Goal: Task Accomplishment & Management: Use online tool/utility

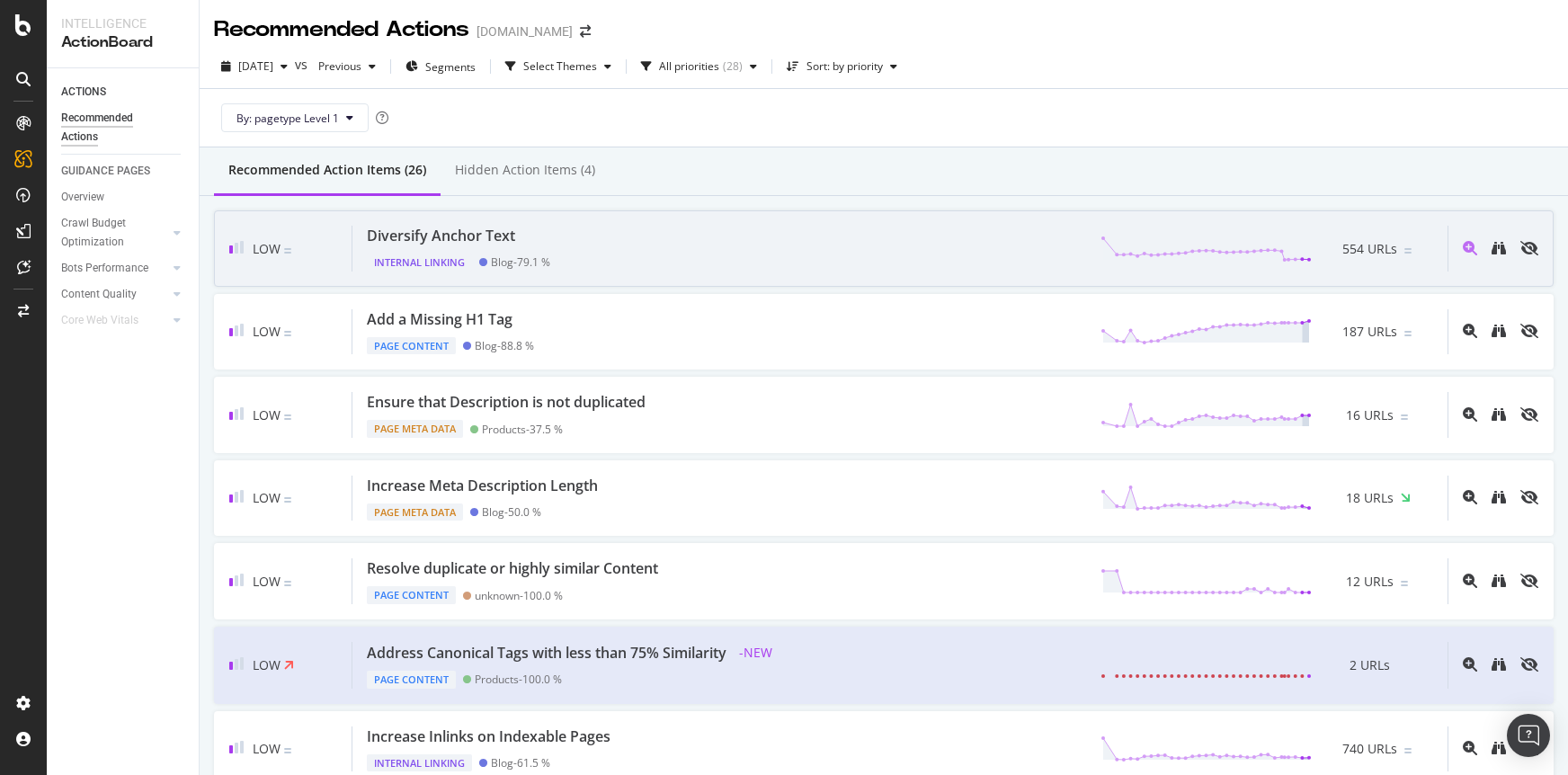
drag, startPoint x: 1288, startPoint y: 115, endPoint x: 1104, endPoint y: 276, distance: 244.5
click at [1287, 115] on div "By: pagetype Level 1" at bounding box center [884, 118] width 1340 height 58
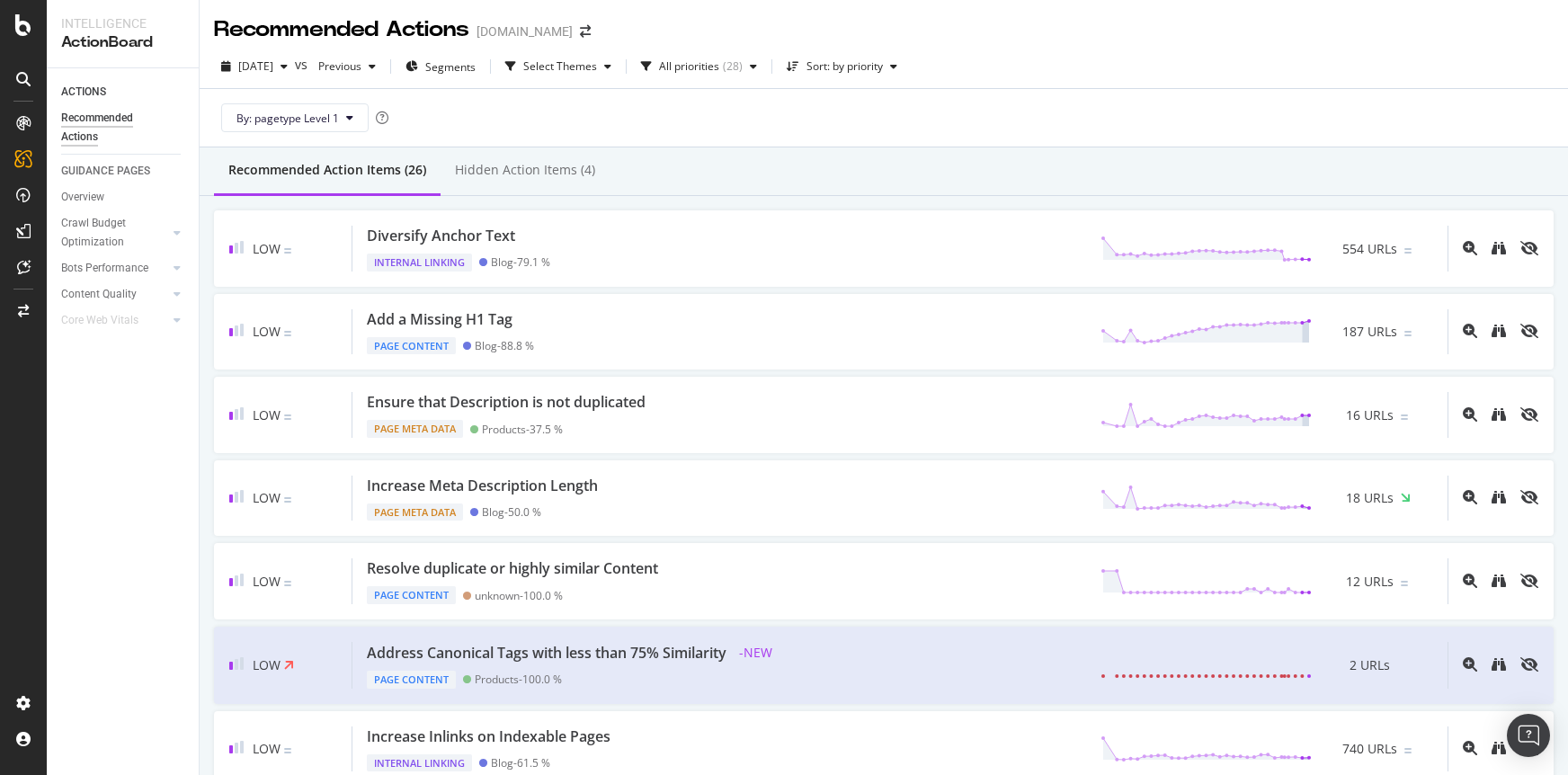
click at [878, 146] on div "2025 Sep. 27th vs Previous Segments Select Themes All priorities ( 28 ) Sort: b…" at bounding box center [884, 97] width 1369 height 103
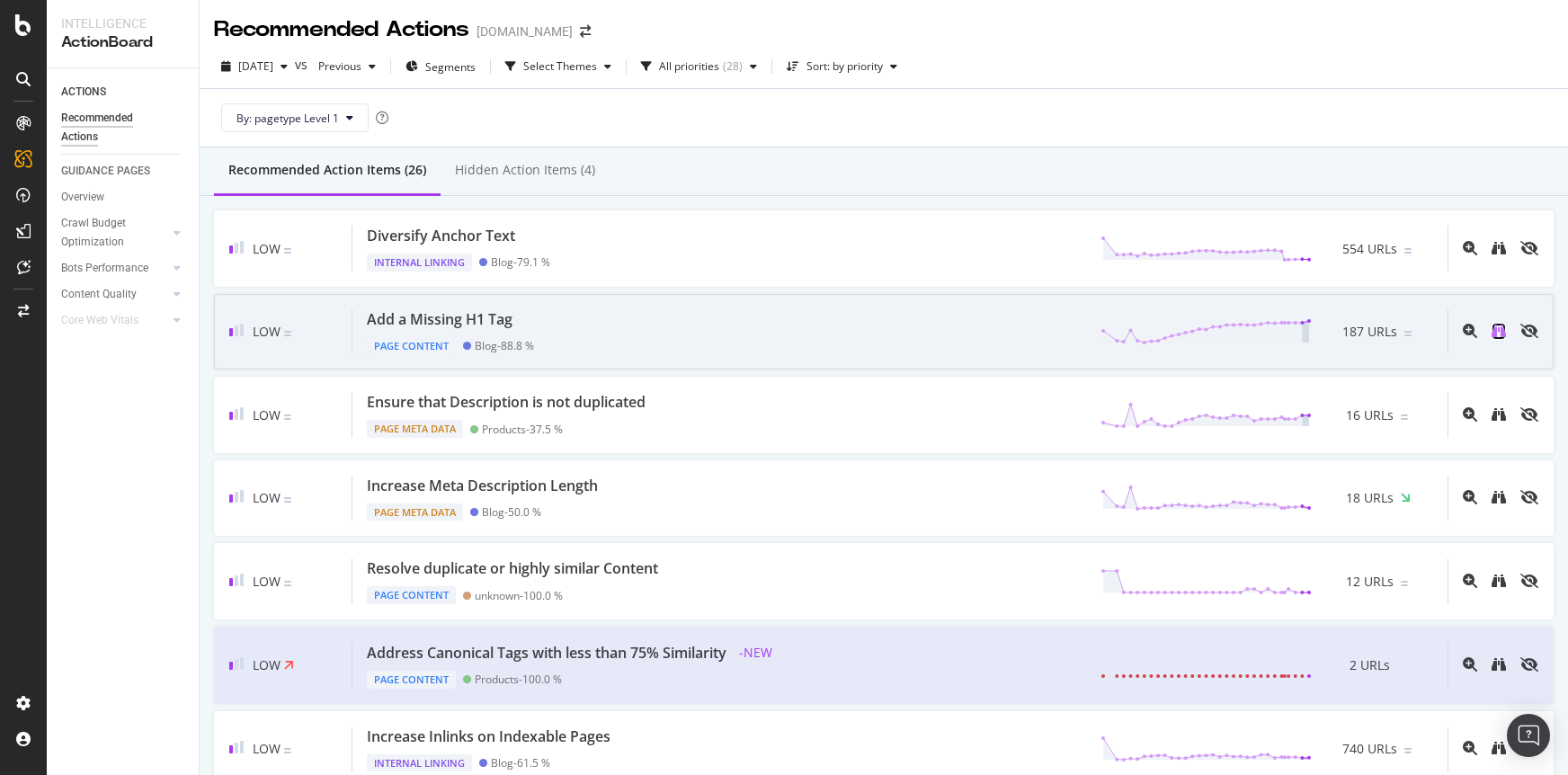
click at [1496, 333] on icon "binoculars" at bounding box center [1498, 331] width 14 height 14
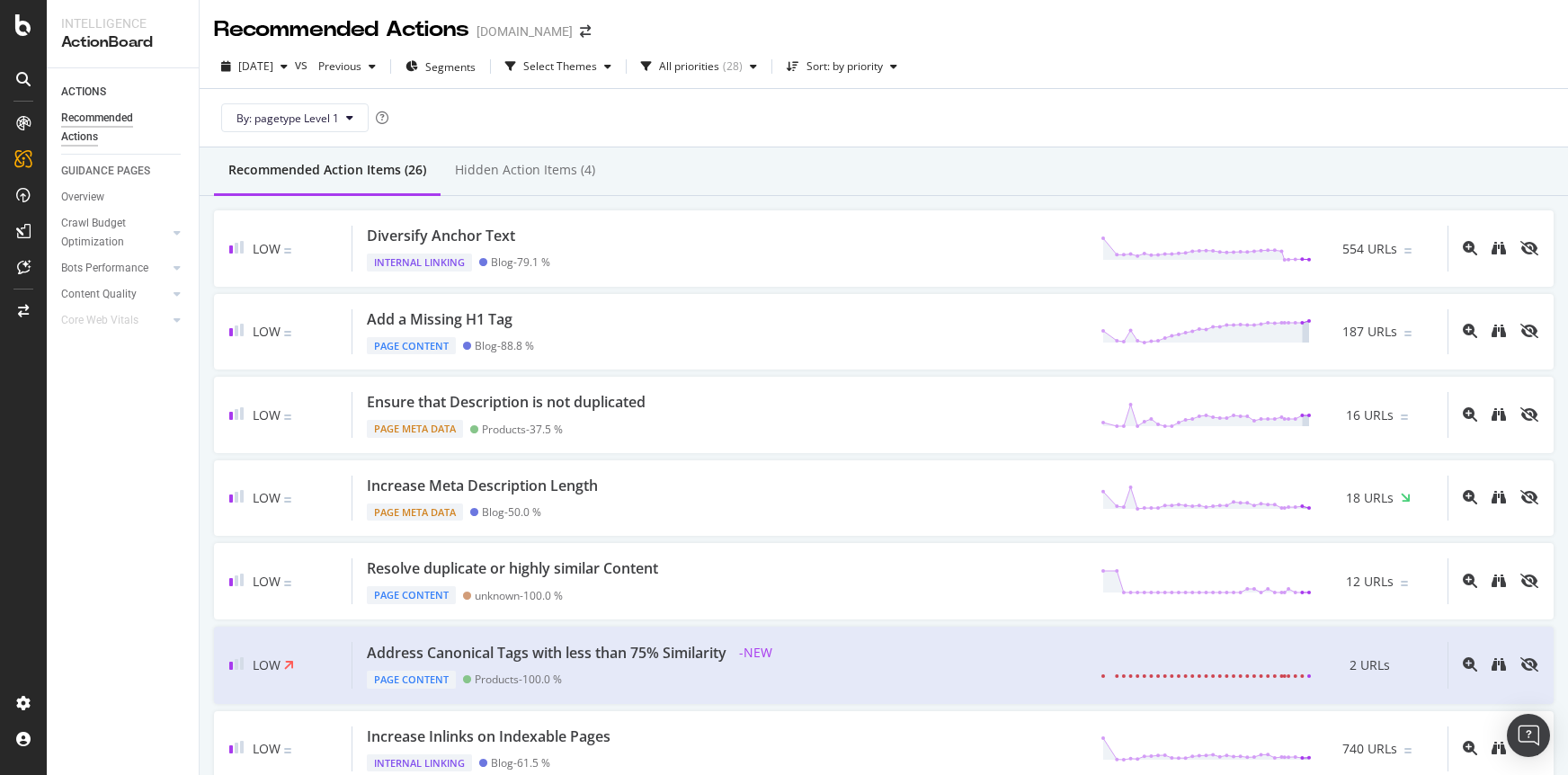
click at [975, 139] on div "By: pagetype Level 1" at bounding box center [884, 118] width 1340 height 58
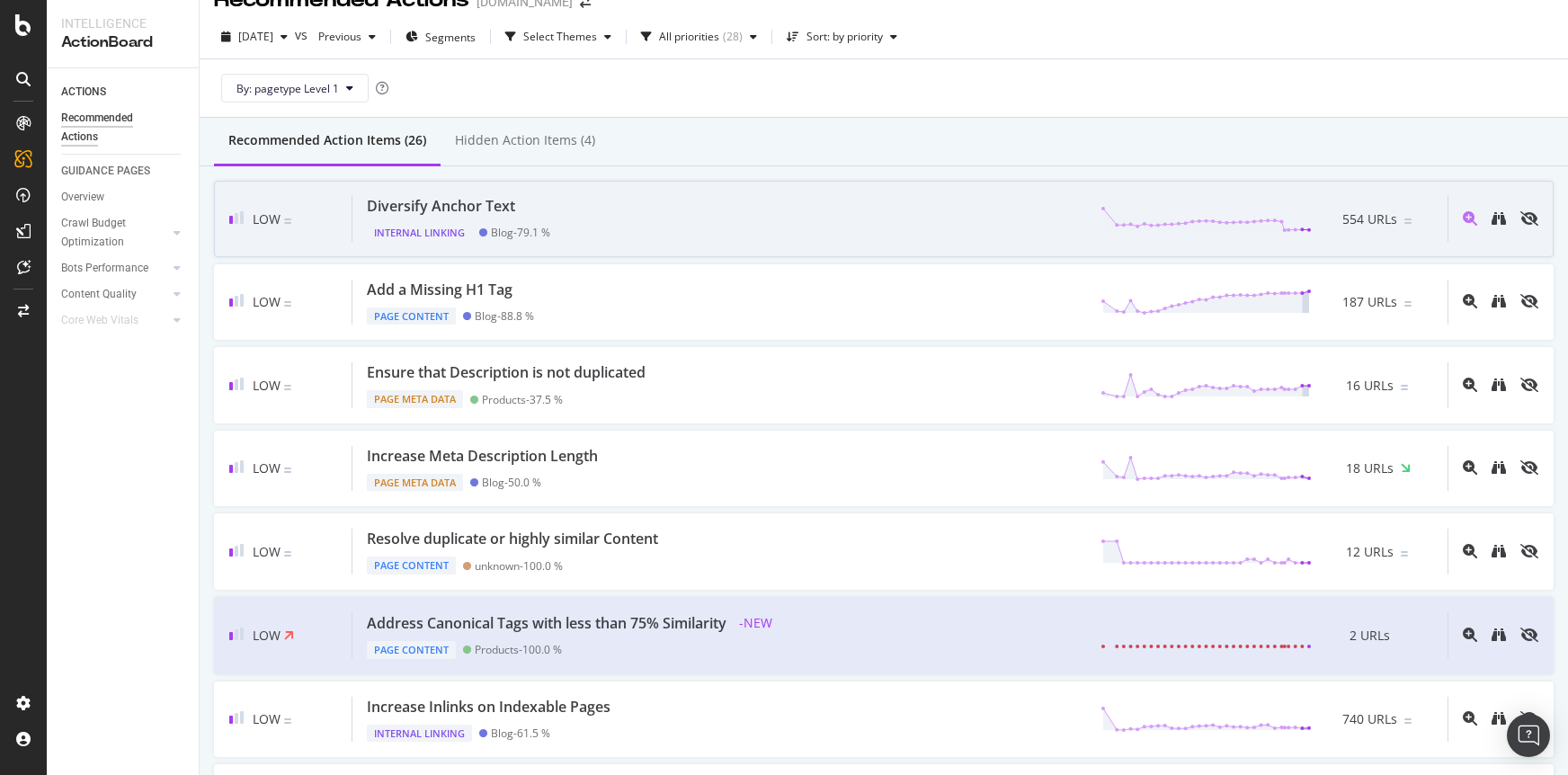
scroll to position [33, 0]
click at [1498, 221] on icon "binoculars" at bounding box center [1498, 216] width 14 height 14
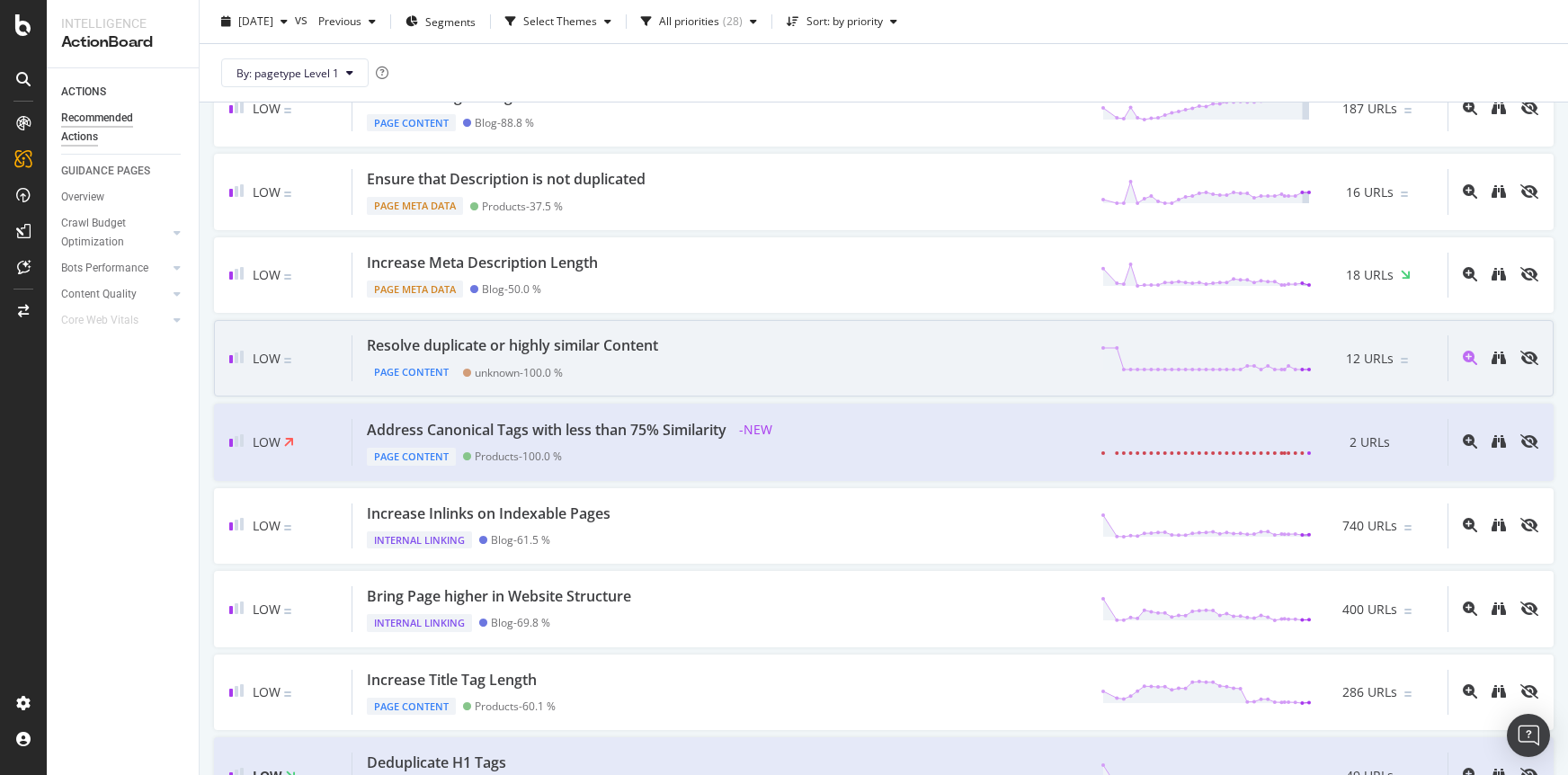
scroll to position [225, 0]
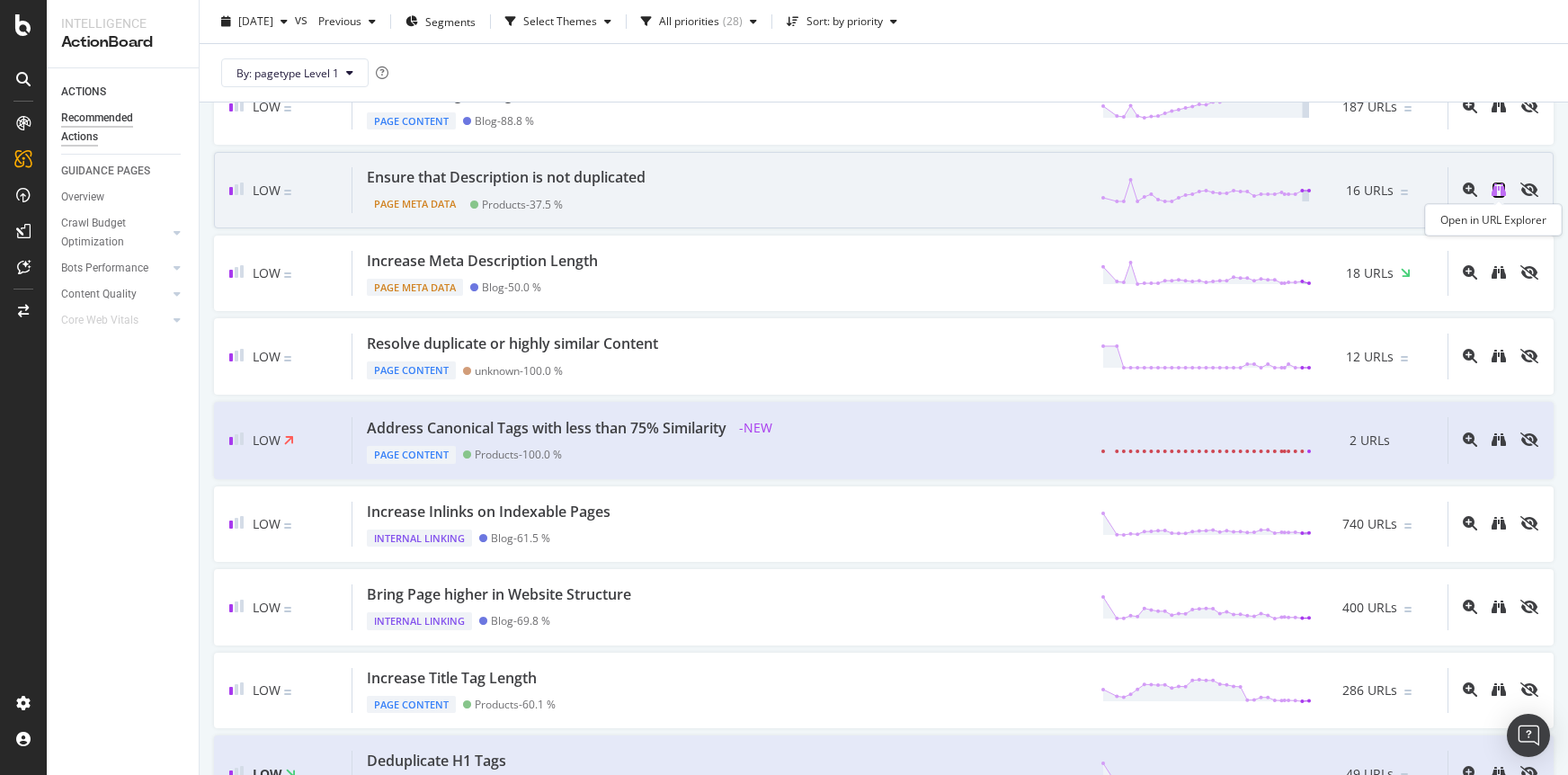
click at [1500, 191] on icon "binoculars" at bounding box center [1498, 190] width 14 height 14
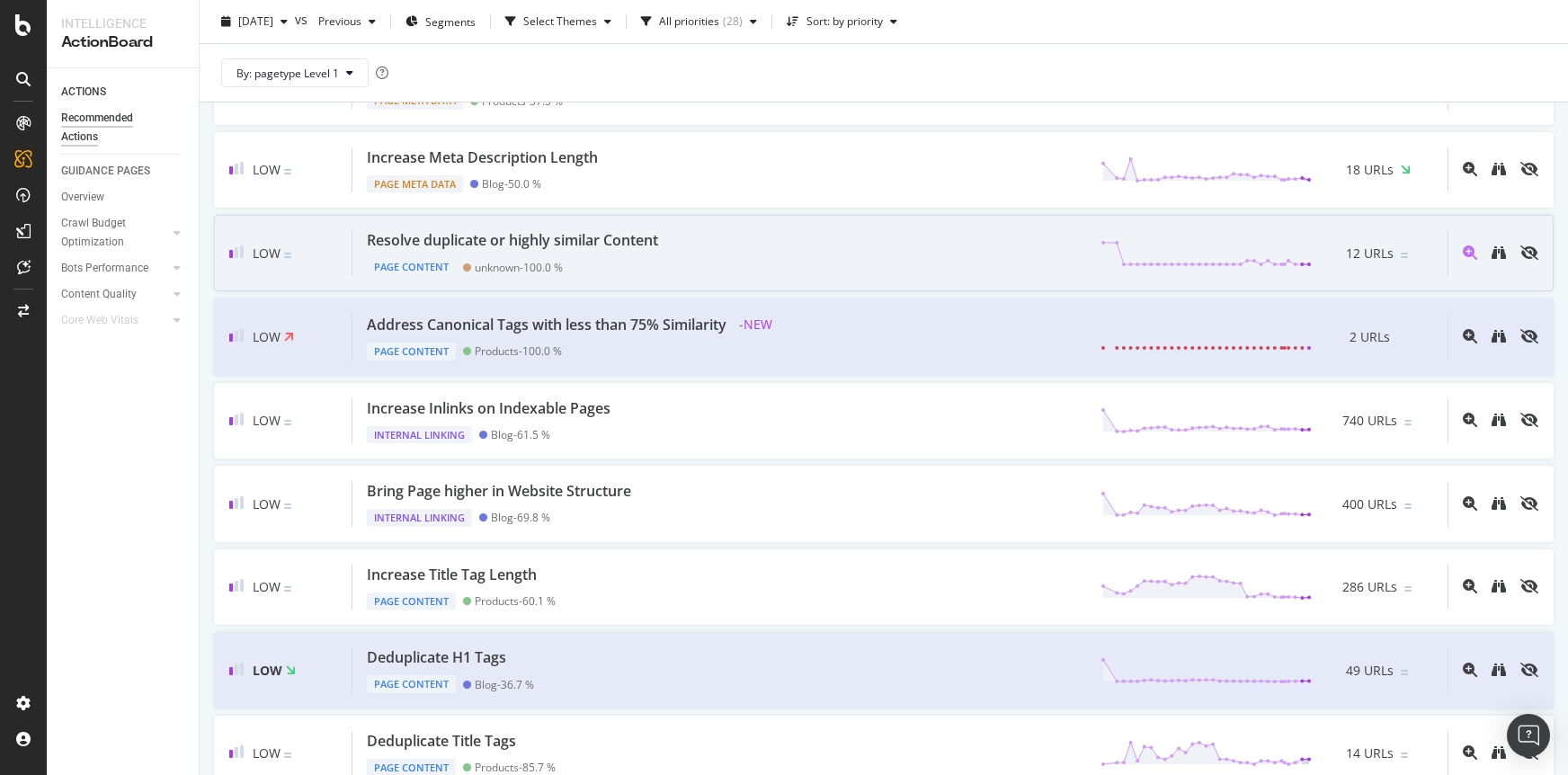
scroll to position [360, 0]
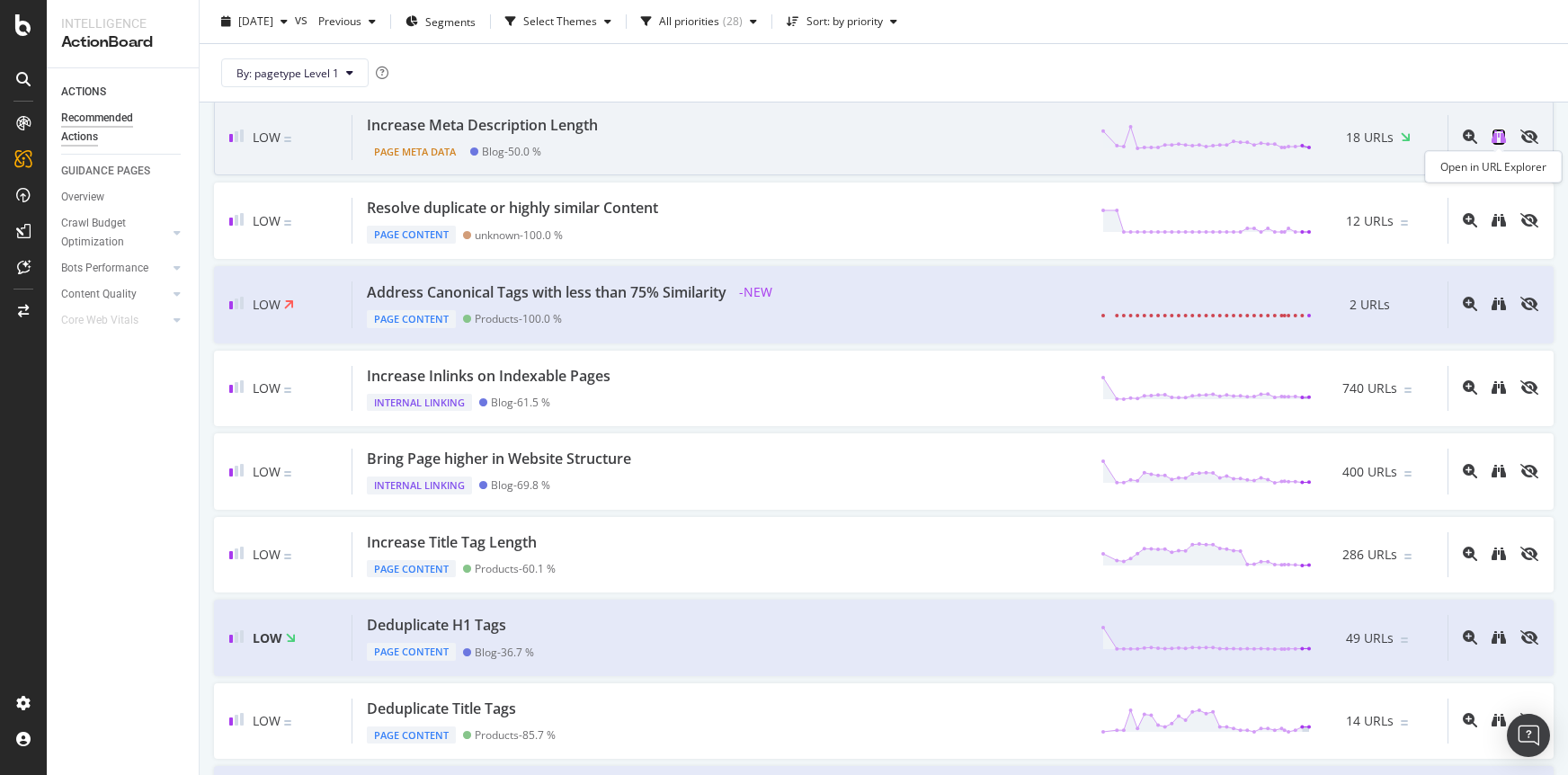
click at [1502, 136] on icon "binoculars" at bounding box center [1498, 136] width 14 height 14
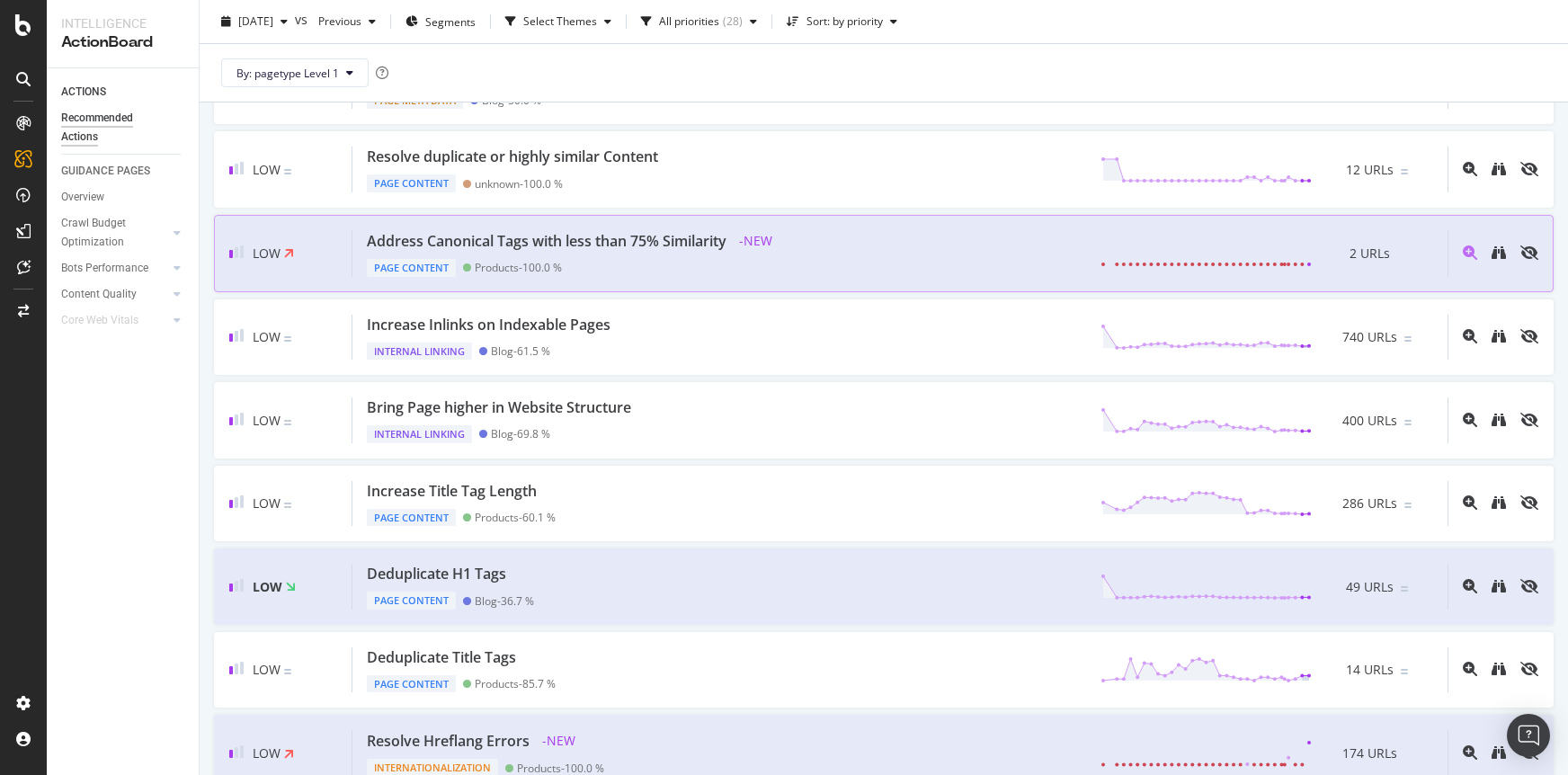
scroll to position [420, 0]
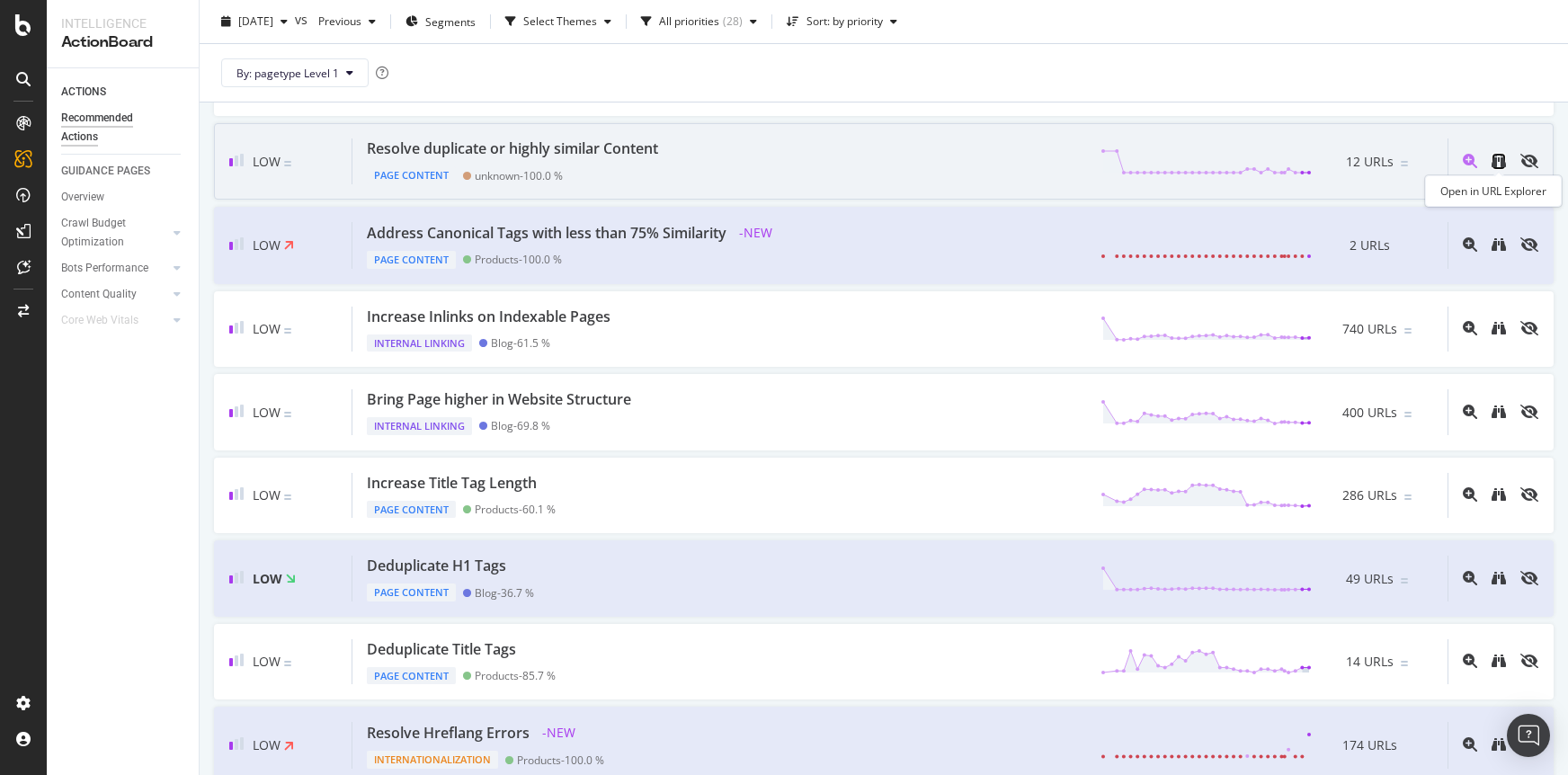
click at [1491, 160] on icon "binoculars" at bounding box center [1498, 161] width 14 height 14
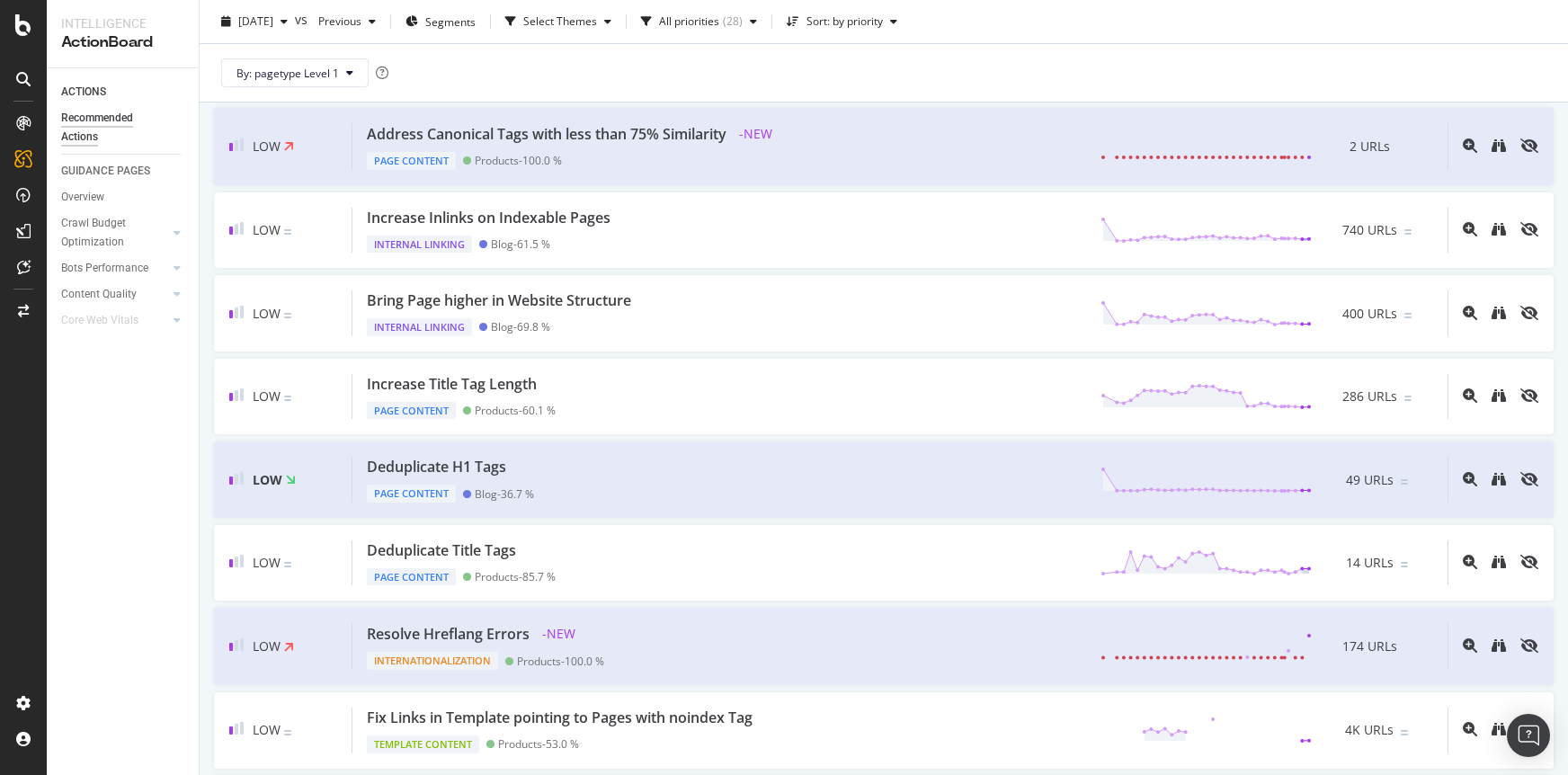
scroll to position [521, 0]
click at [1497, 145] on icon "binoculars" at bounding box center [1498, 144] width 14 height 14
click at [1497, 646] on icon "binoculars" at bounding box center [1498, 644] width 14 height 14
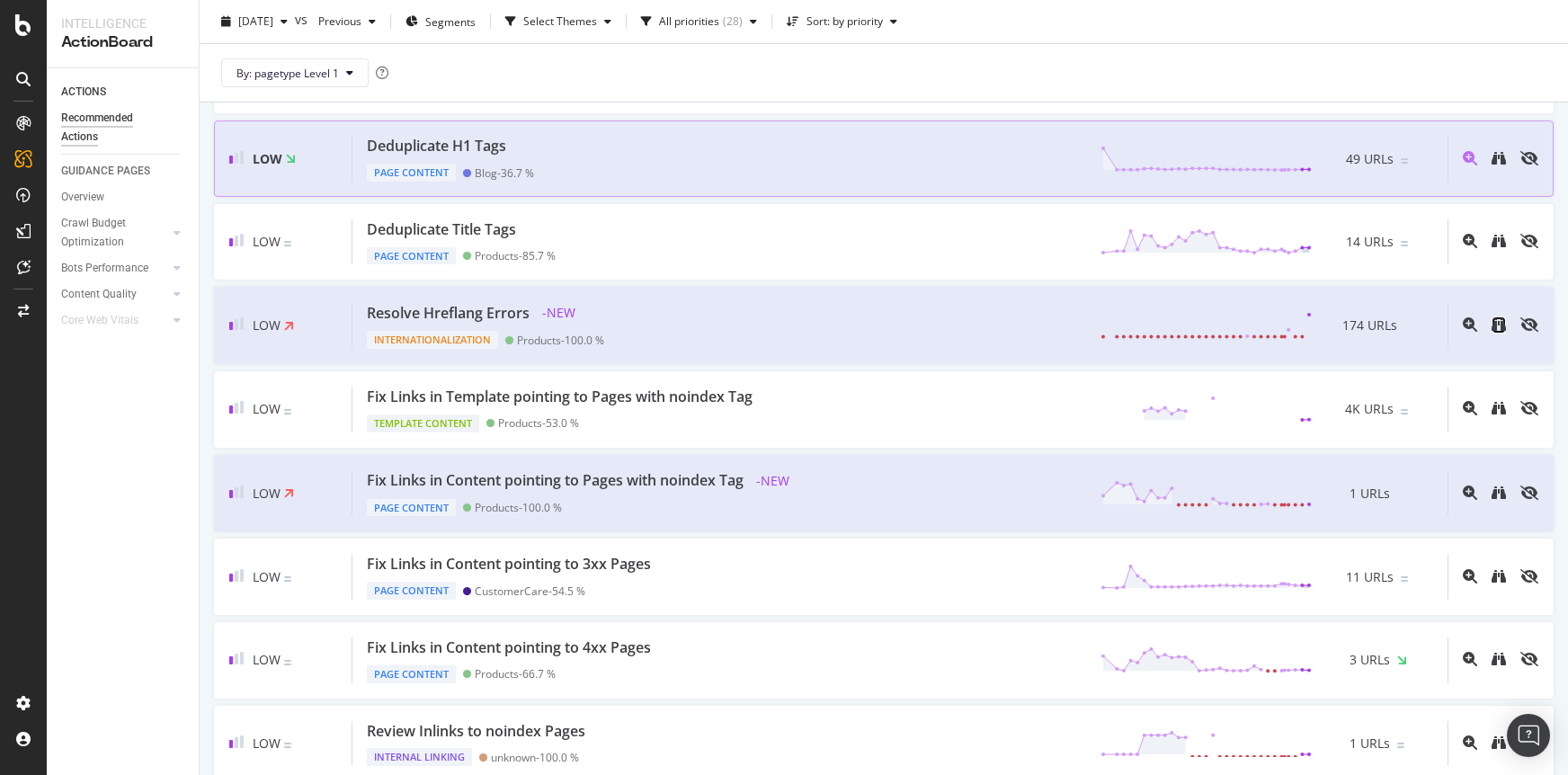
scroll to position [843, 0]
click at [1493, 159] on icon "binoculars" at bounding box center [1498, 155] width 14 height 14
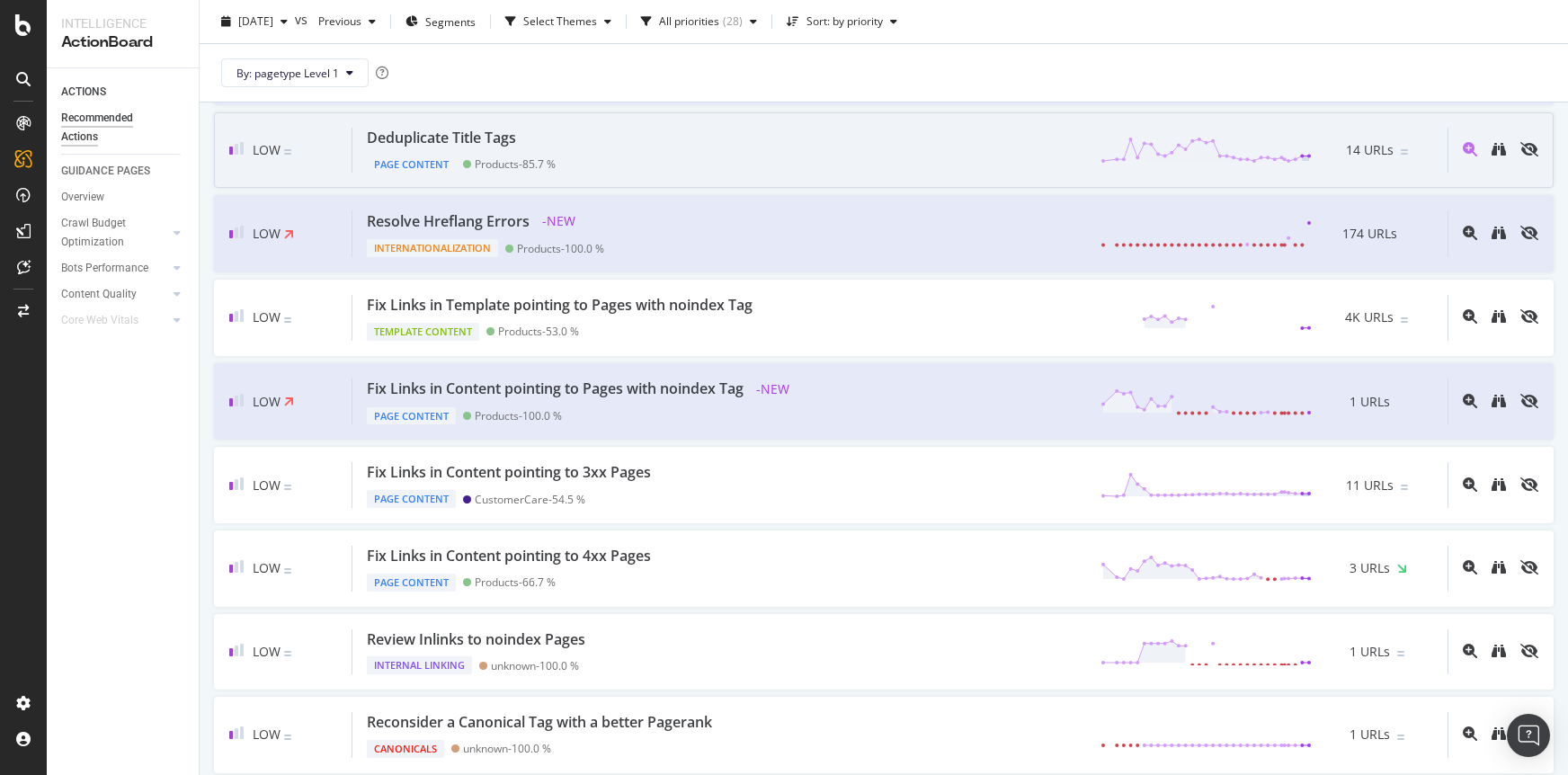
scroll to position [938, 0]
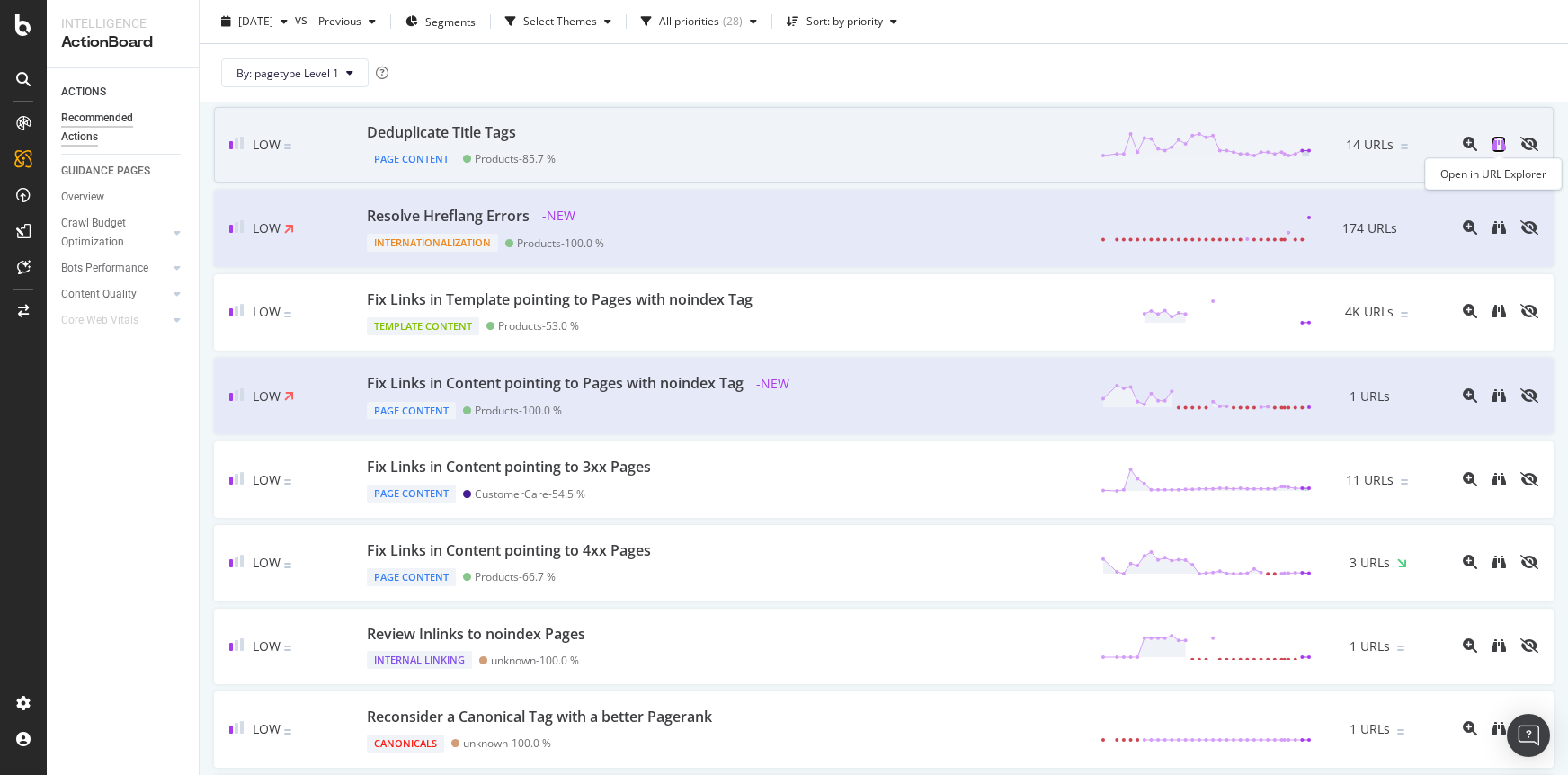
click at [1496, 145] on icon "binoculars" at bounding box center [1498, 144] width 14 height 14
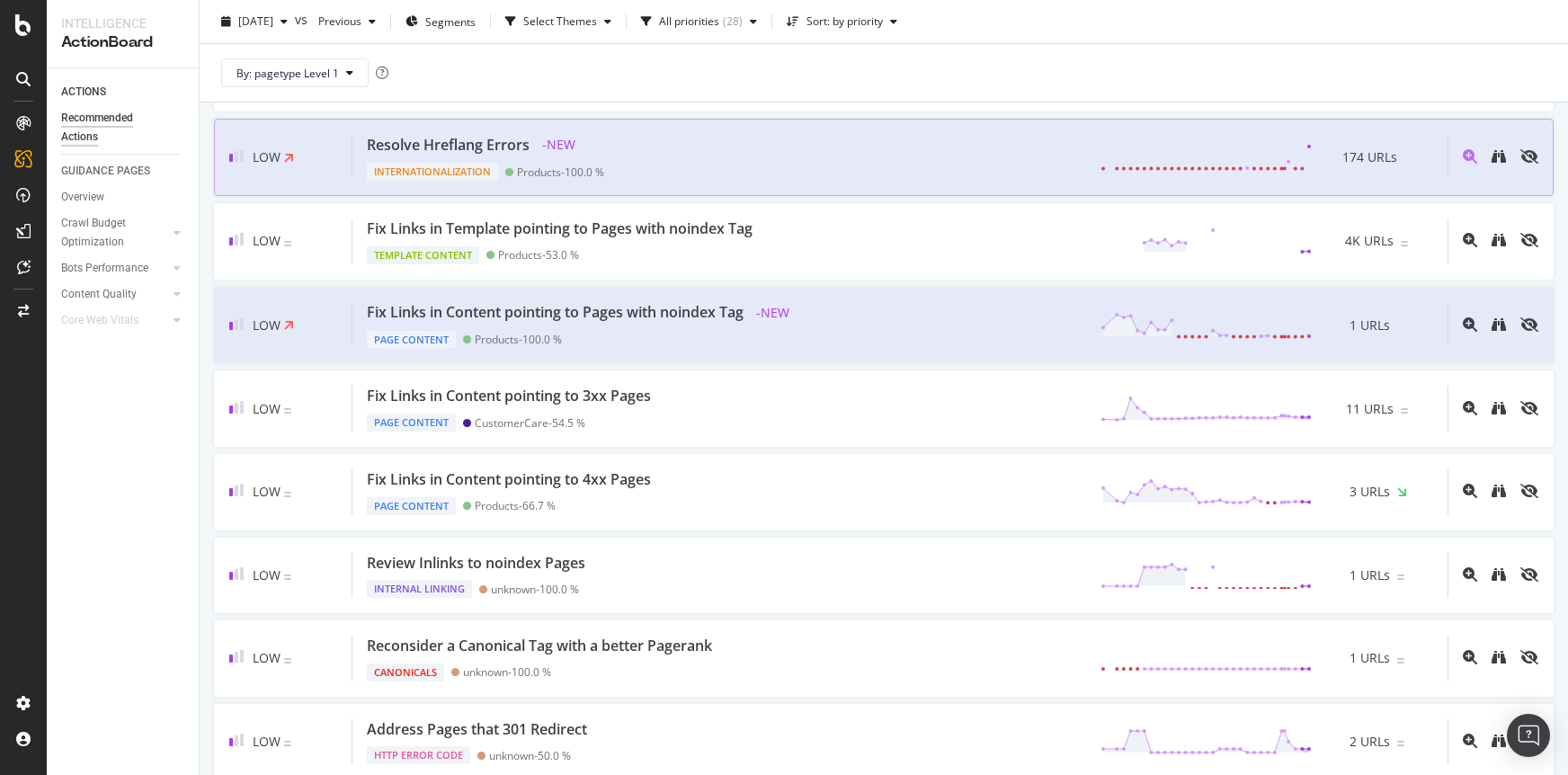
scroll to position [1014, 0]
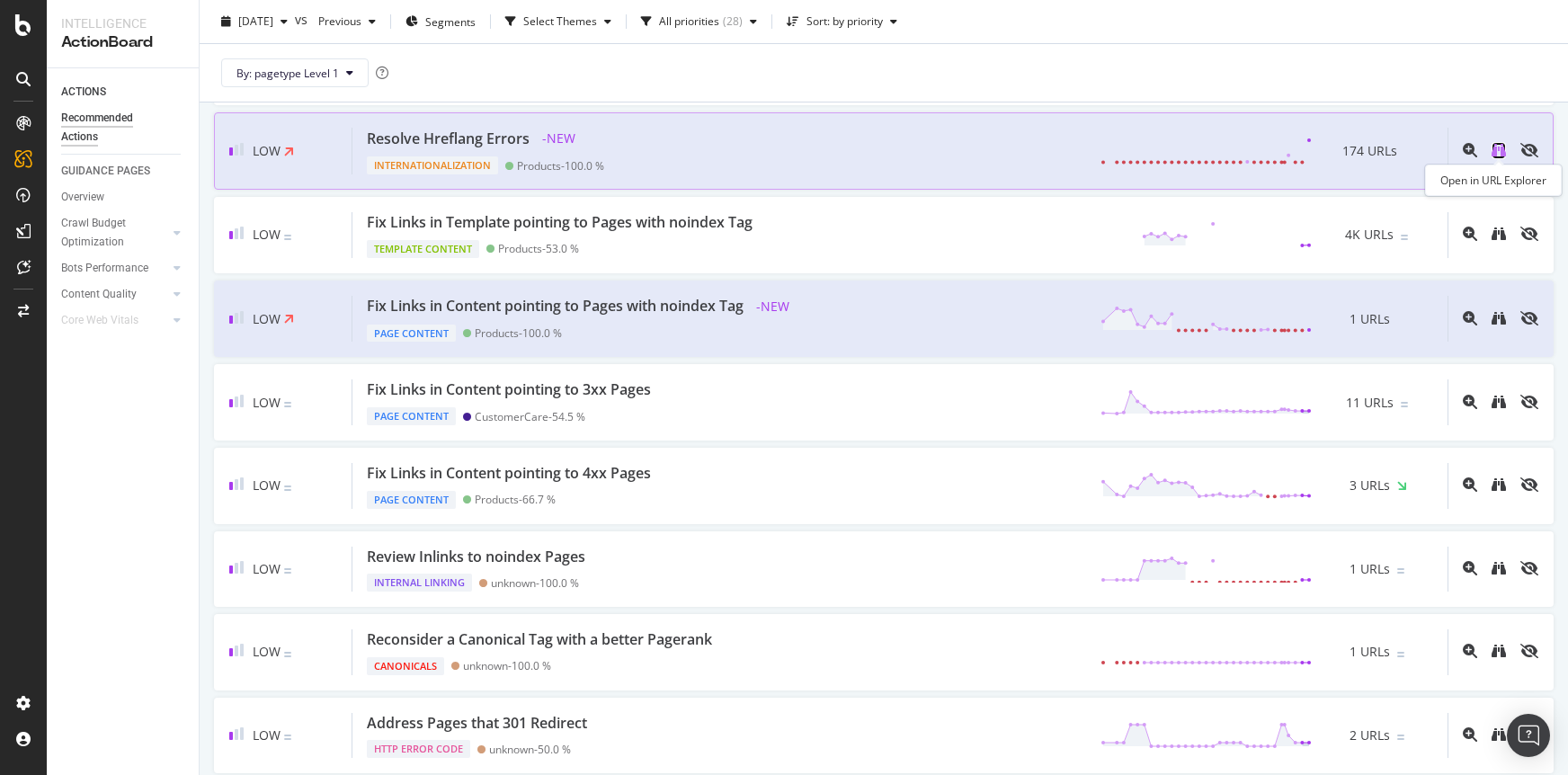
click at [1491, 149] on icon "binoculars" at bounding box center [1498, 150] width 14 height 14
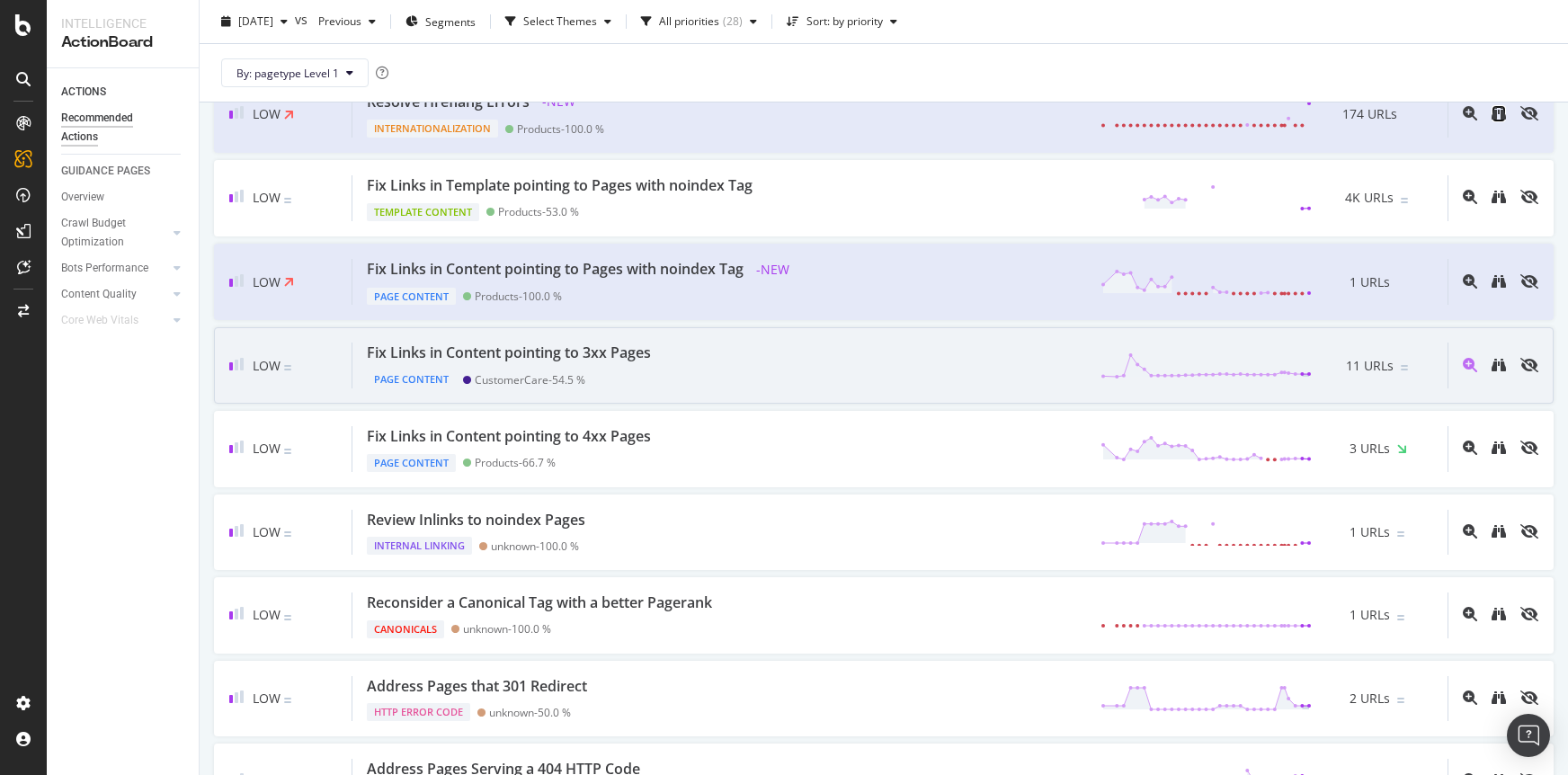
scroll to position [1083, 0]
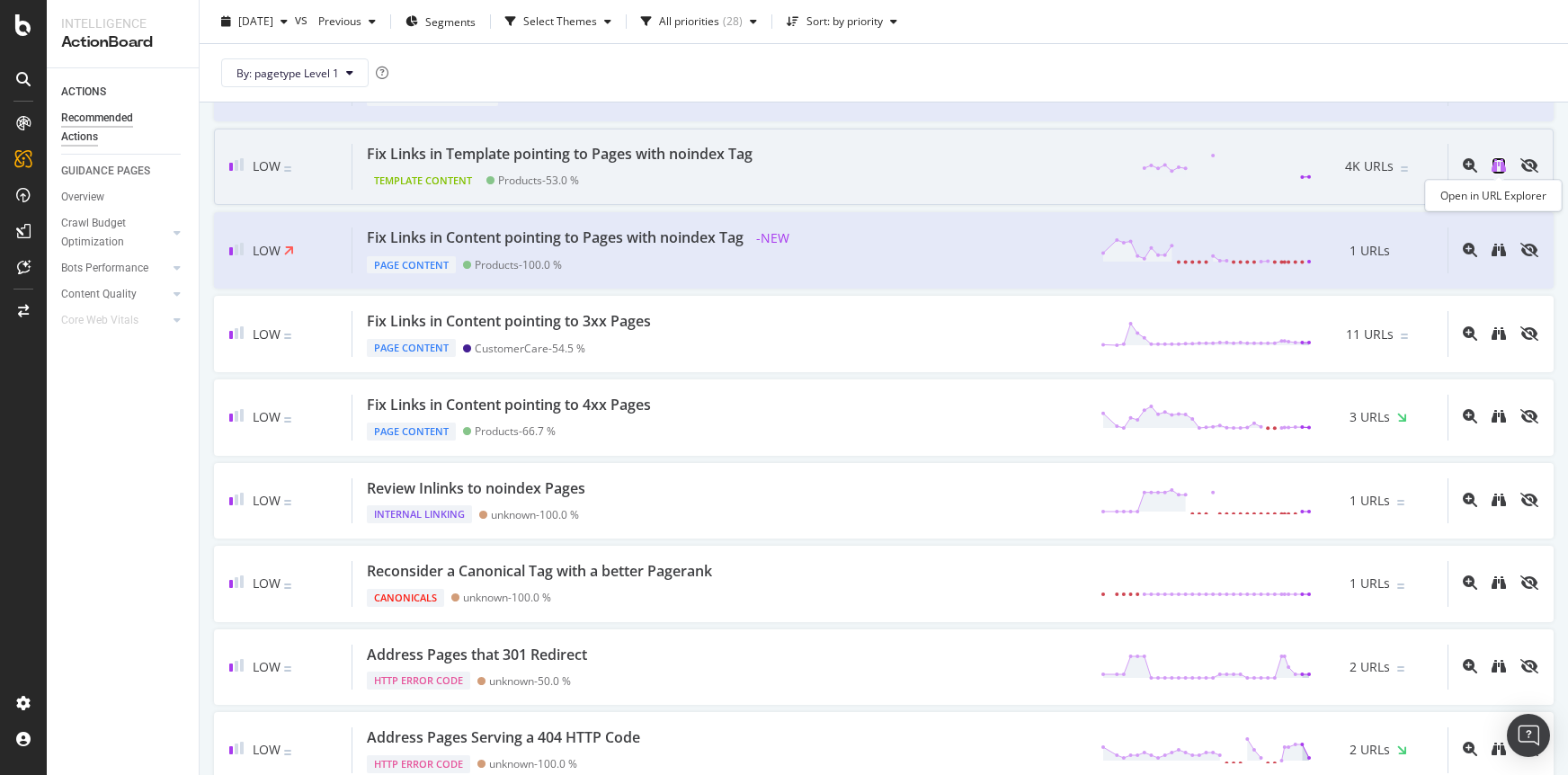
click at [1499, 168] on icon "binoculars" at bounding box center [1498, 165] width 14 height 14
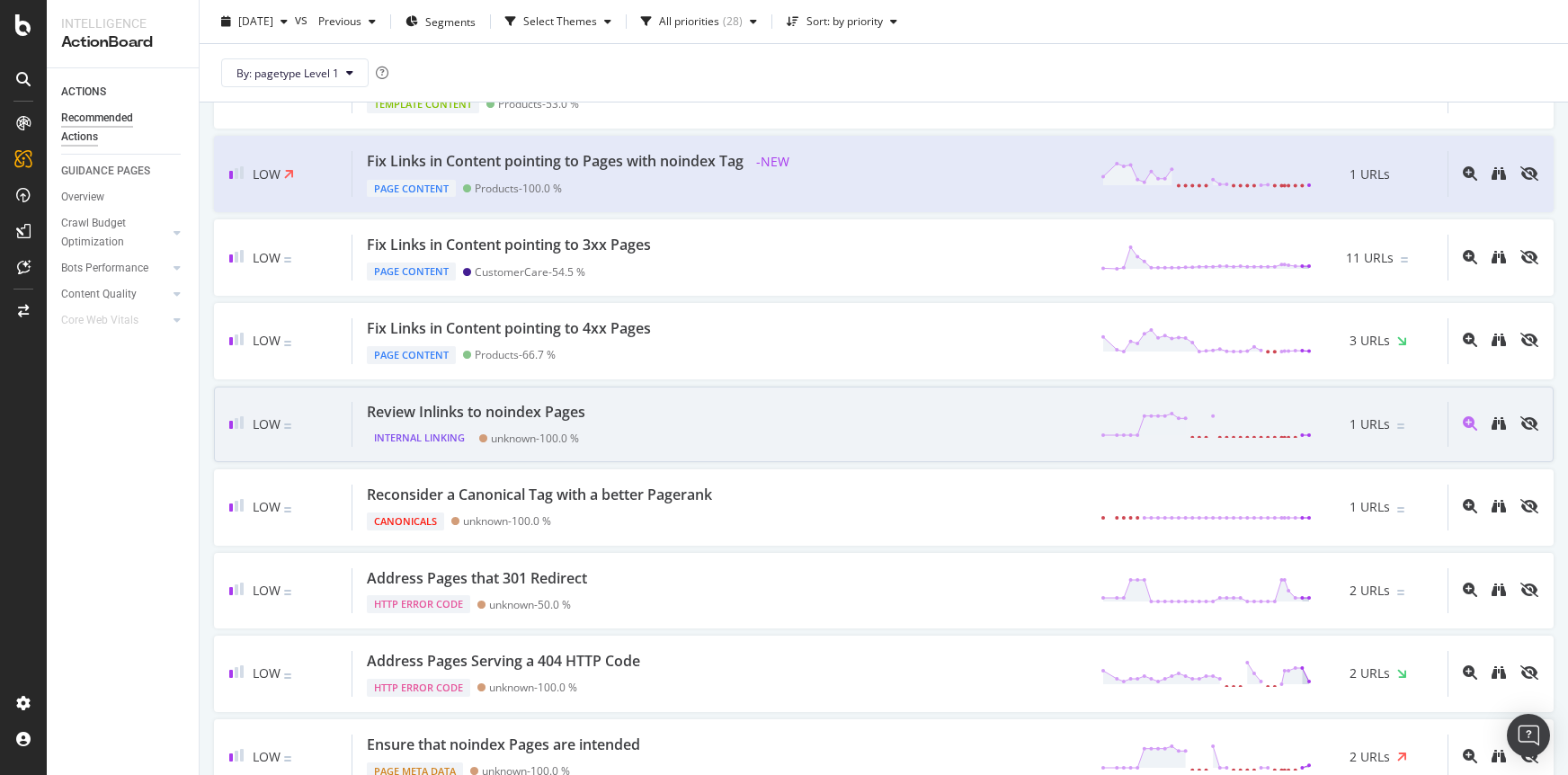
scroll to position [1164, 0]
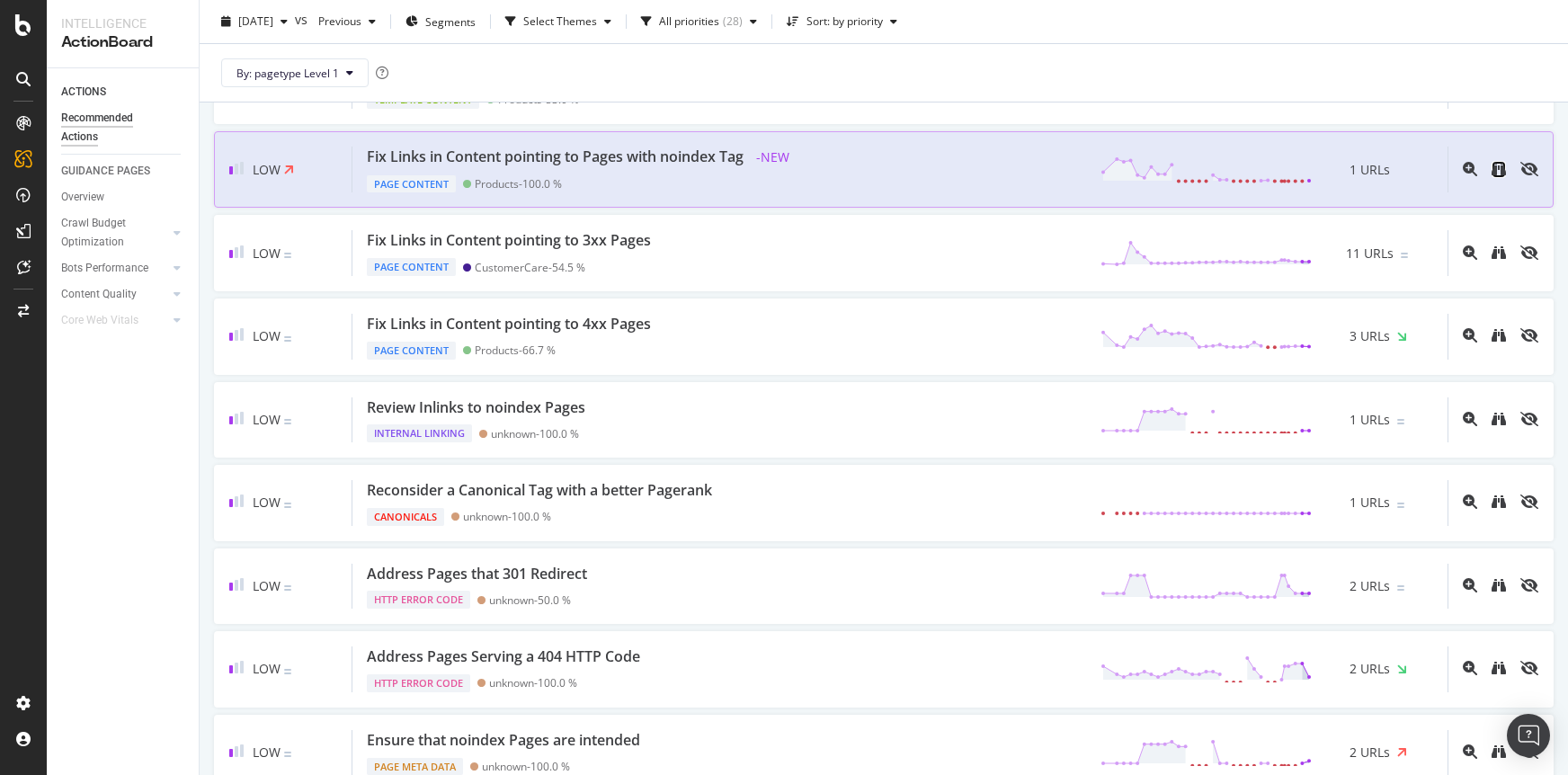
click at [1498, 176] on link at bounding box center [1498, 169] width 14 height 17
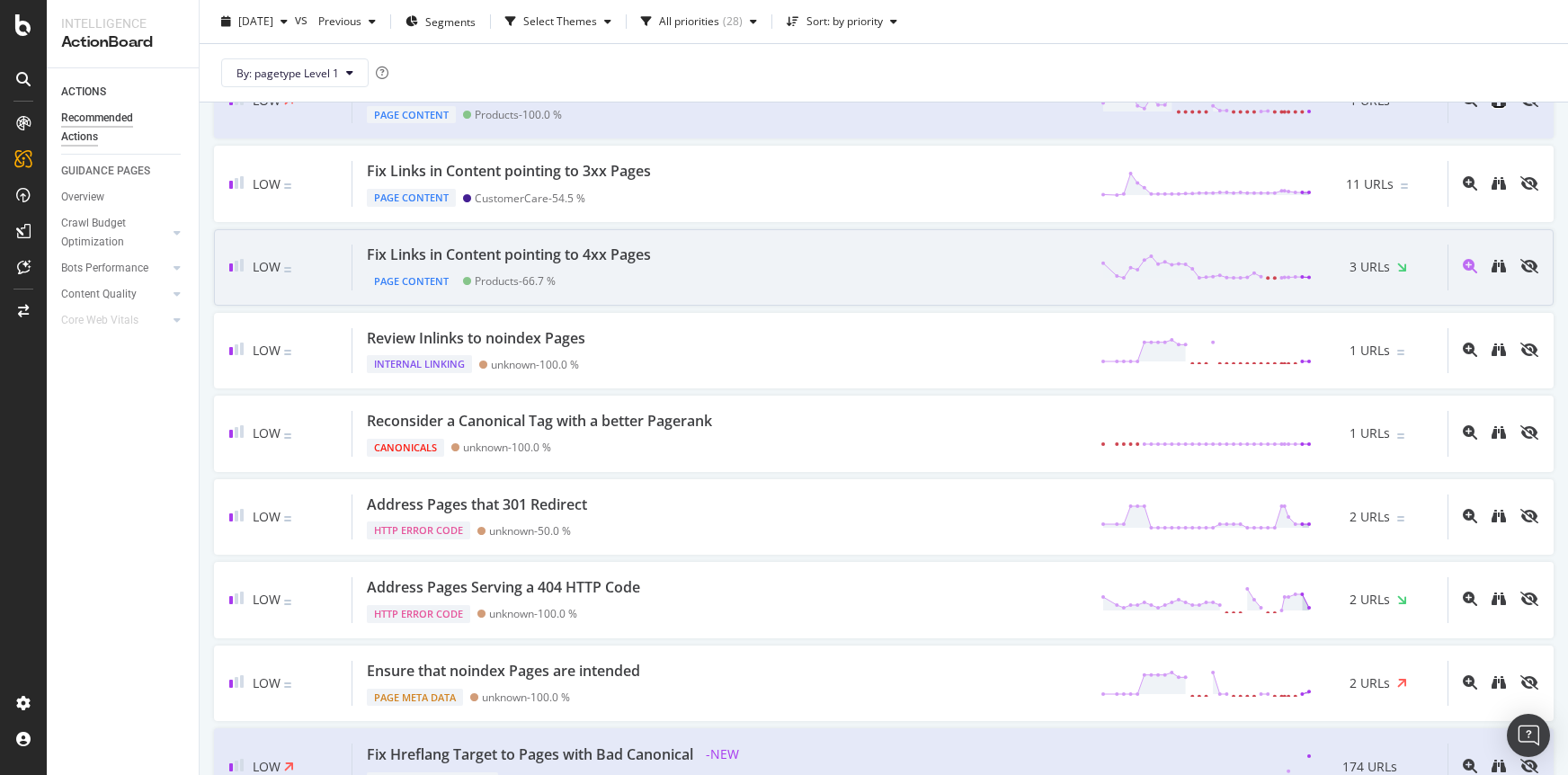
scroll to position [1269, 0]
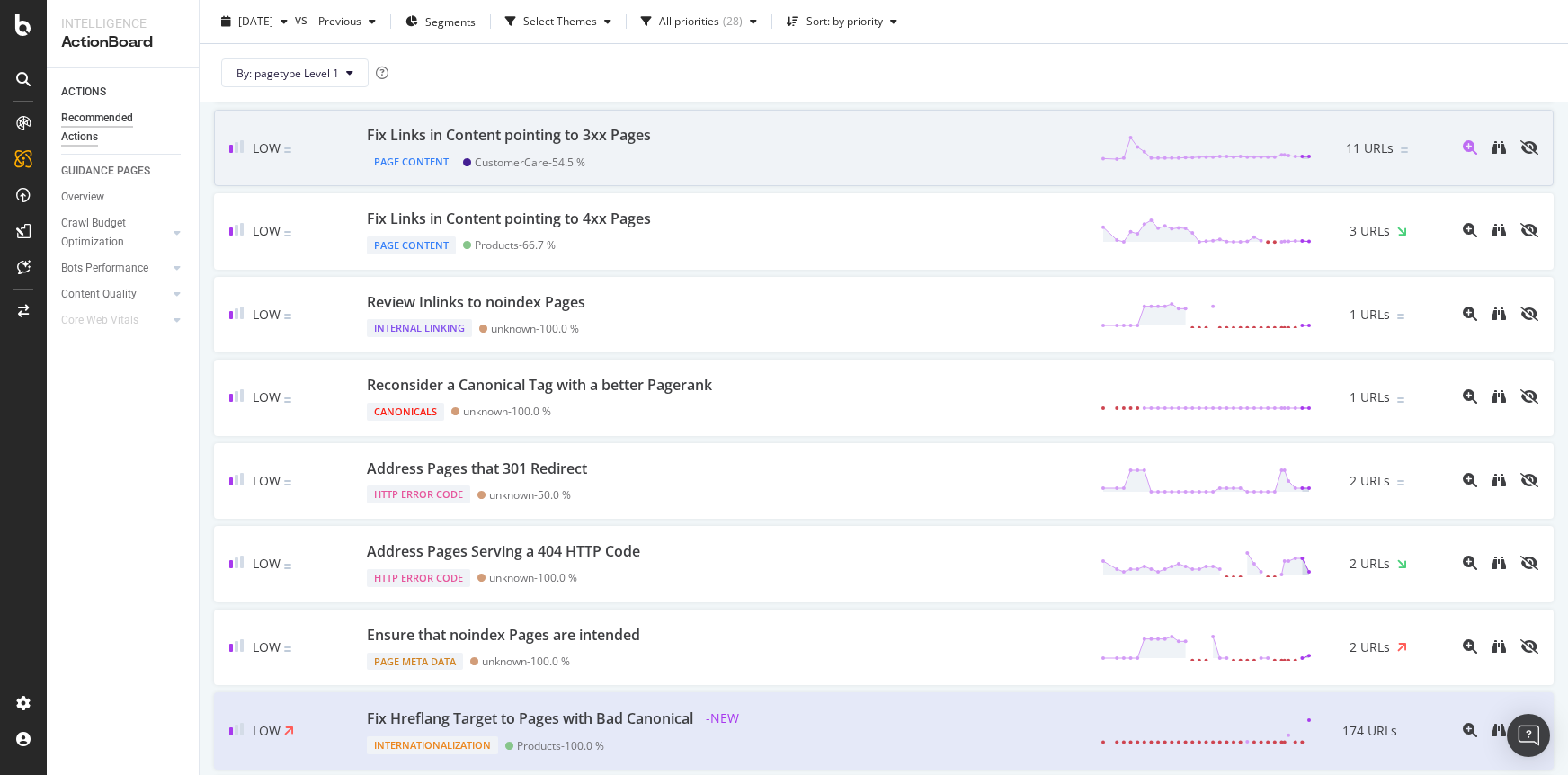
click at [1499, 158] on div at bounding box center [1492, 147] width 91 height 46
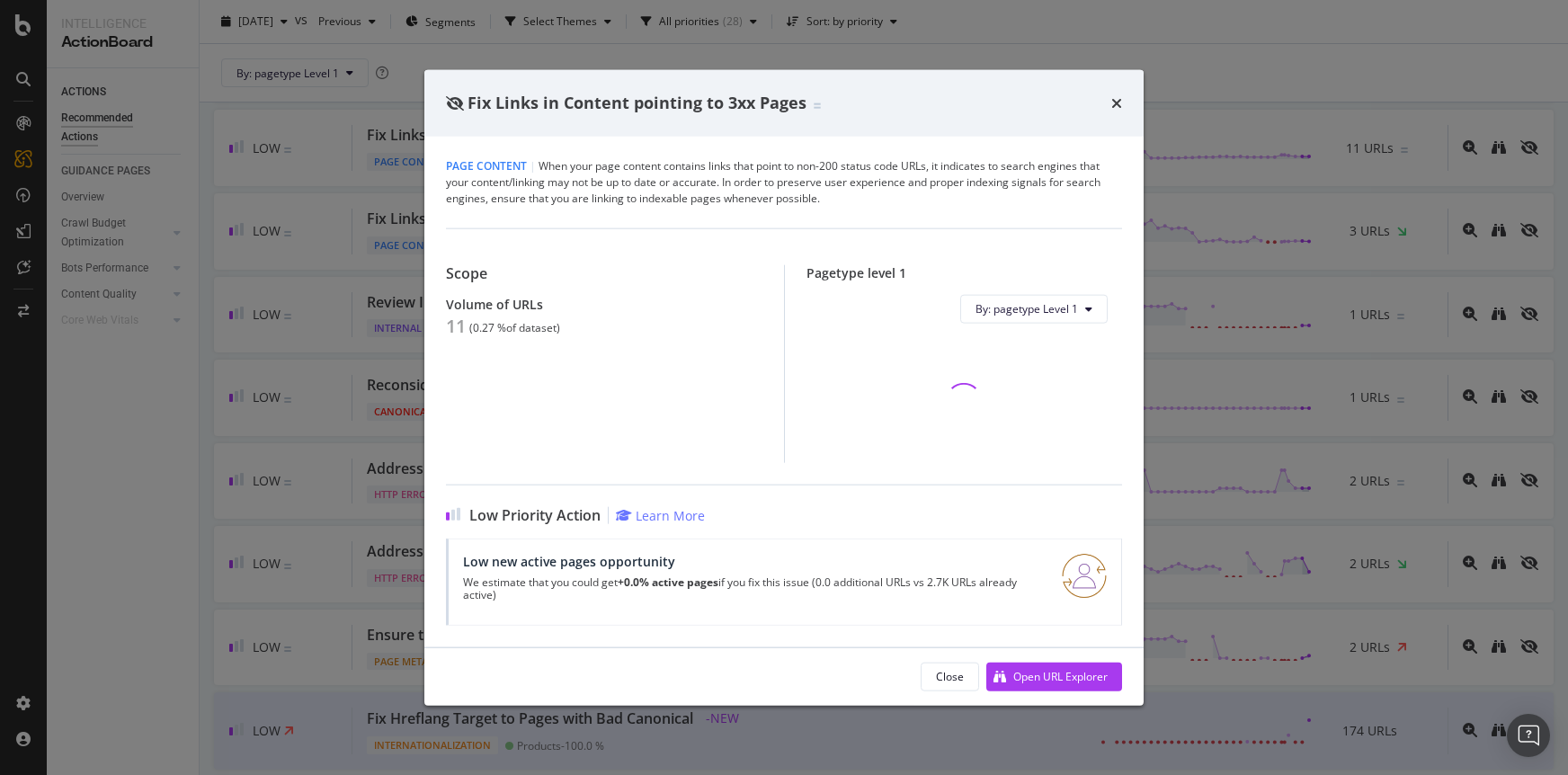
click at [1121, 117] on div "Fix Links in Content pointing to 3xx Pages" at bounding box center [784, 104] width 719 height 67
drag, startPoint x: 1119, startPoint y: 107, endPoint x: 1248, endPoint y: 137, distance: 132.4
click at [1119, 107] on icon "times" at bounding box center [1117, 103] width 11 height 14
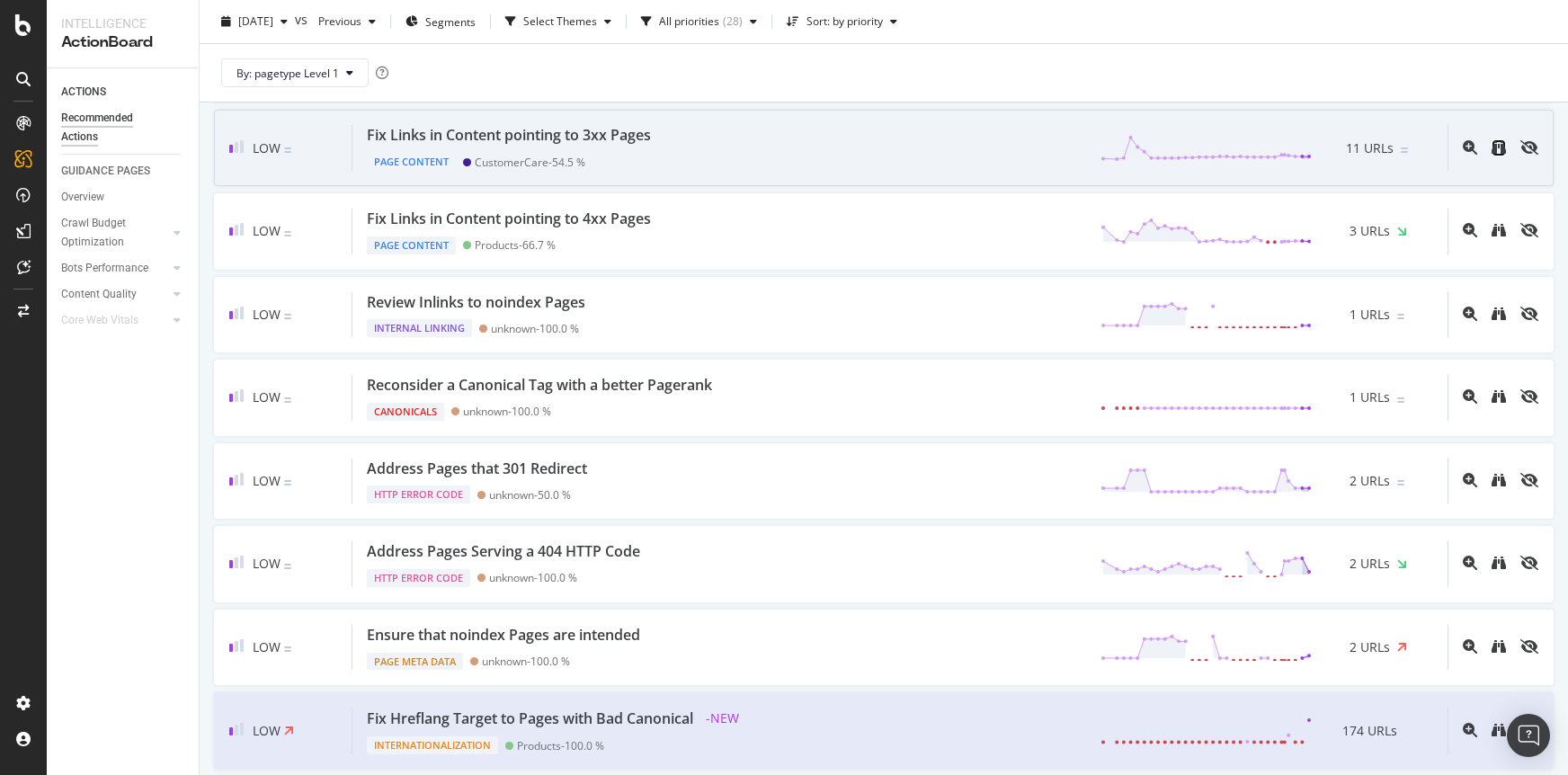
click at [1498, 155] on link at bounding box center [1498, 147] width 14 height 17
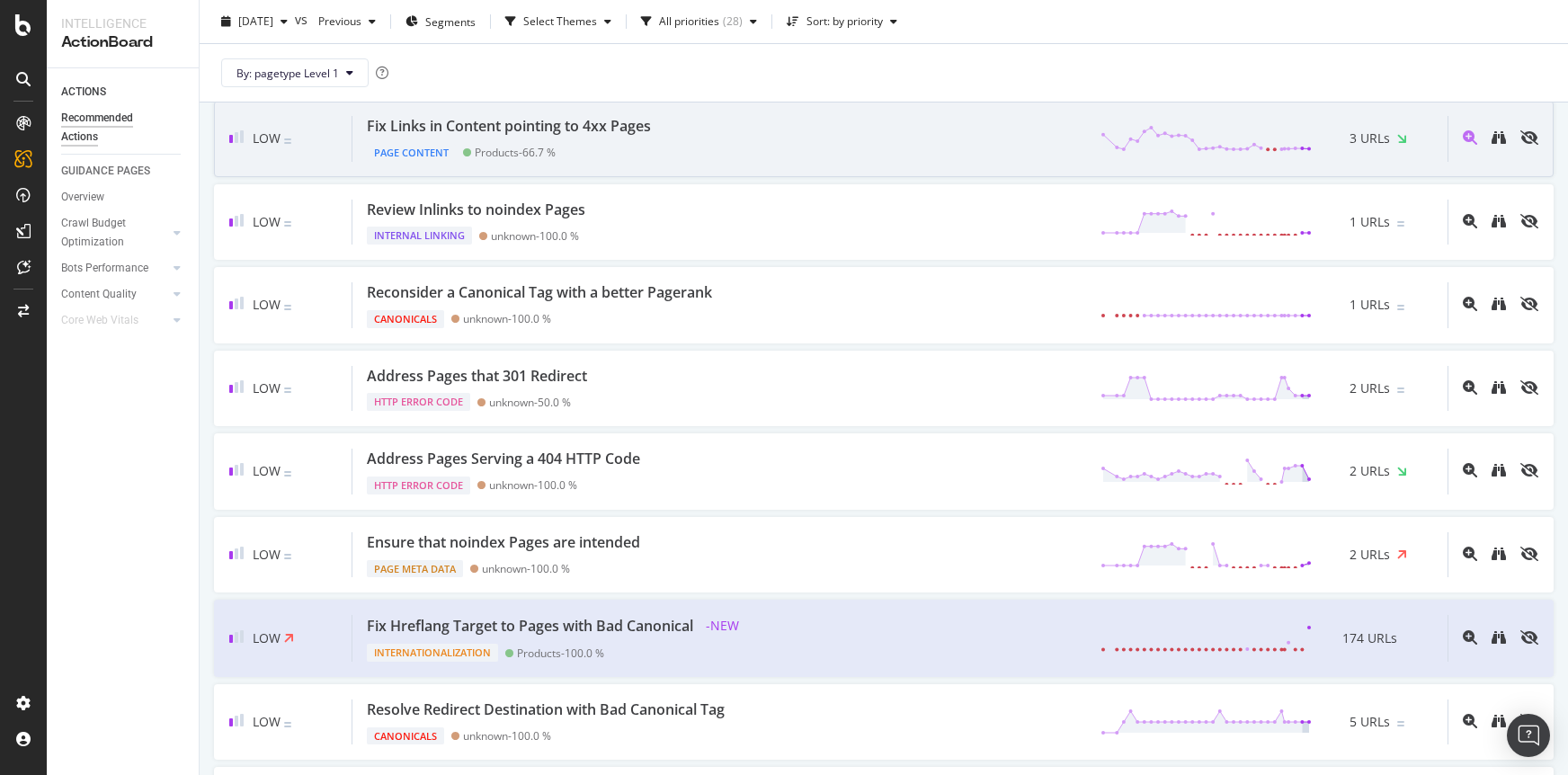
scroll to position [1359, 0]
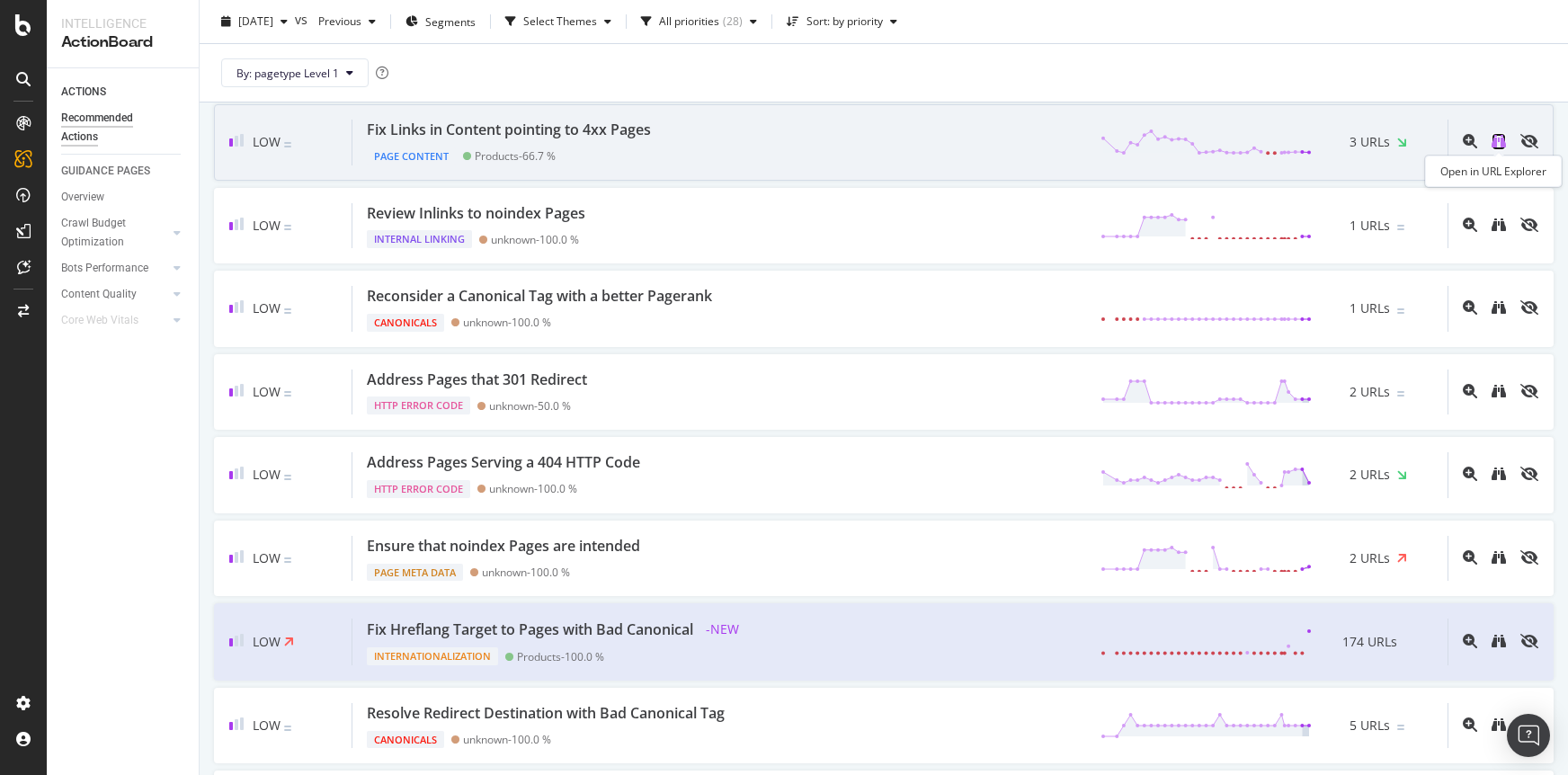
click at [1496, 142] on icon "binoculars" at bounding box center [1498, 141] width 14 height 14
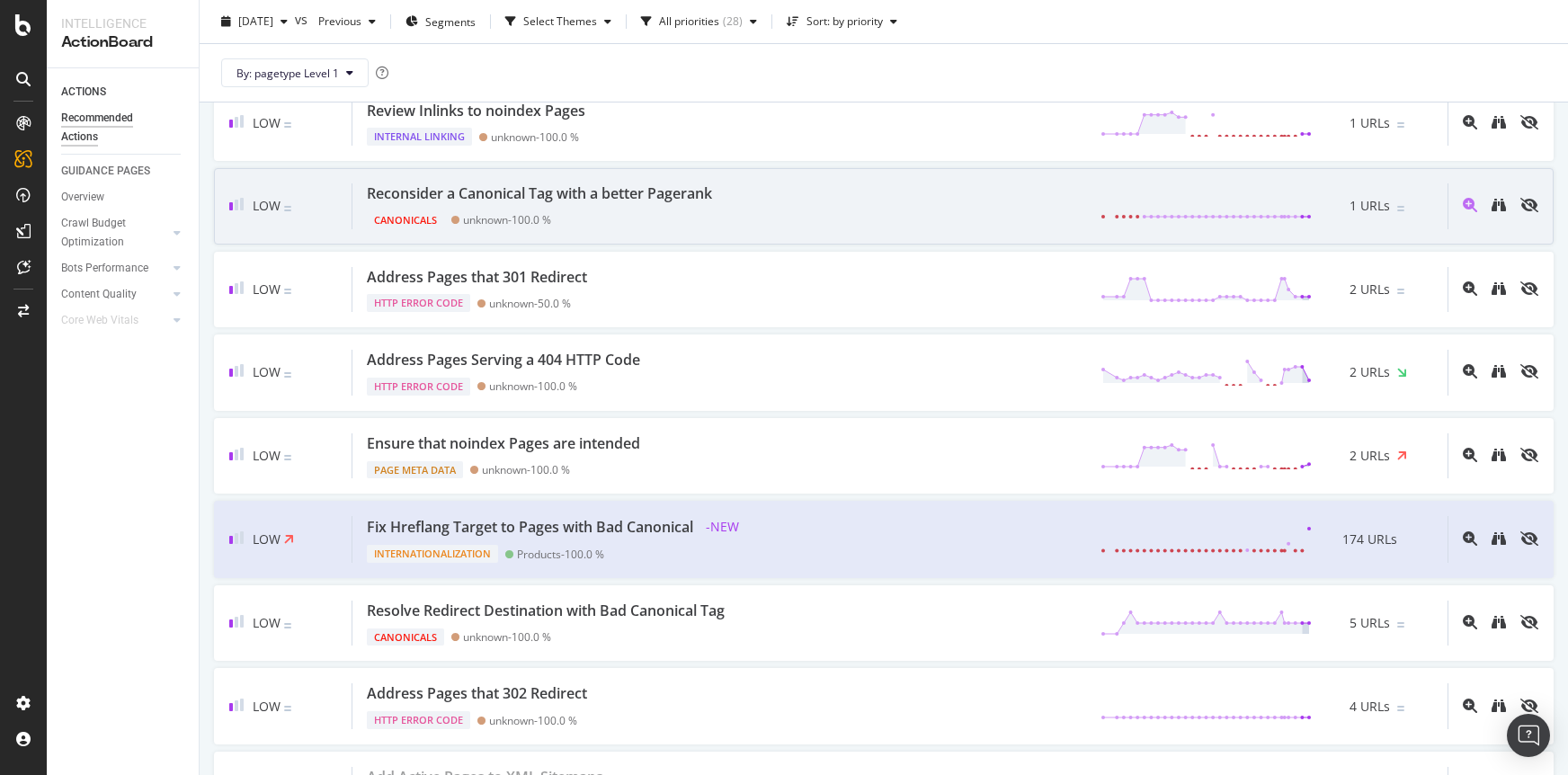
scroll to position [1439, 0]
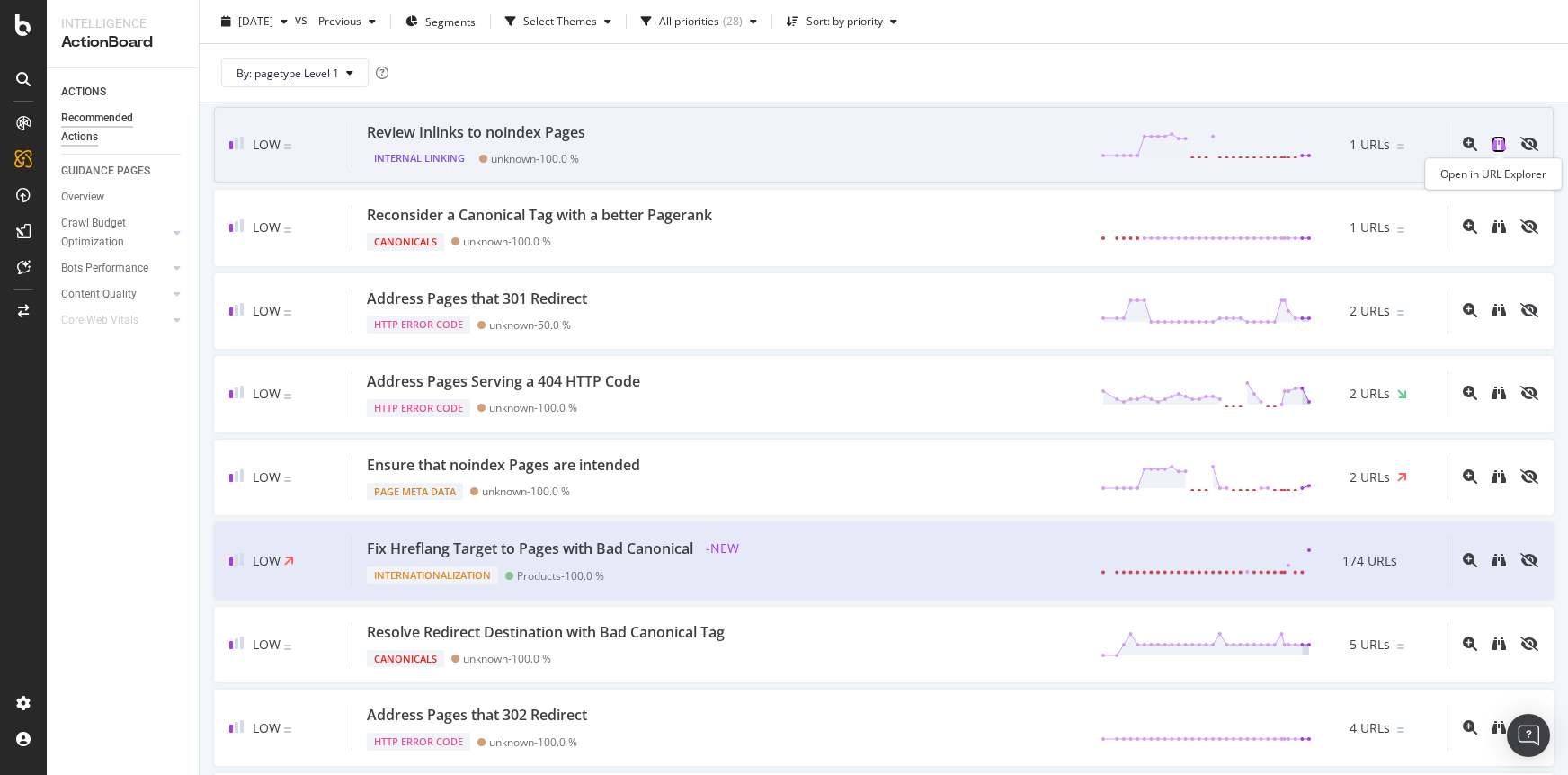
click at [1495, 143] on icon "binoculars" at bounding box center [1498, 144] width 14 height 14
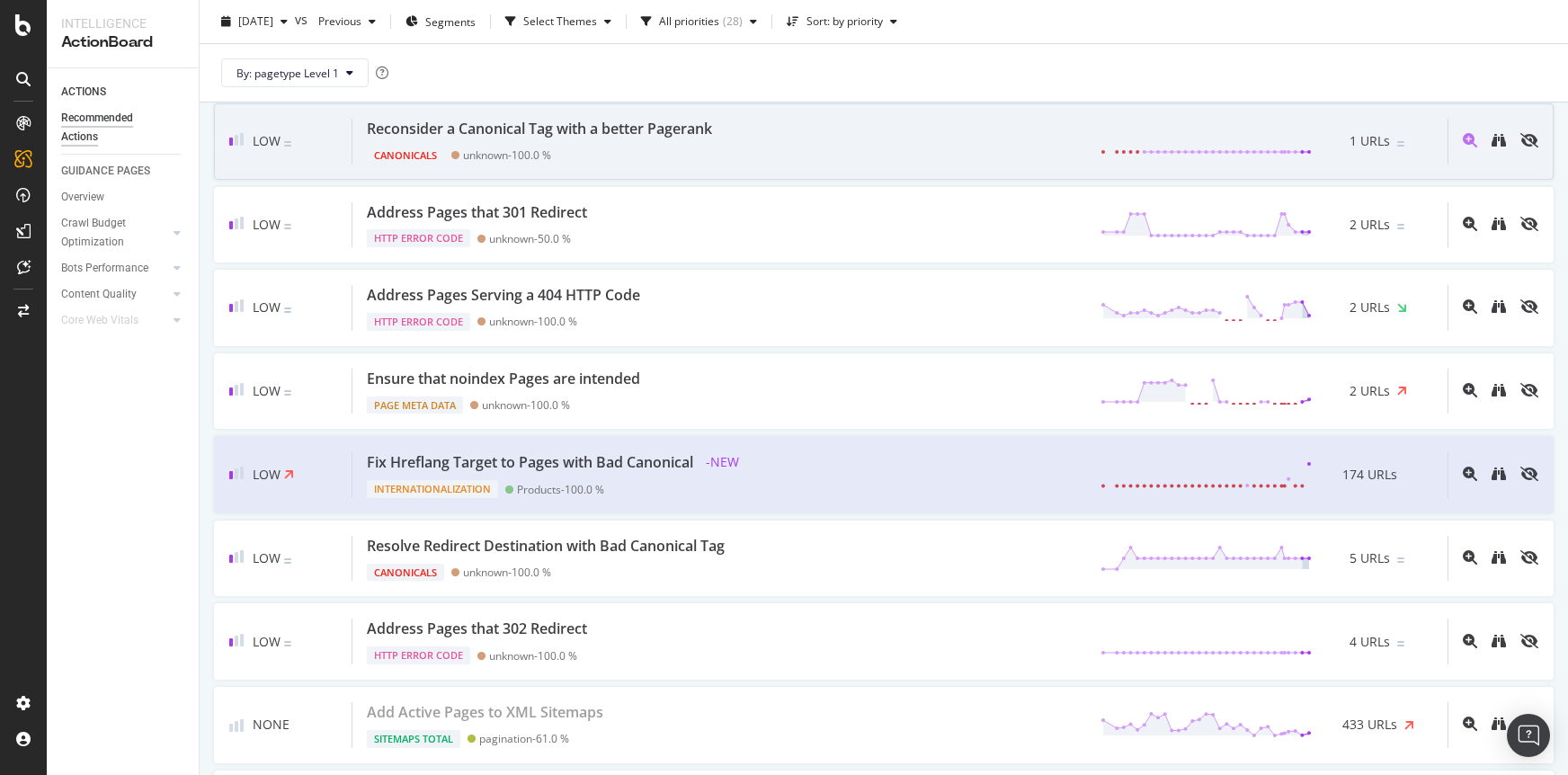
scroll to position [1624, 0]
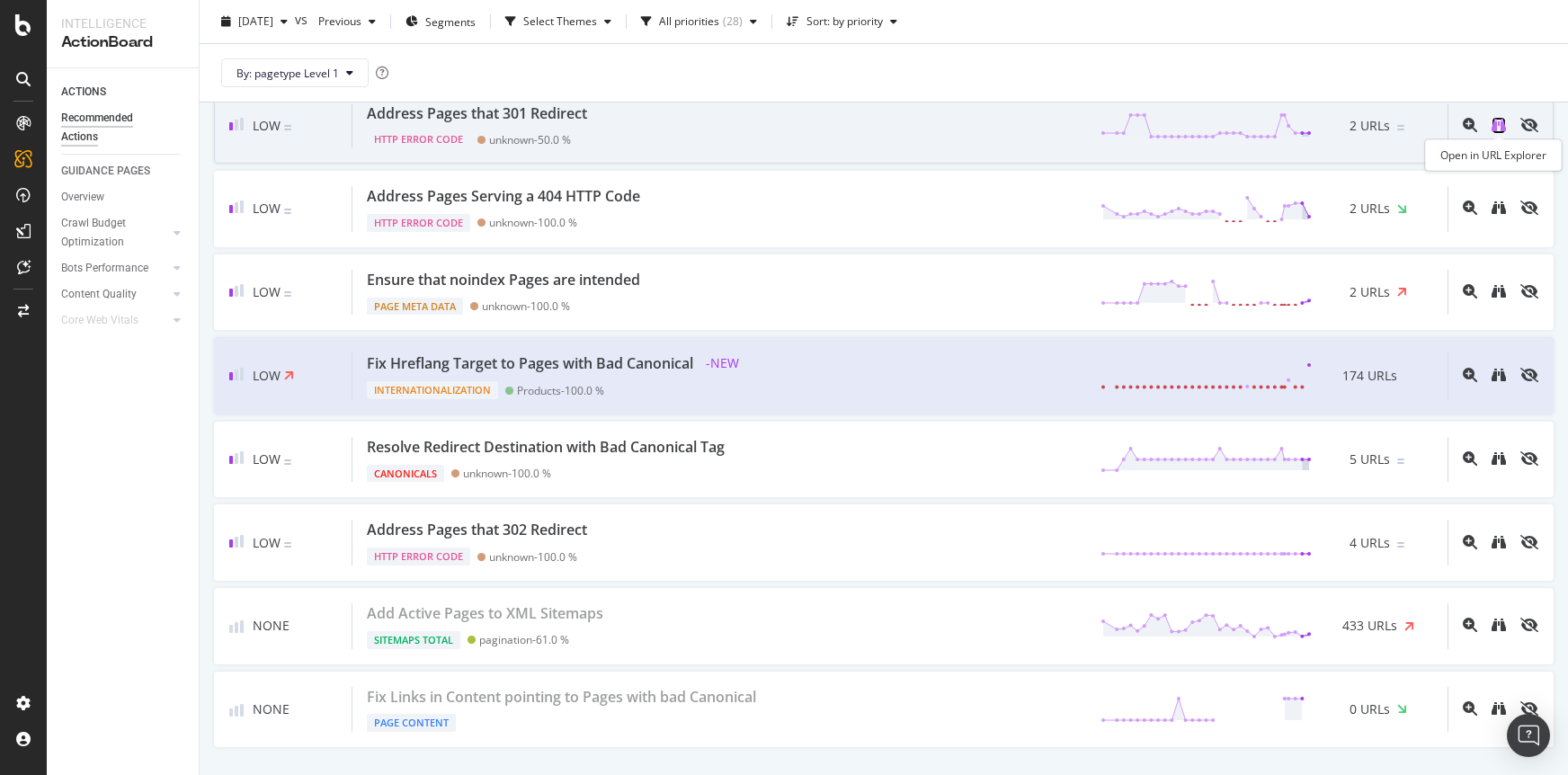
click at [1497, 122] on icon "binoculars" at bounding box center [1498, 125] width 14 height 14
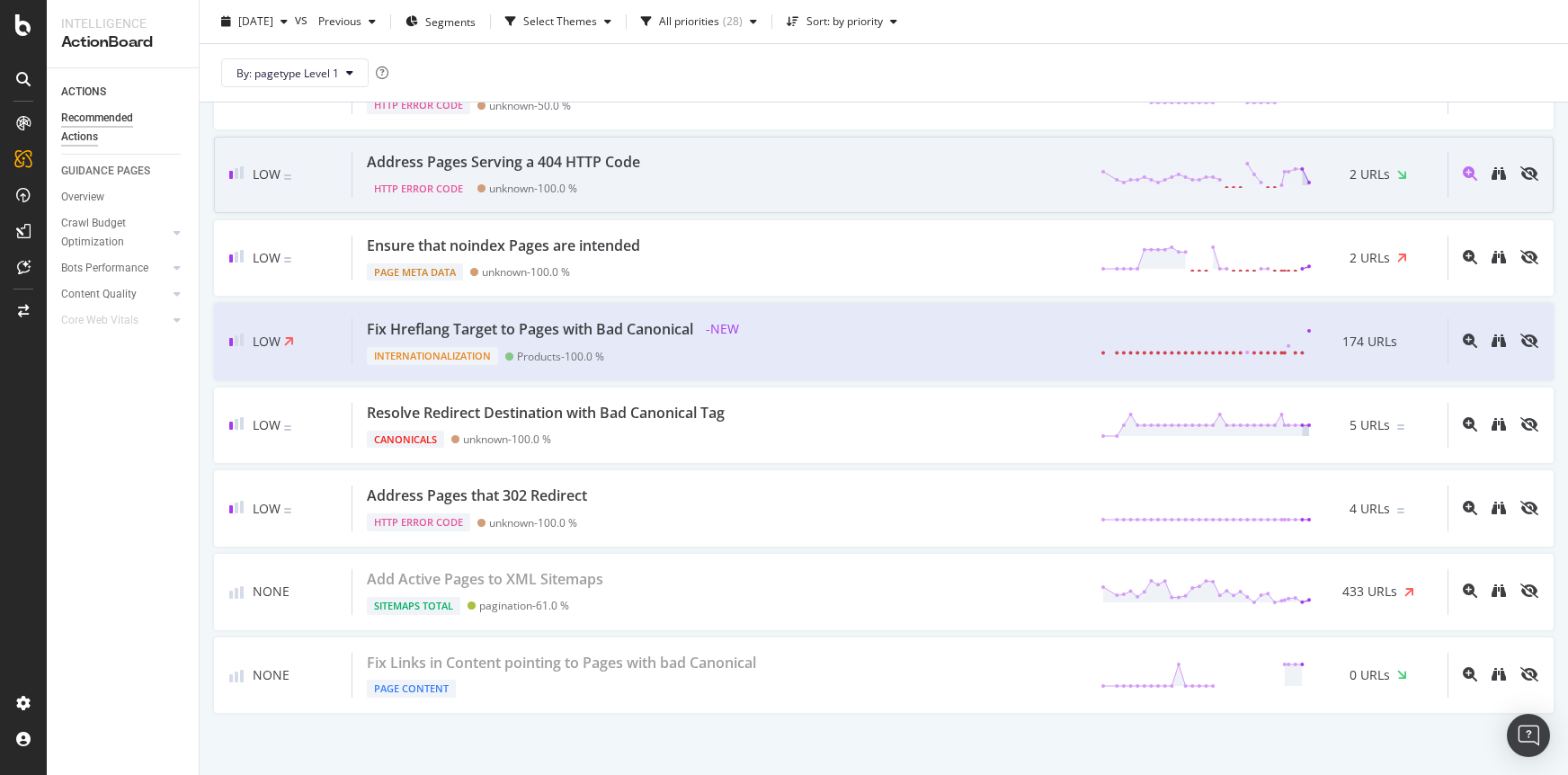
scroll to position [1674, 0]
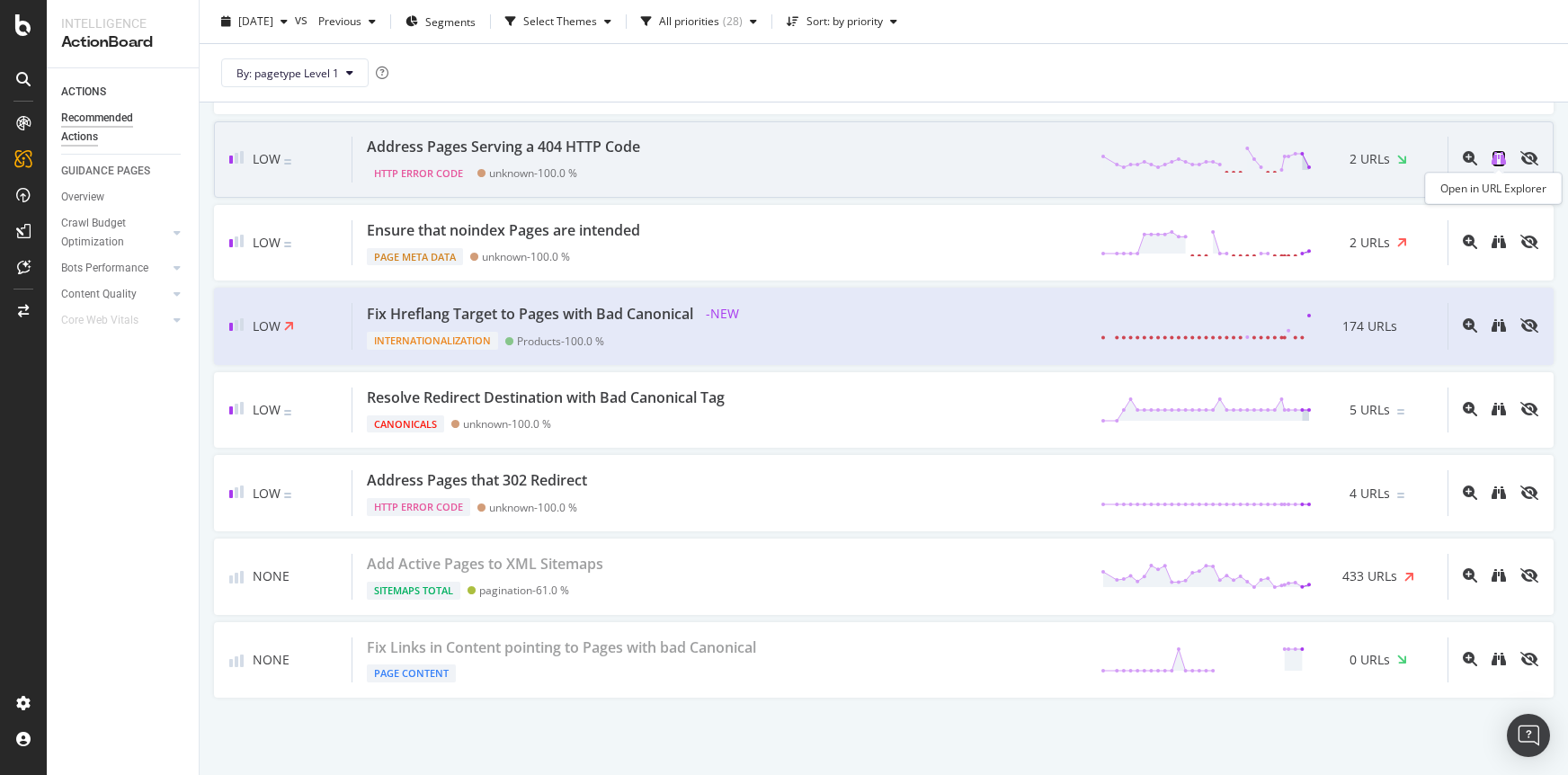
click at [1501, 162] on icon "binoculars" at bounding box center [1498, 158] width 14 height 14
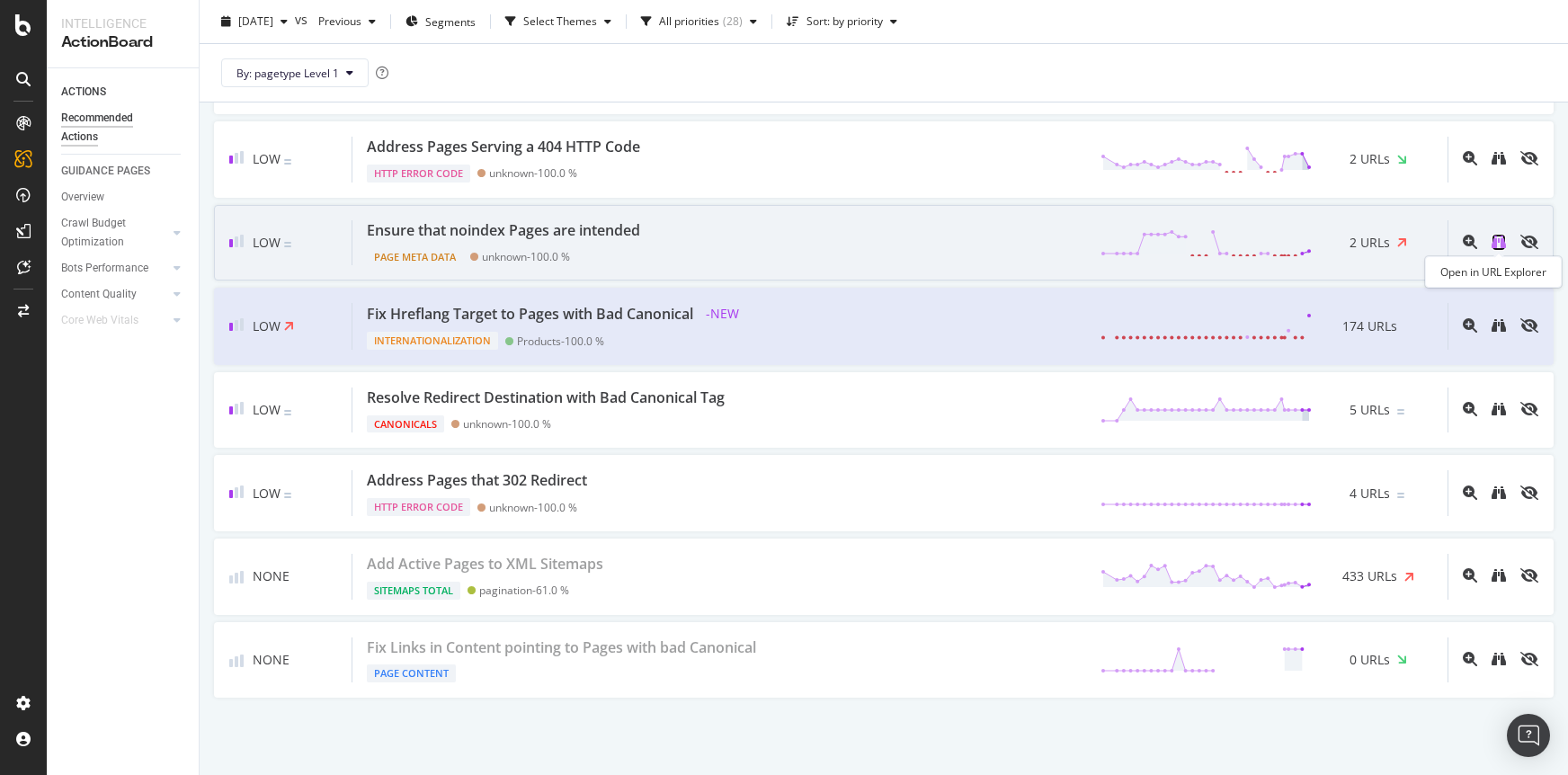
click at [1504, 242] on icon "binoculars" at bounding box center [1498, 242] width 14 height 14
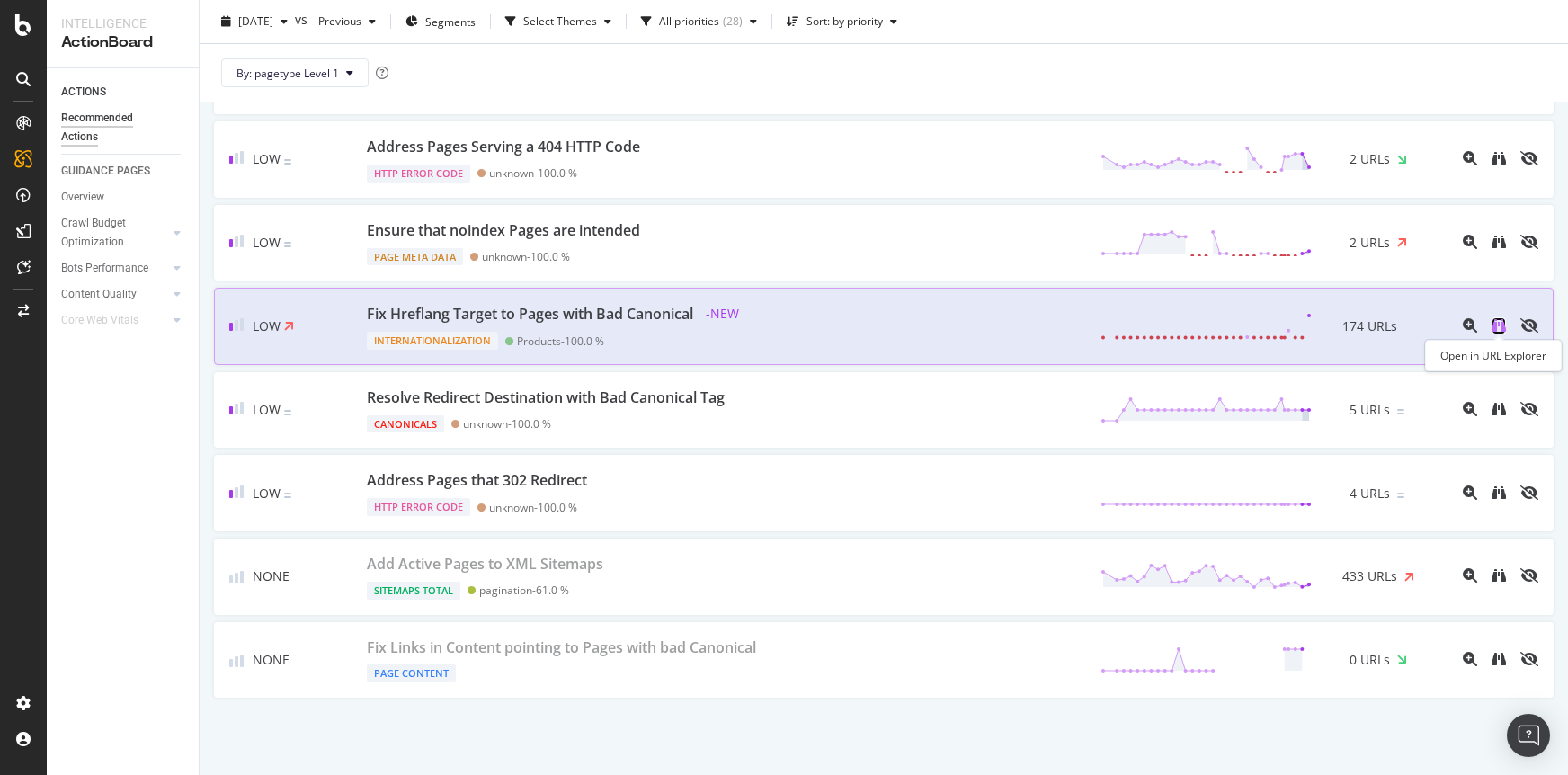
click at [1502, 323] on icon "binoculars" at bounding box center [1498, 326] width 14 height 14
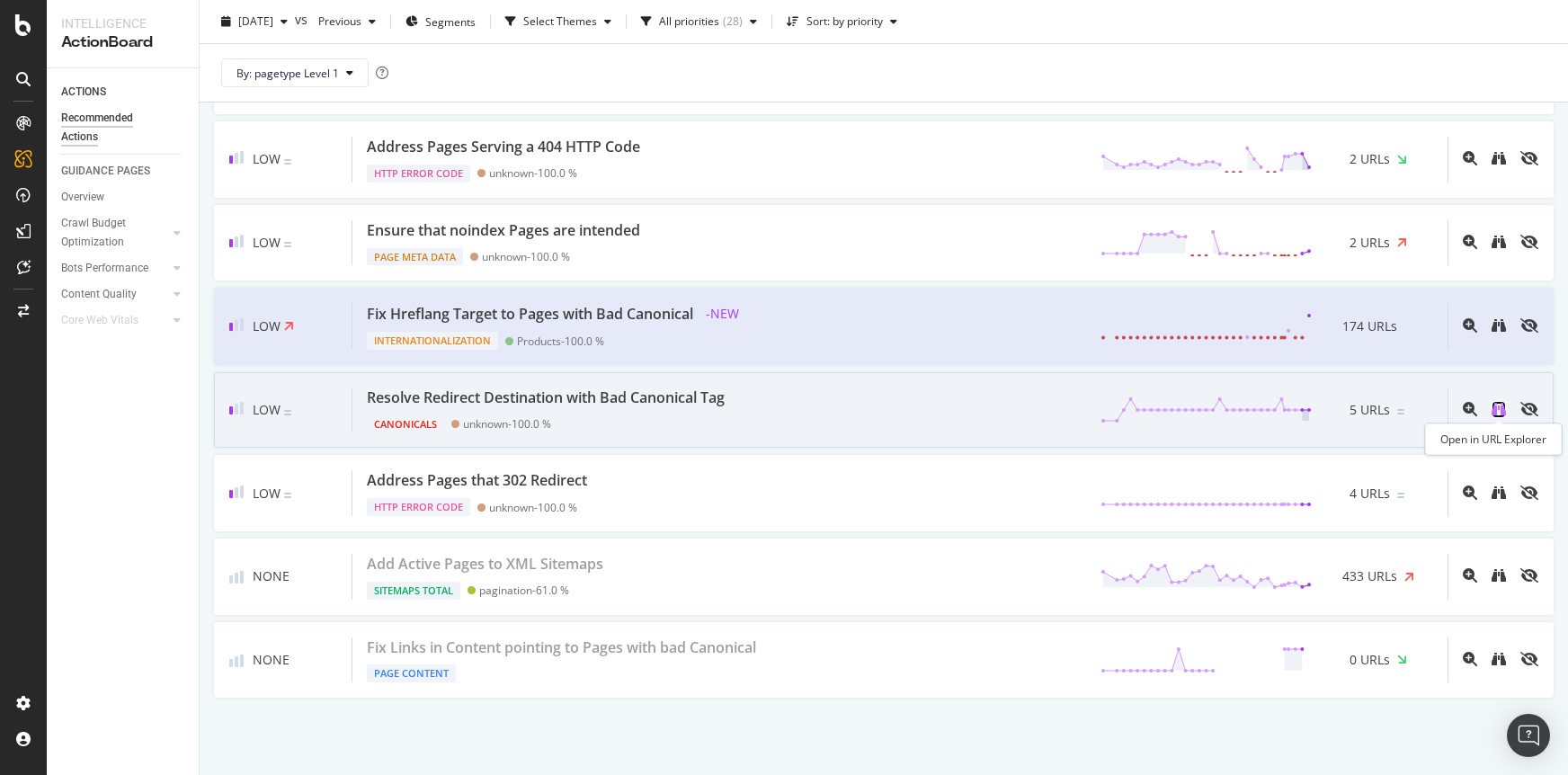
click at [1501, 408] on icon "binoculars" at bounding box center [1498, 409] width 14 height 14
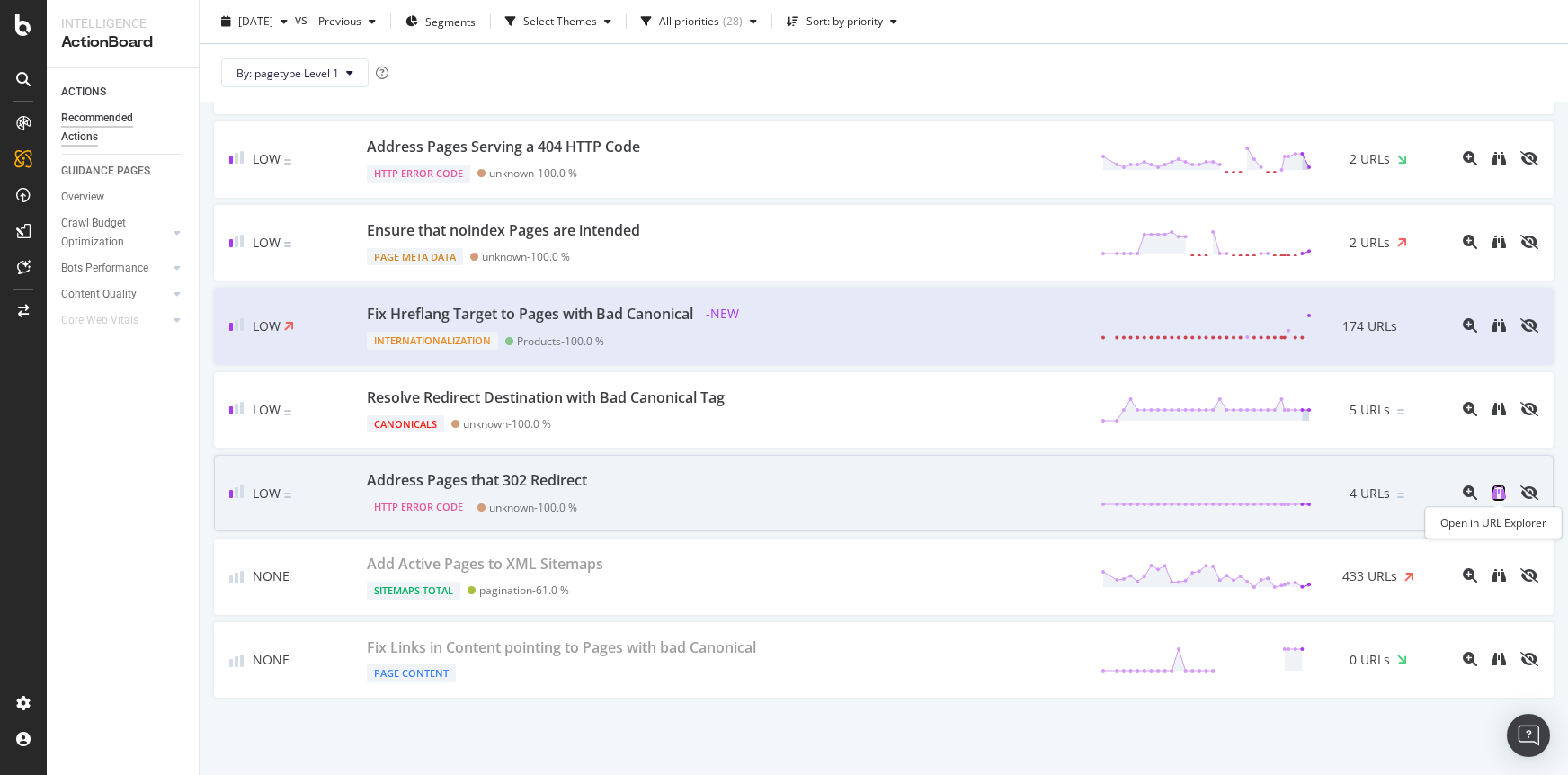
click at [1500, 487] on icon "binoculars" at bounding box center [1498, 493] width 14 height 14
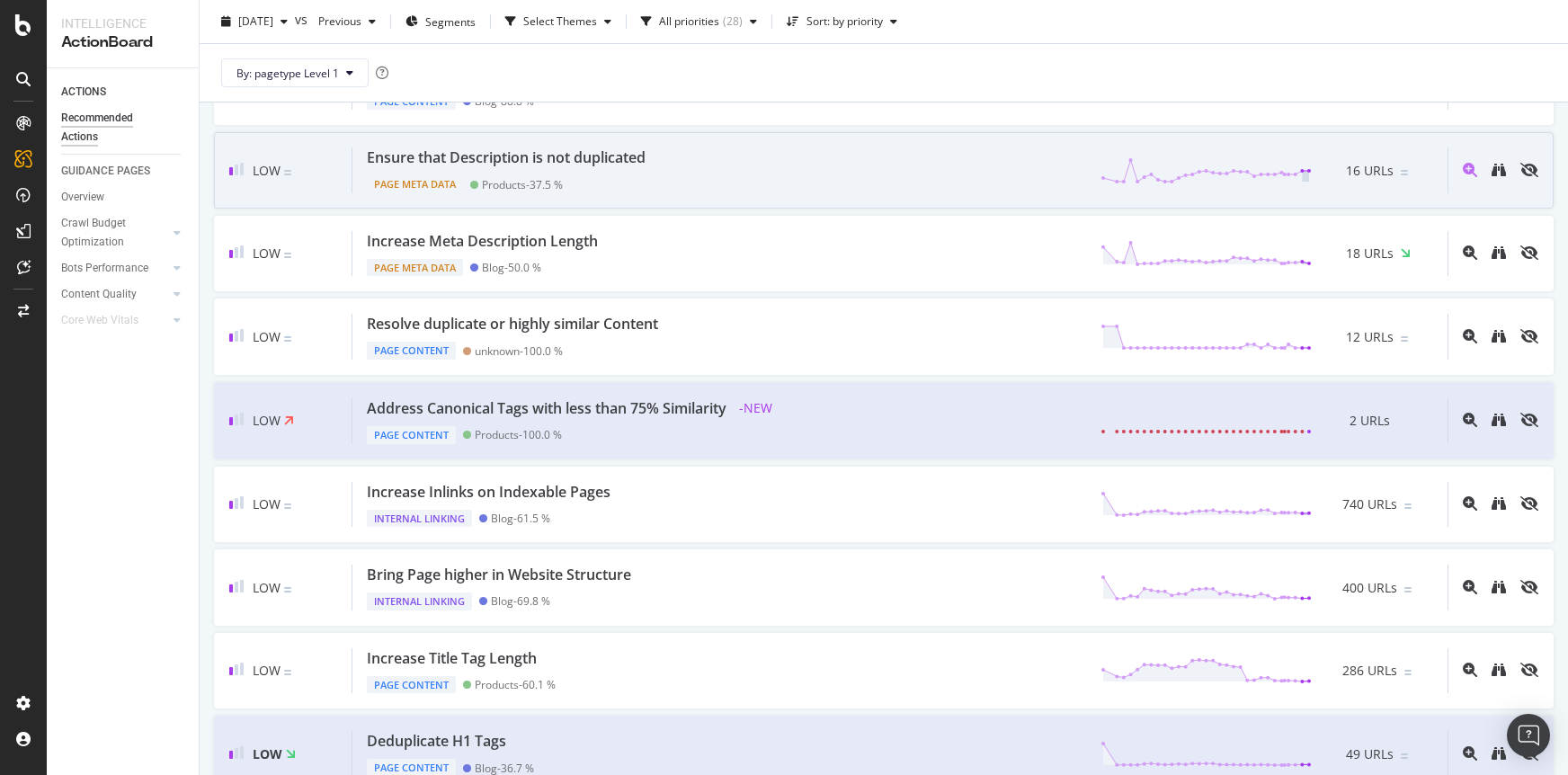
scroll to position [0, 0]
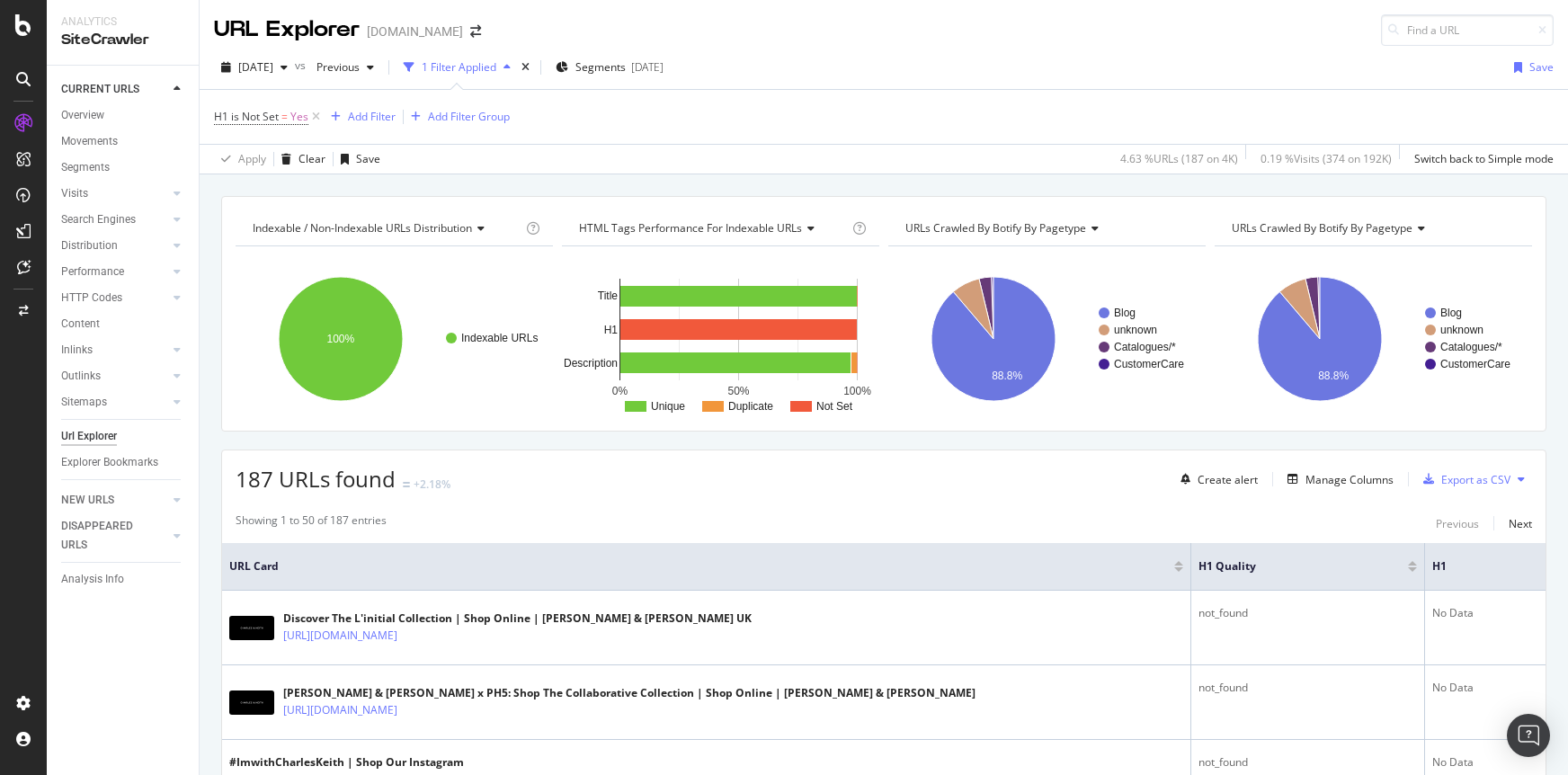
click at [756, 130] on div "H1 is Not Set = Yes Add Filter Add Filter Group" at bounding box center [884, 117] width 1340 height 54
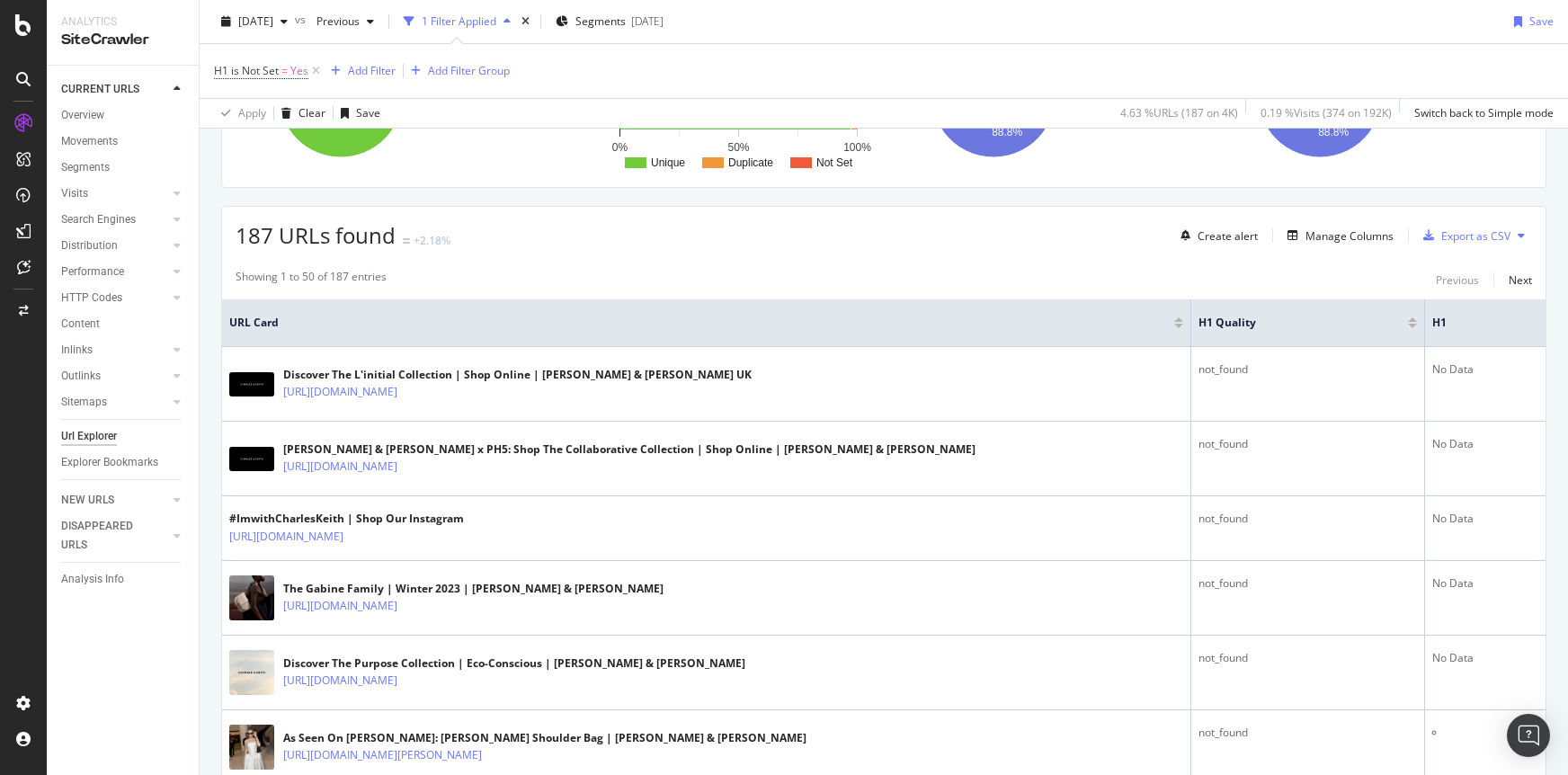
scroll to position [161, 0]
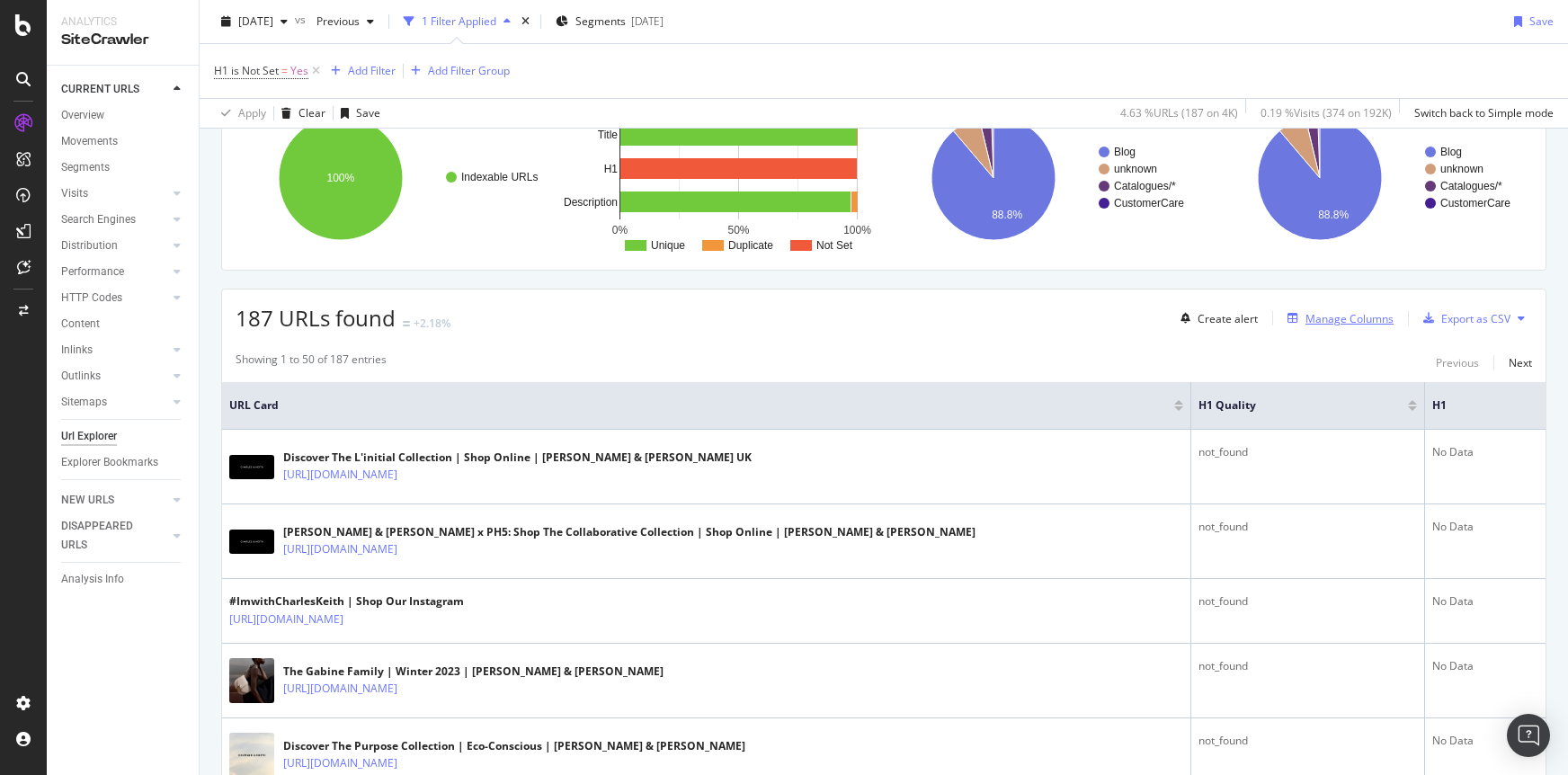
click at [1323, 320] on div "Manage Columns" at bounding box center [1350, 319] width 88 height 15
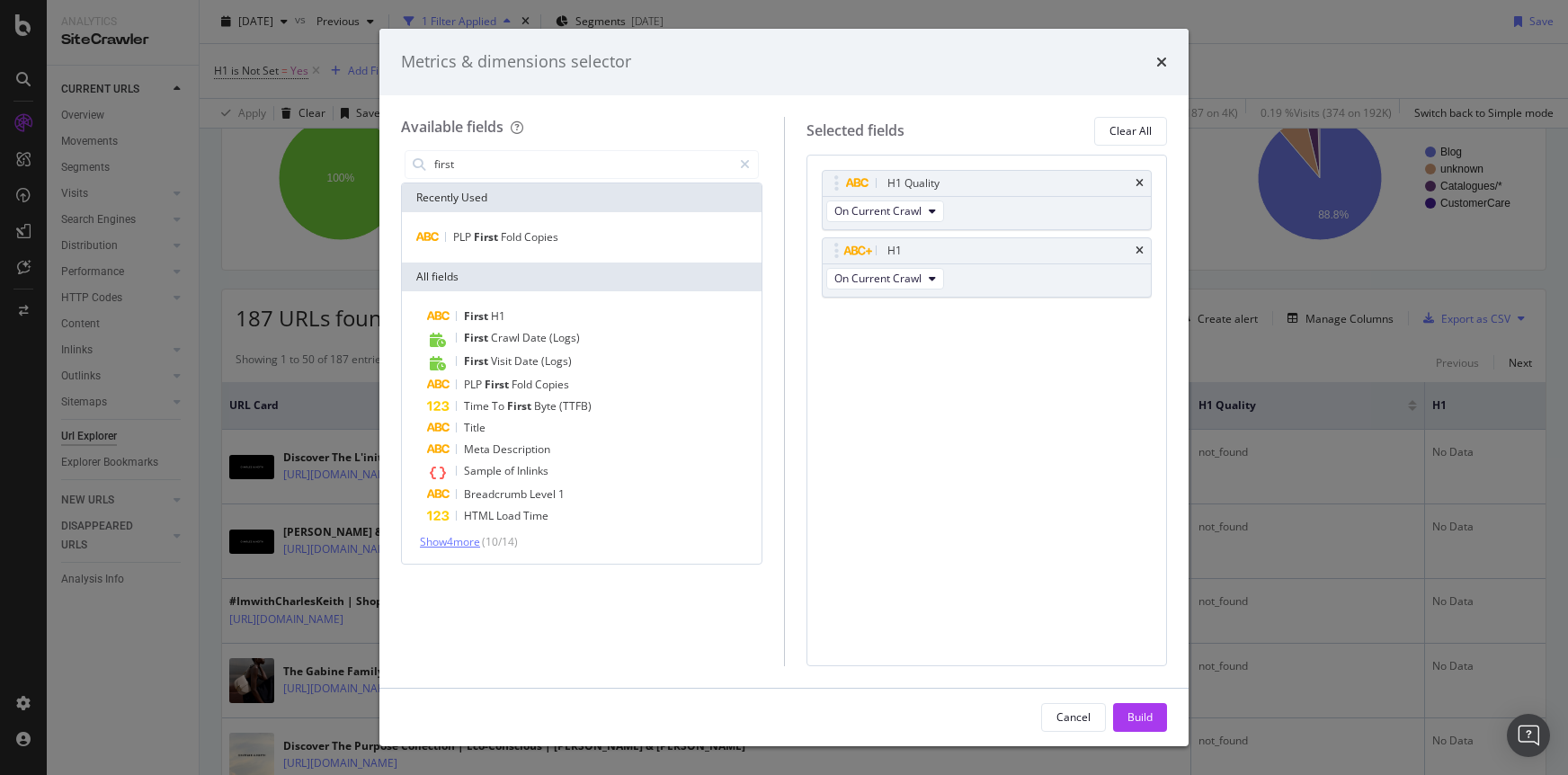
click at [475, 545] on span "Show 4 more" at bounding box center [450, 541] width 60 height 15
click at [463, 172] on input "first" at bounding box center [582, 164] width 300 height 27
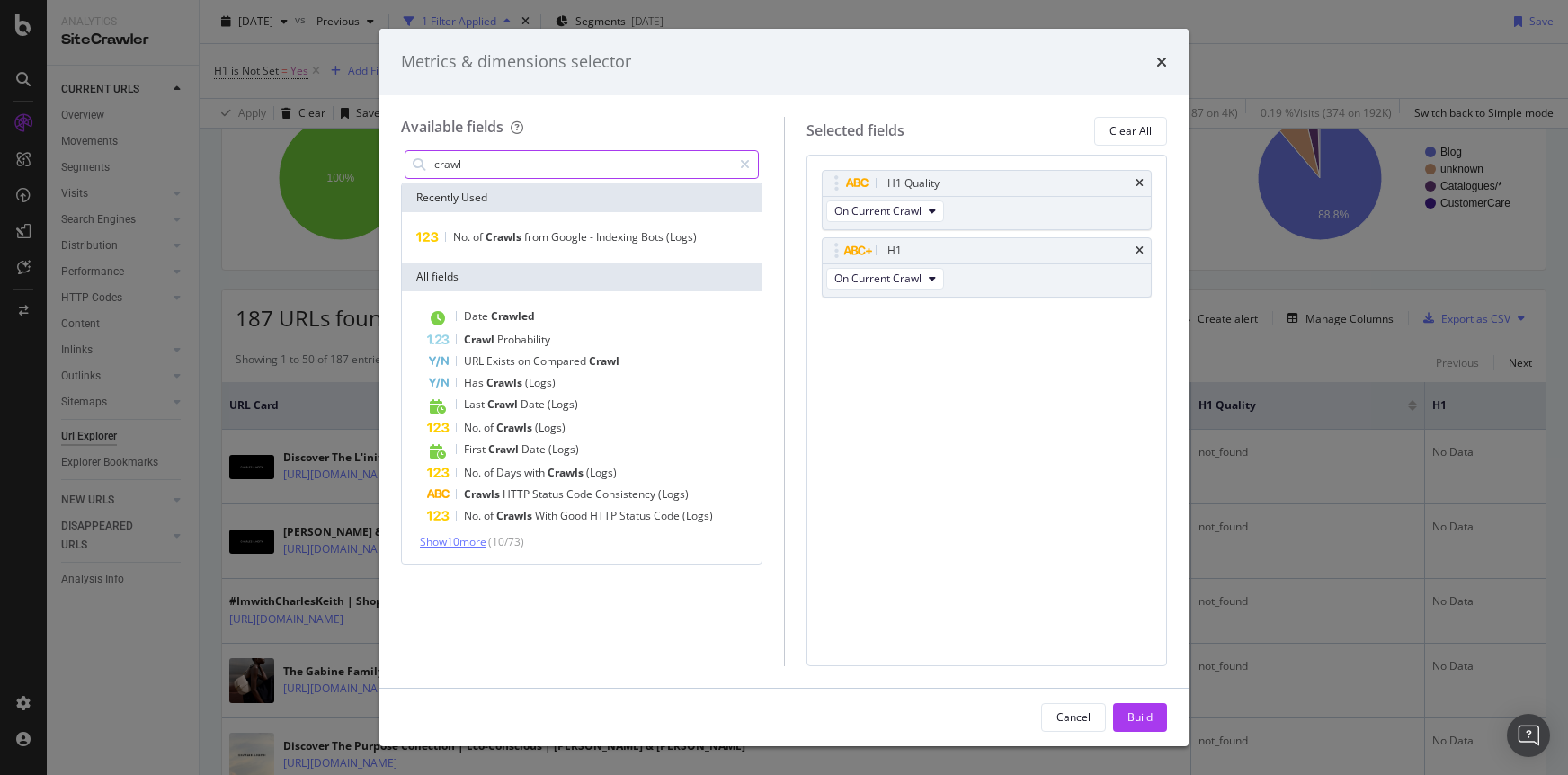
type input "crawl"
click at [459, 542] on span "Show 10 more" at bounding box center [453, 541] width 67 height 15
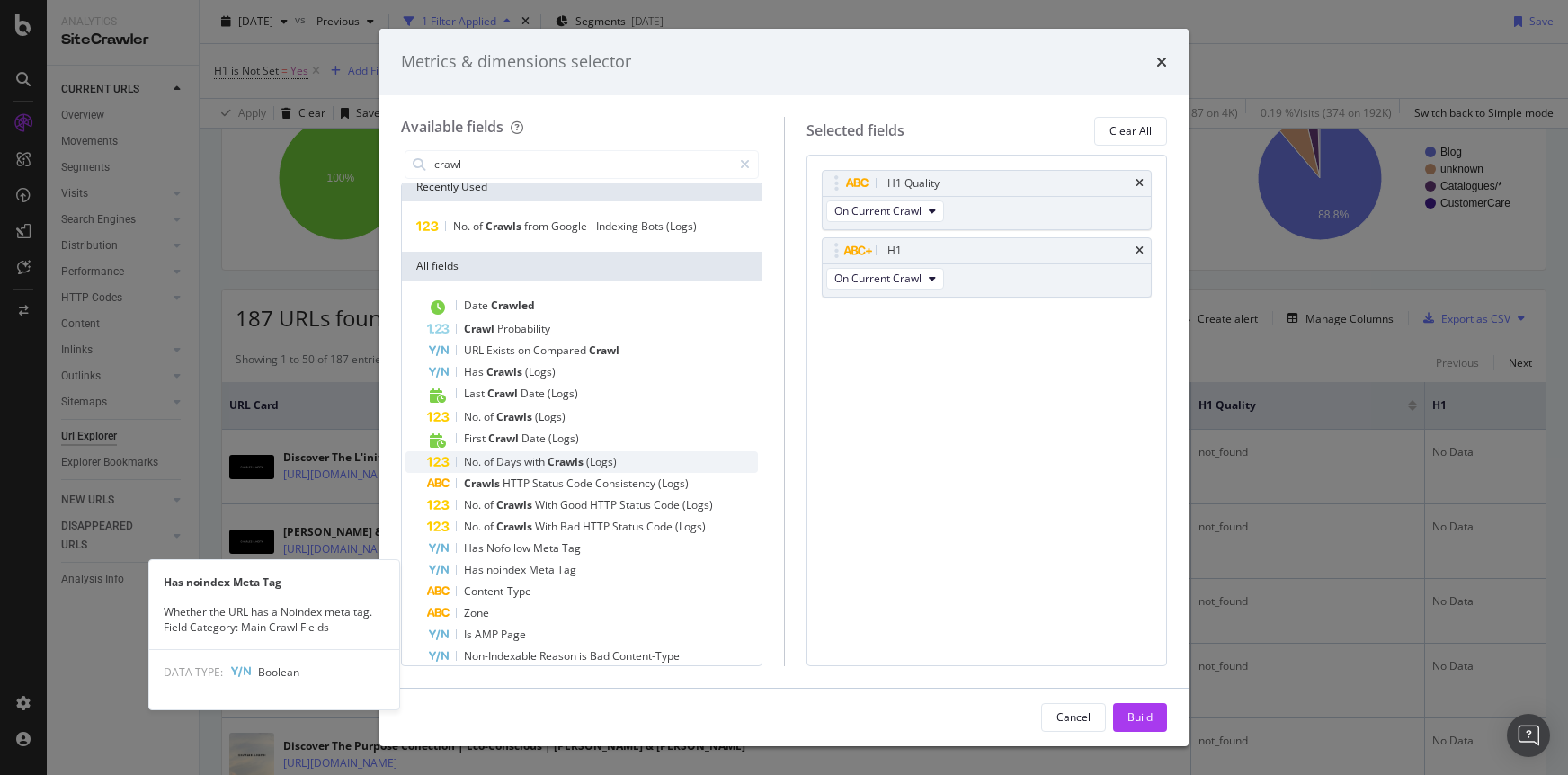
scroll to position [0, 0]
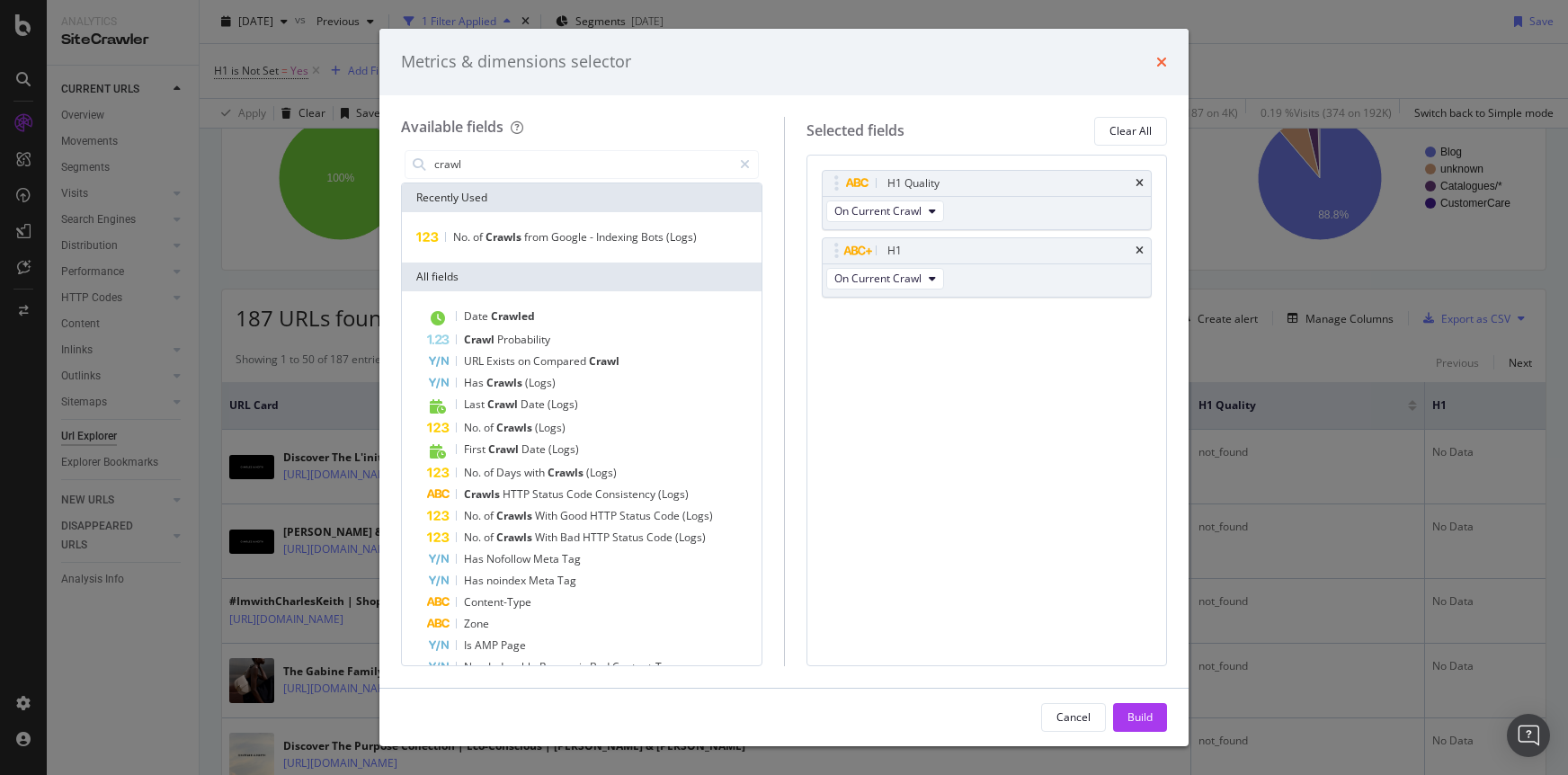
click at [1165, 60] on icon "times" at bounding box center [1162, 62] width 11 height 14
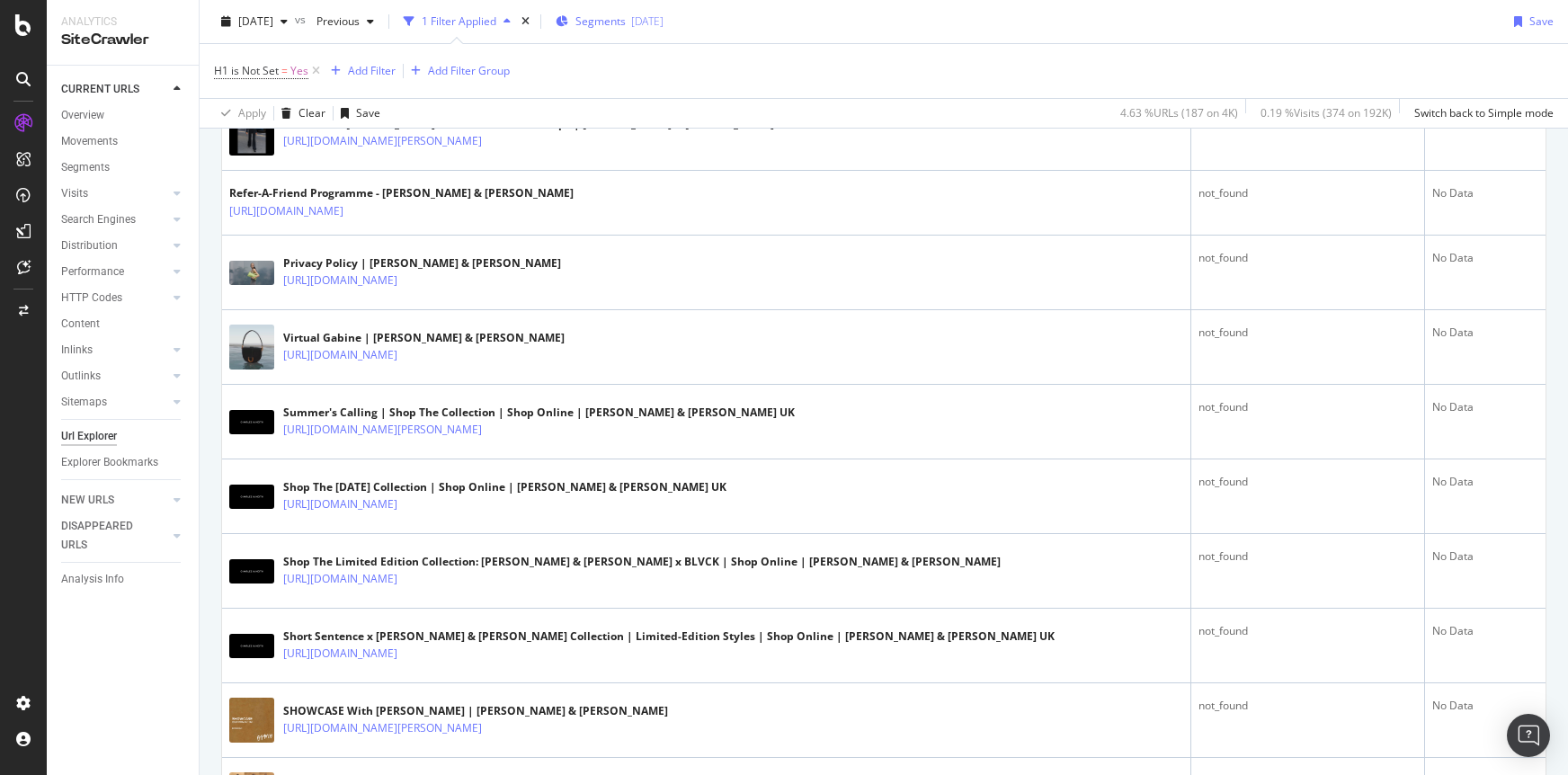
scroll to position [1231, 0]
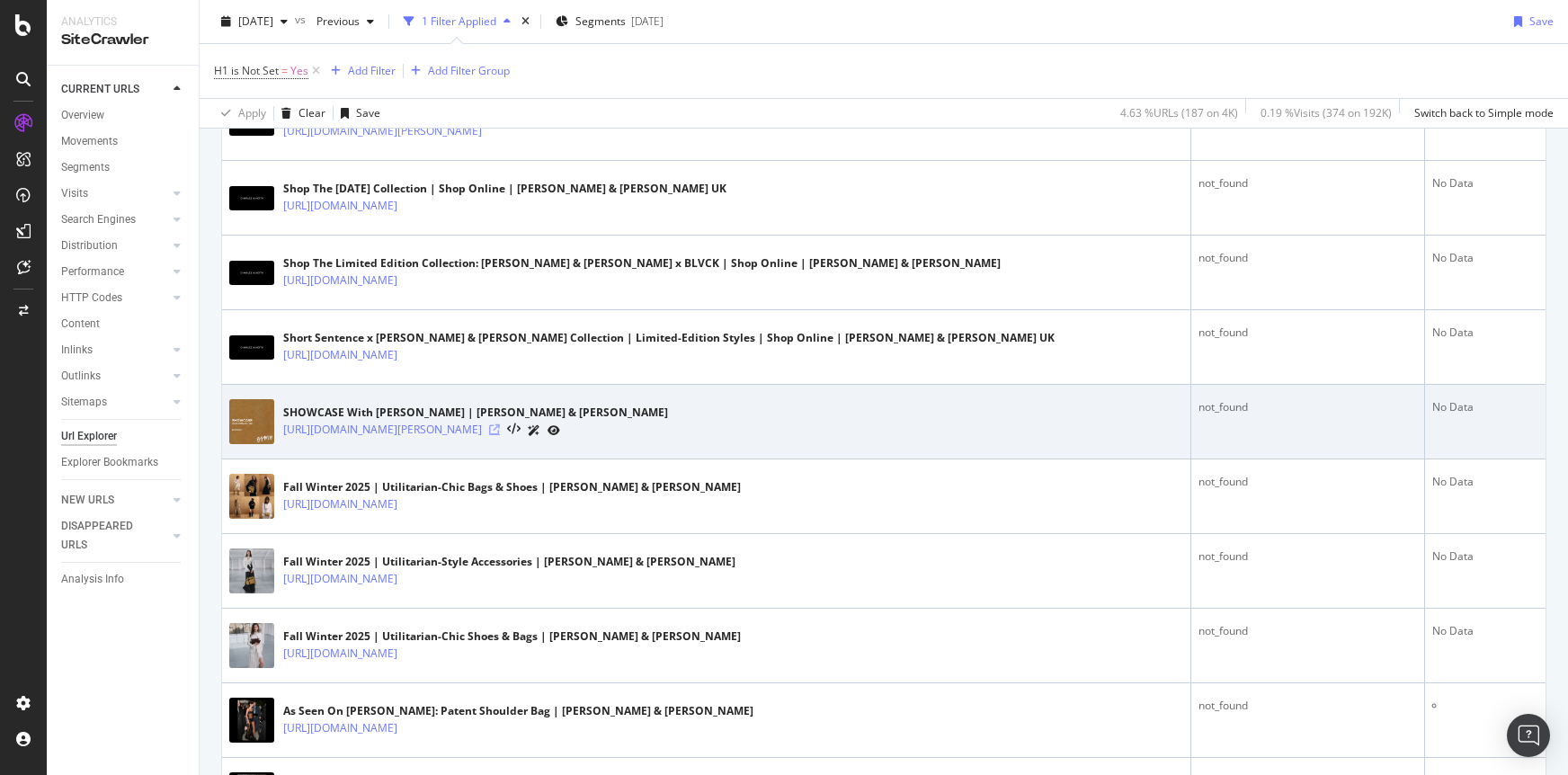
click at [500, 427] on icon at bounding box center [495, 430] width 11 height 11
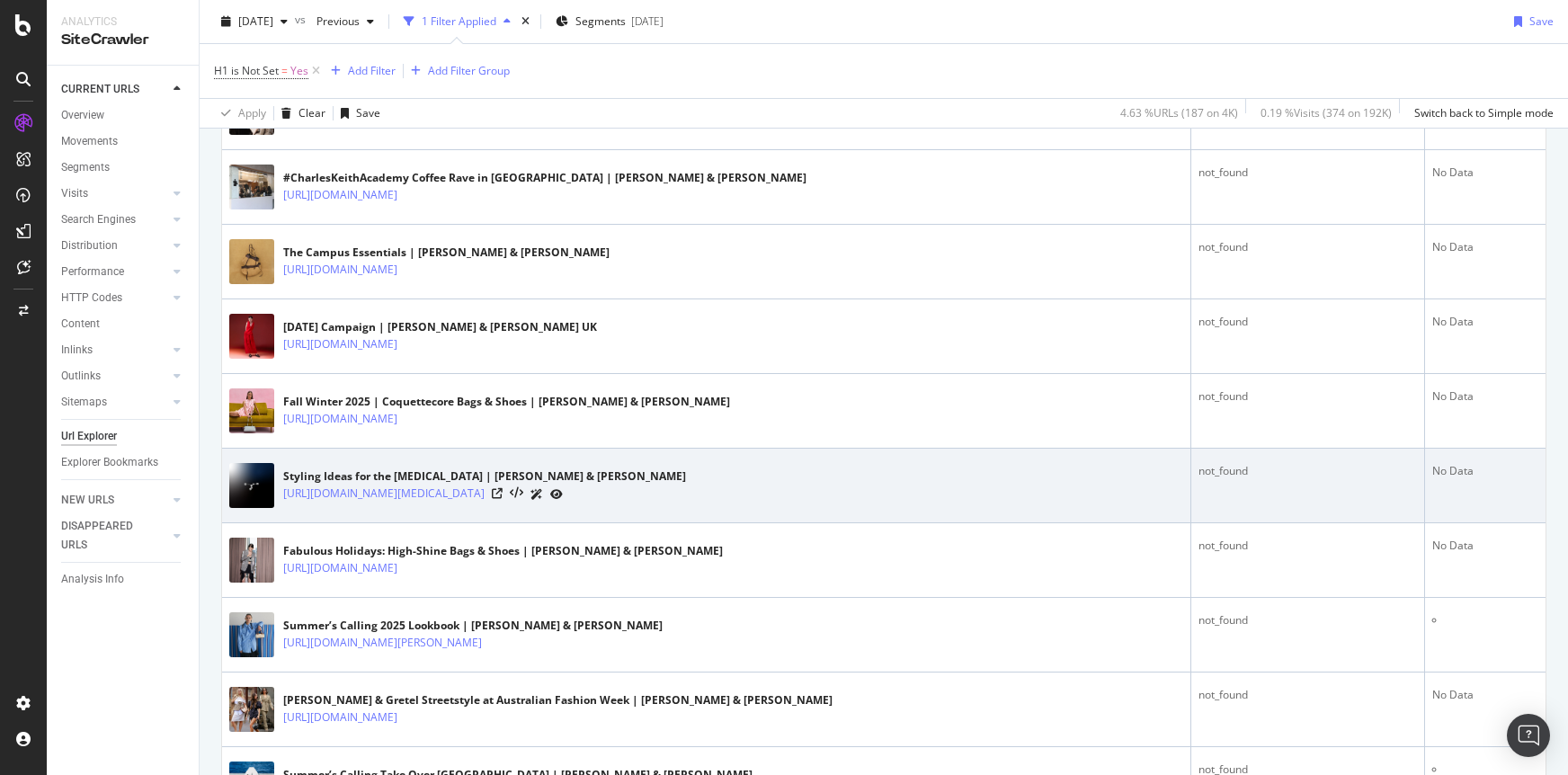
scroll to position [2667, 0]
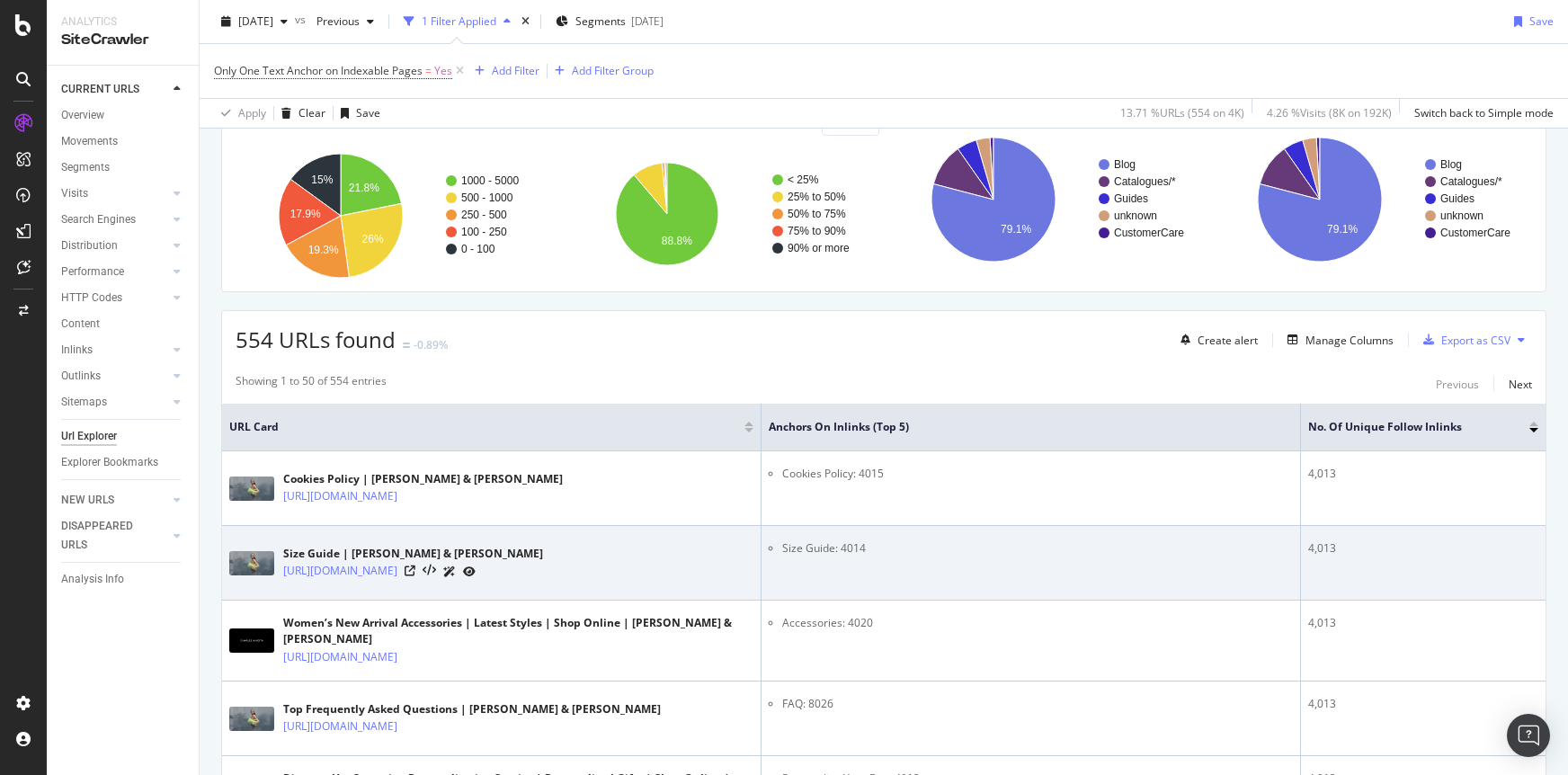
scroll to position [137, 0]
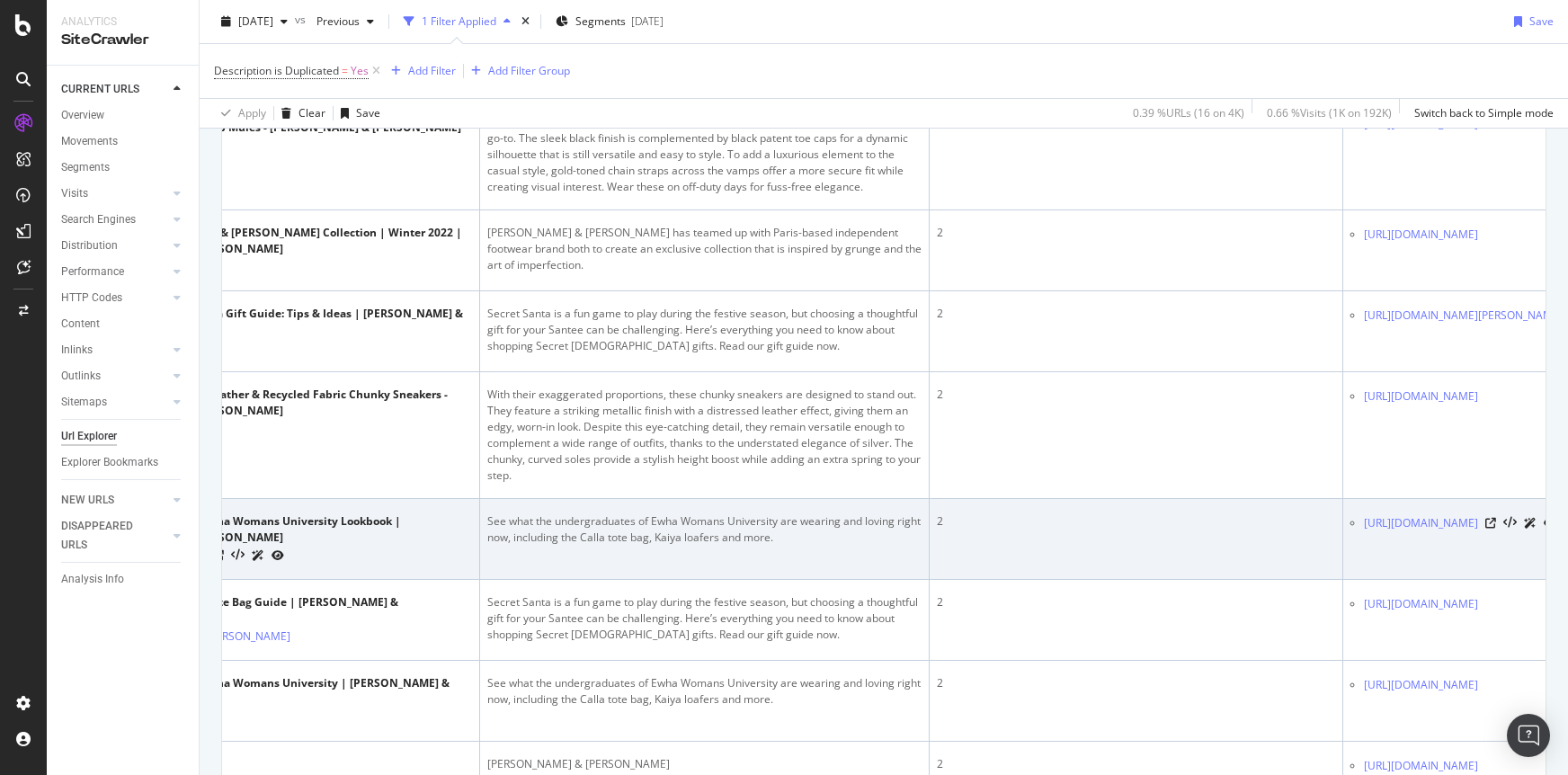
scroll to position [0, 438]
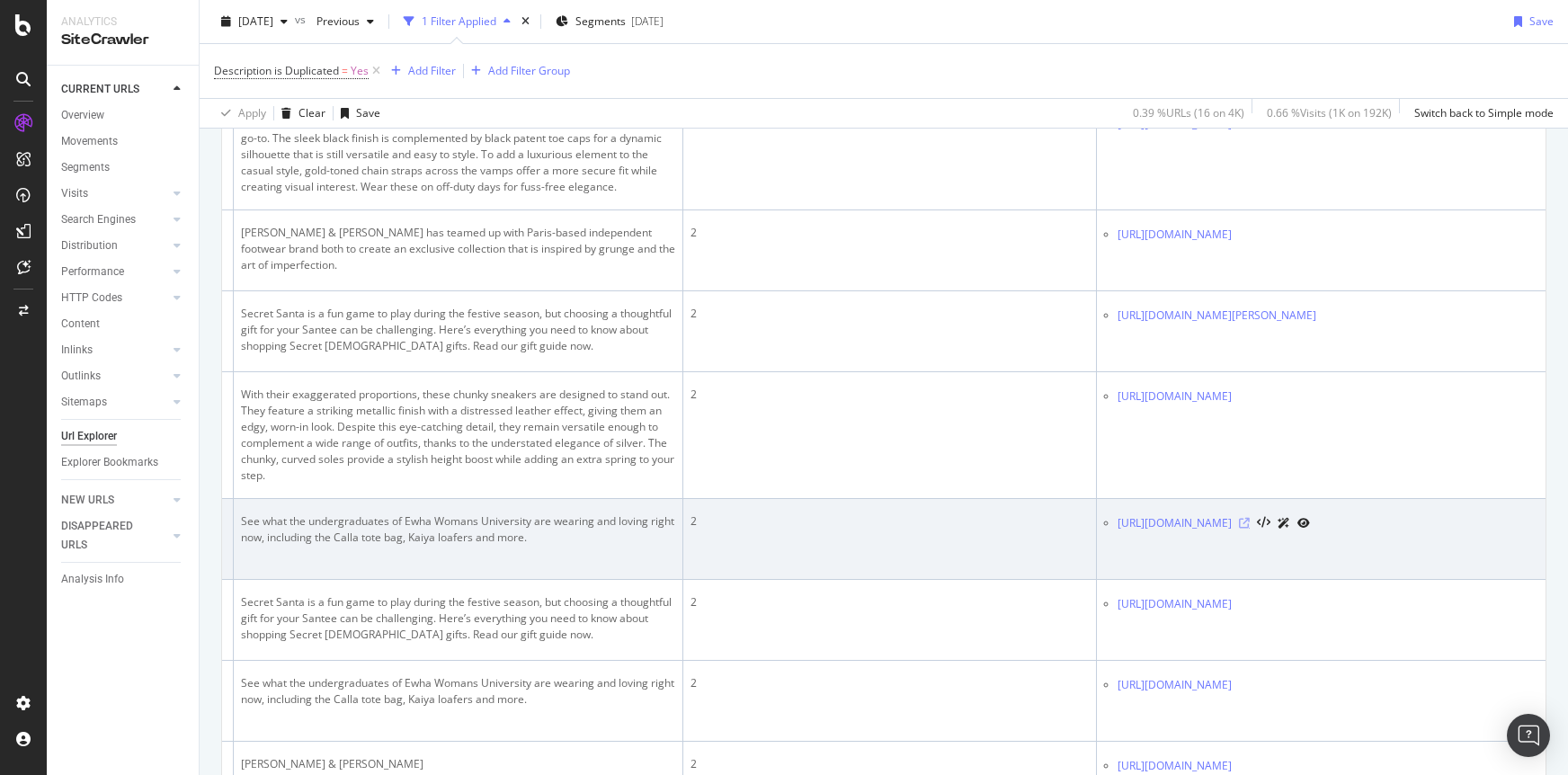
click at [1249, 529] on icon at bounding box center [1244, 524] width 11 height 11
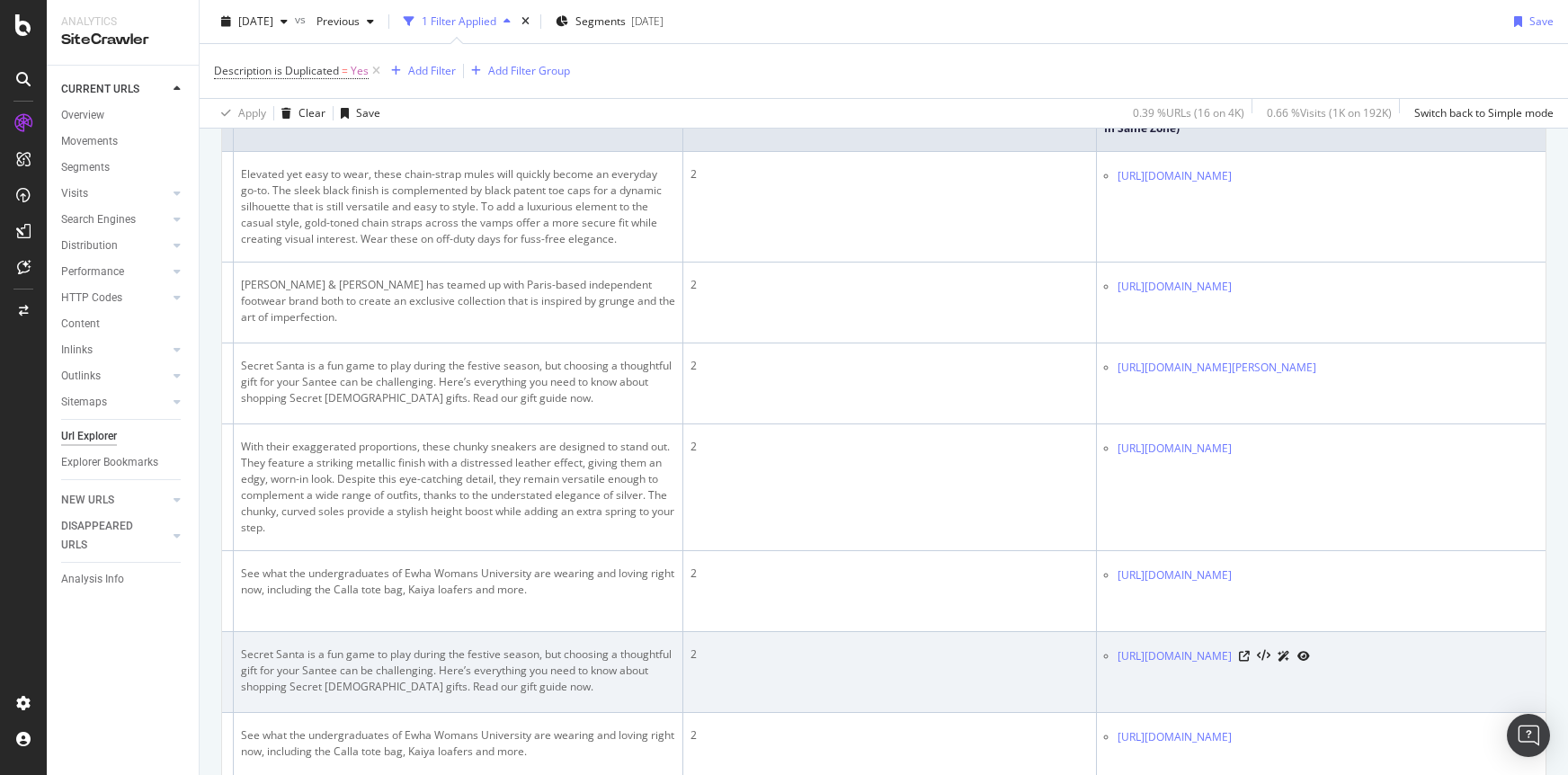
scroll to position [0, 0]
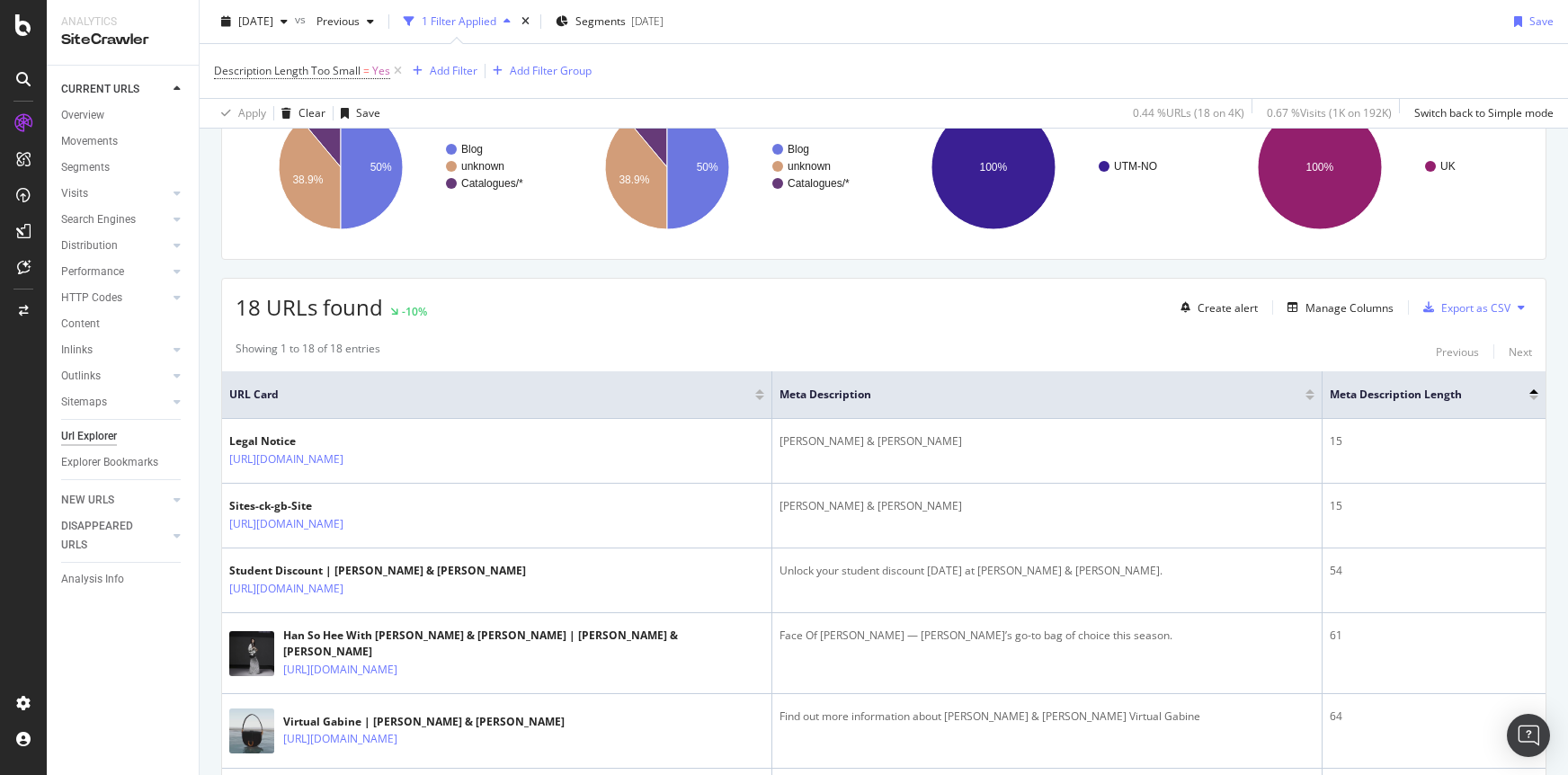
scroll to position [193, 0]
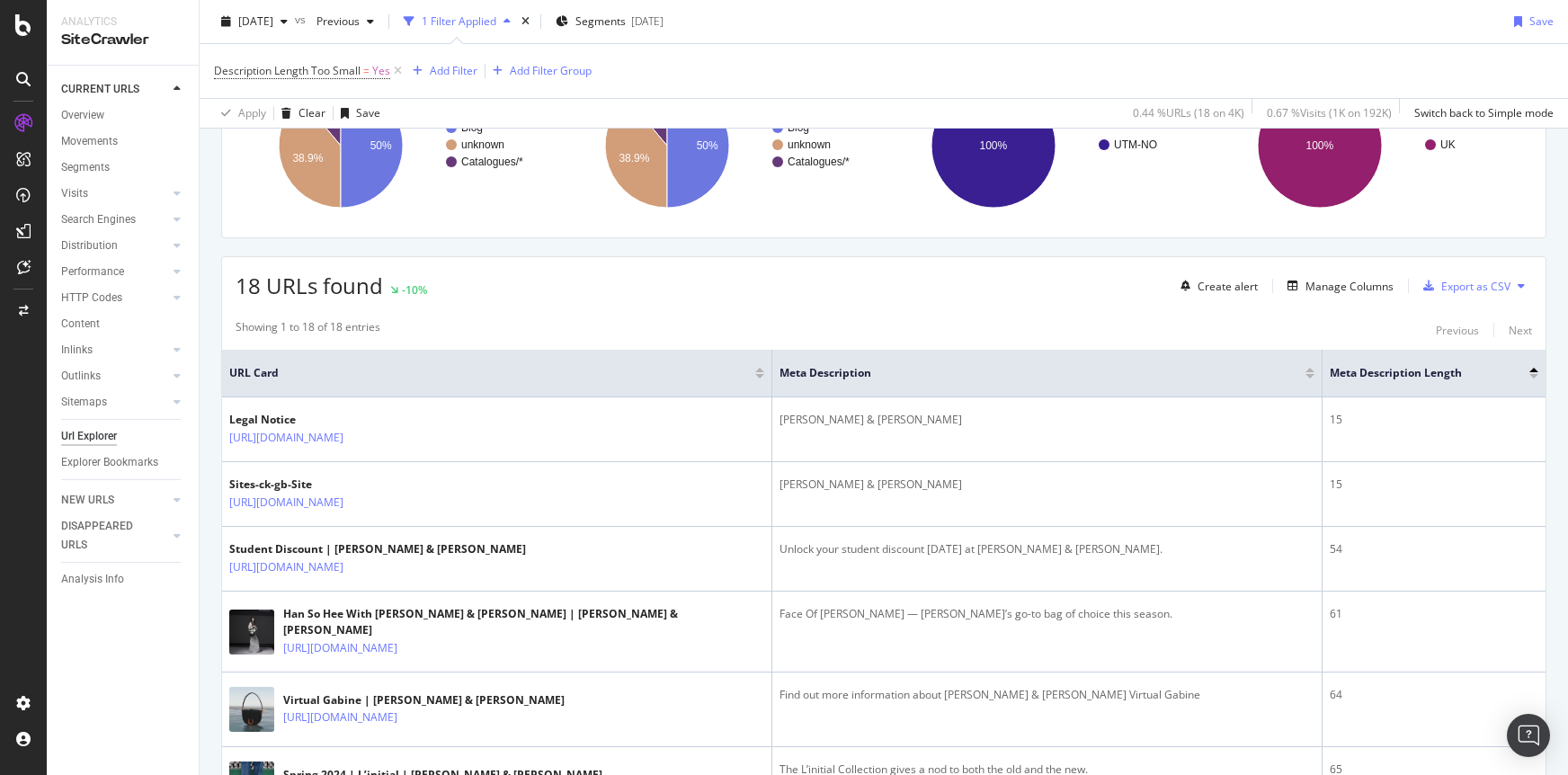
click at [974, 326] on div "Showing 1 to 18 of 18 entries Previous Next" at bounding box center [884, 330] width 1323 height 22
click at [742, 277] on div "18 URLs found -10% Create alert Manage Columns Export as CSV" at bounding box center [884, 279] width 1323 height 44
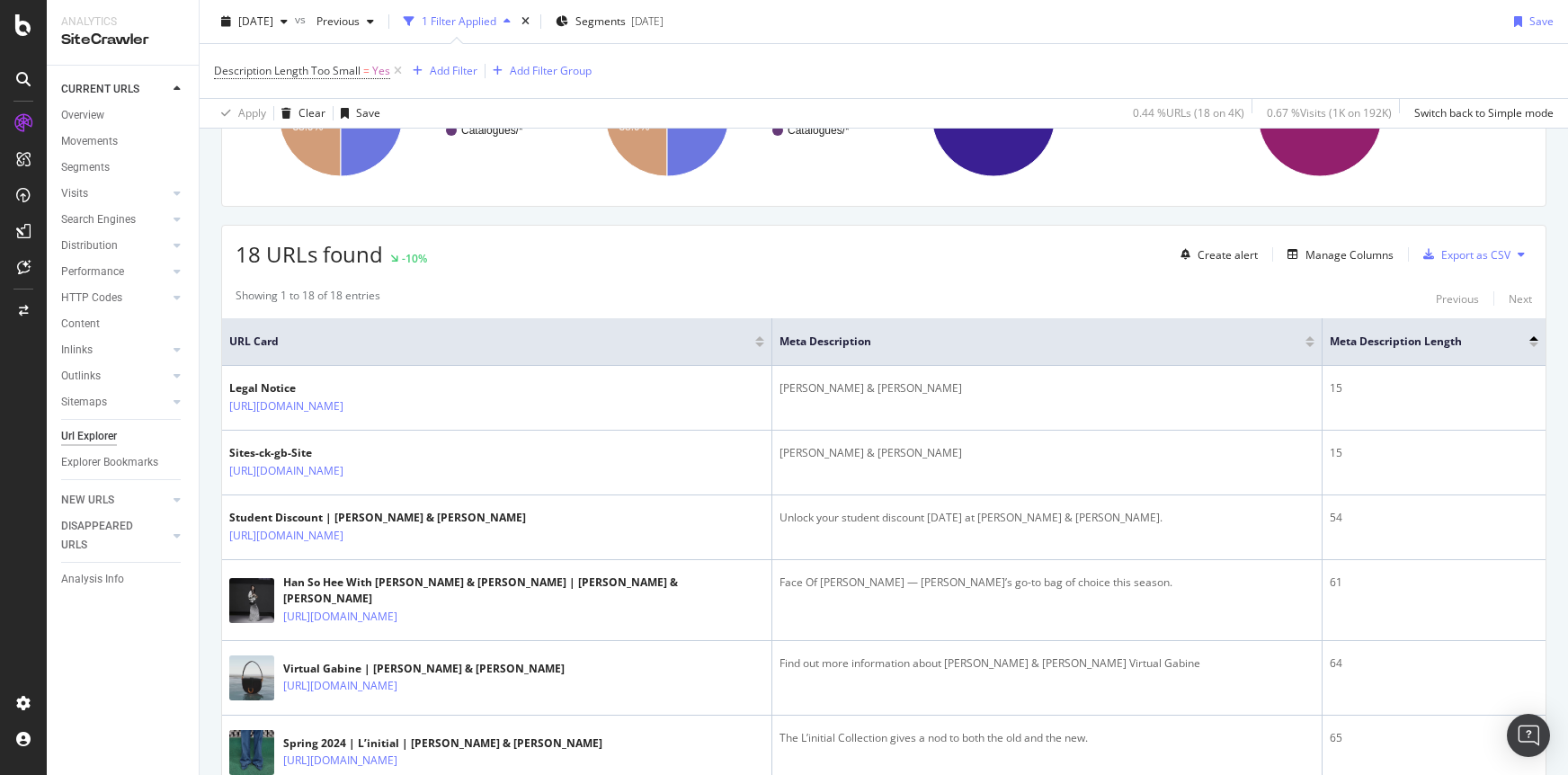
scroll to position [230, 0]
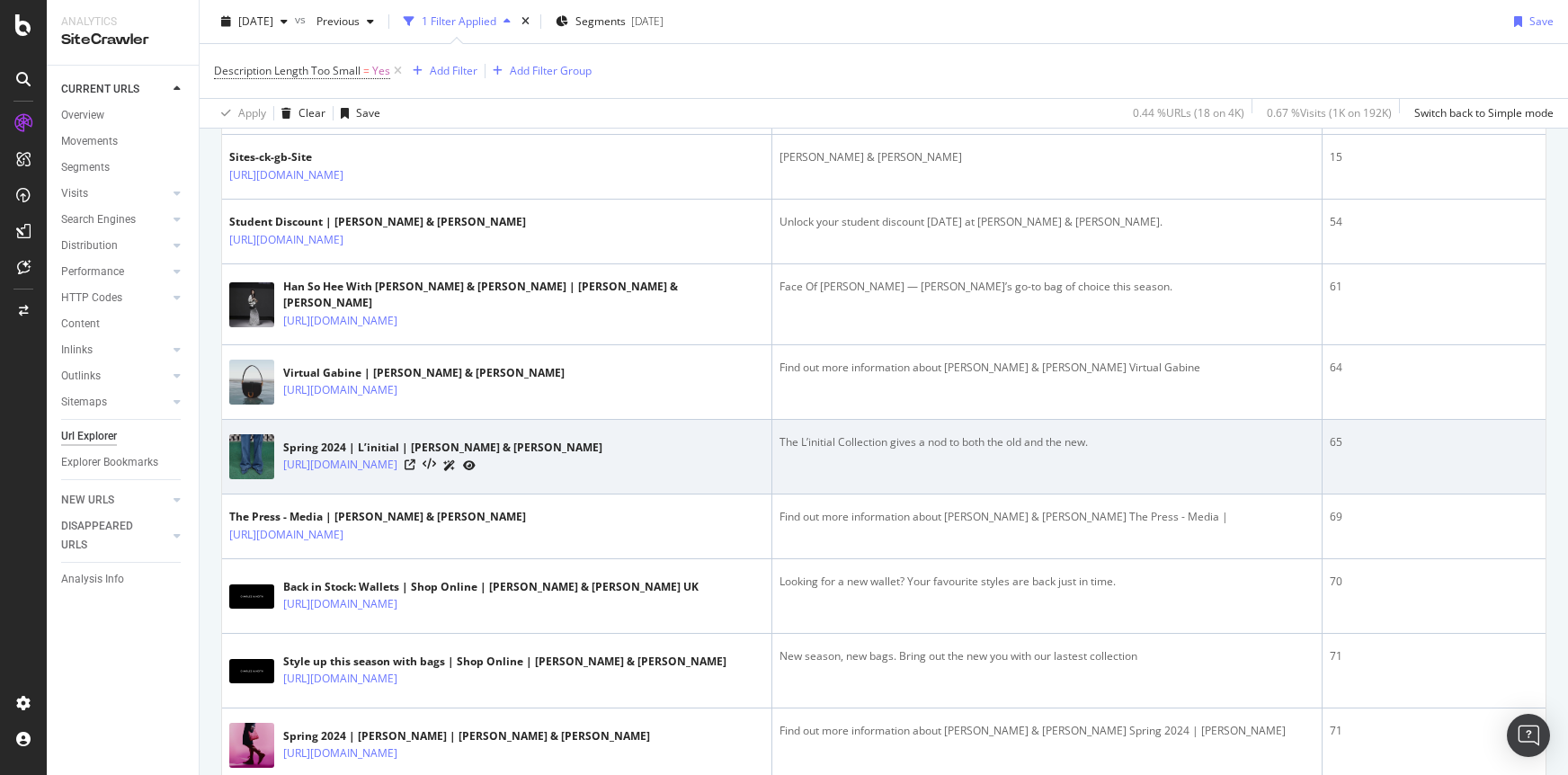
scroll to position [524, 0]
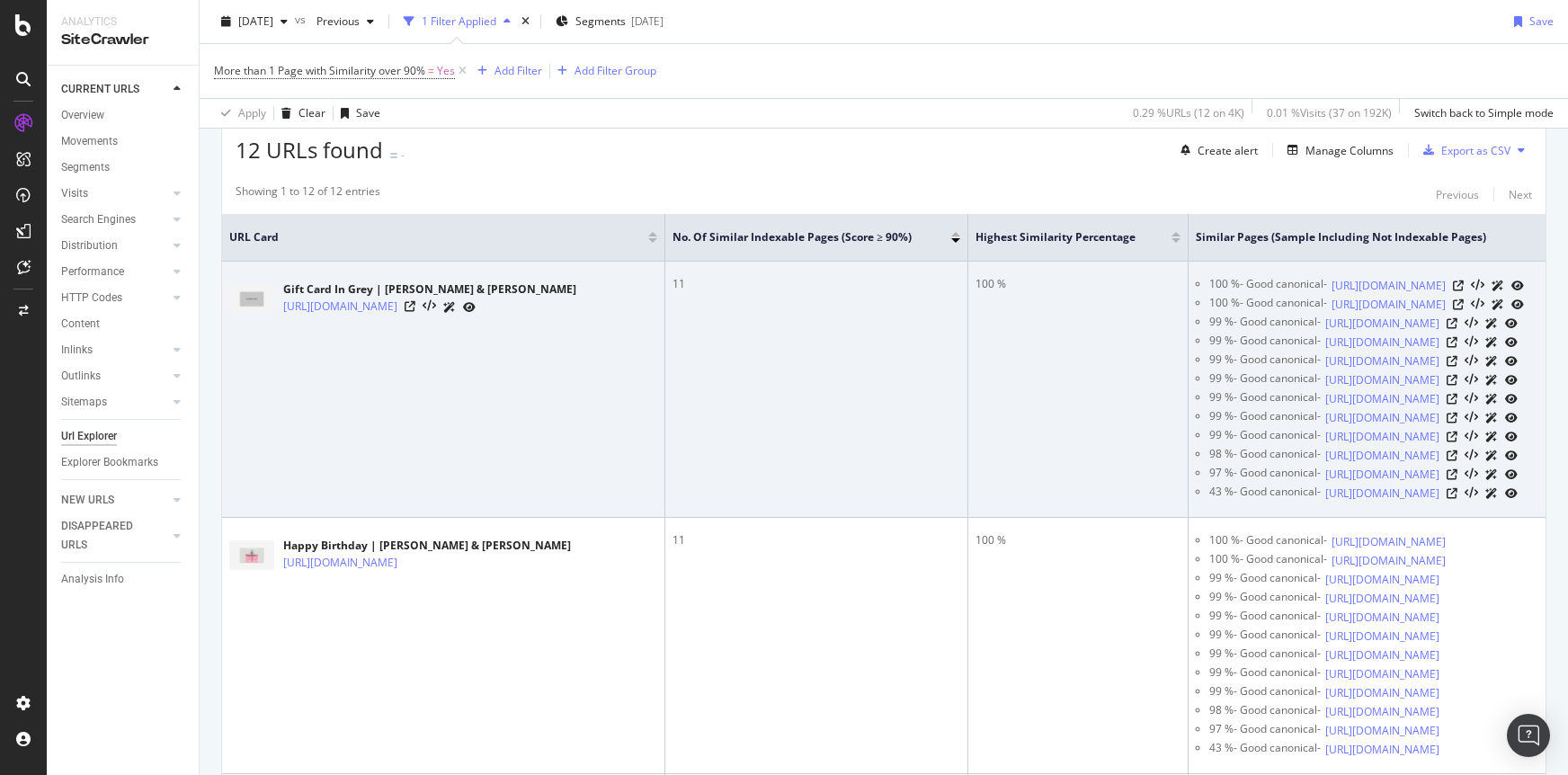
scroll to position [402, 0]
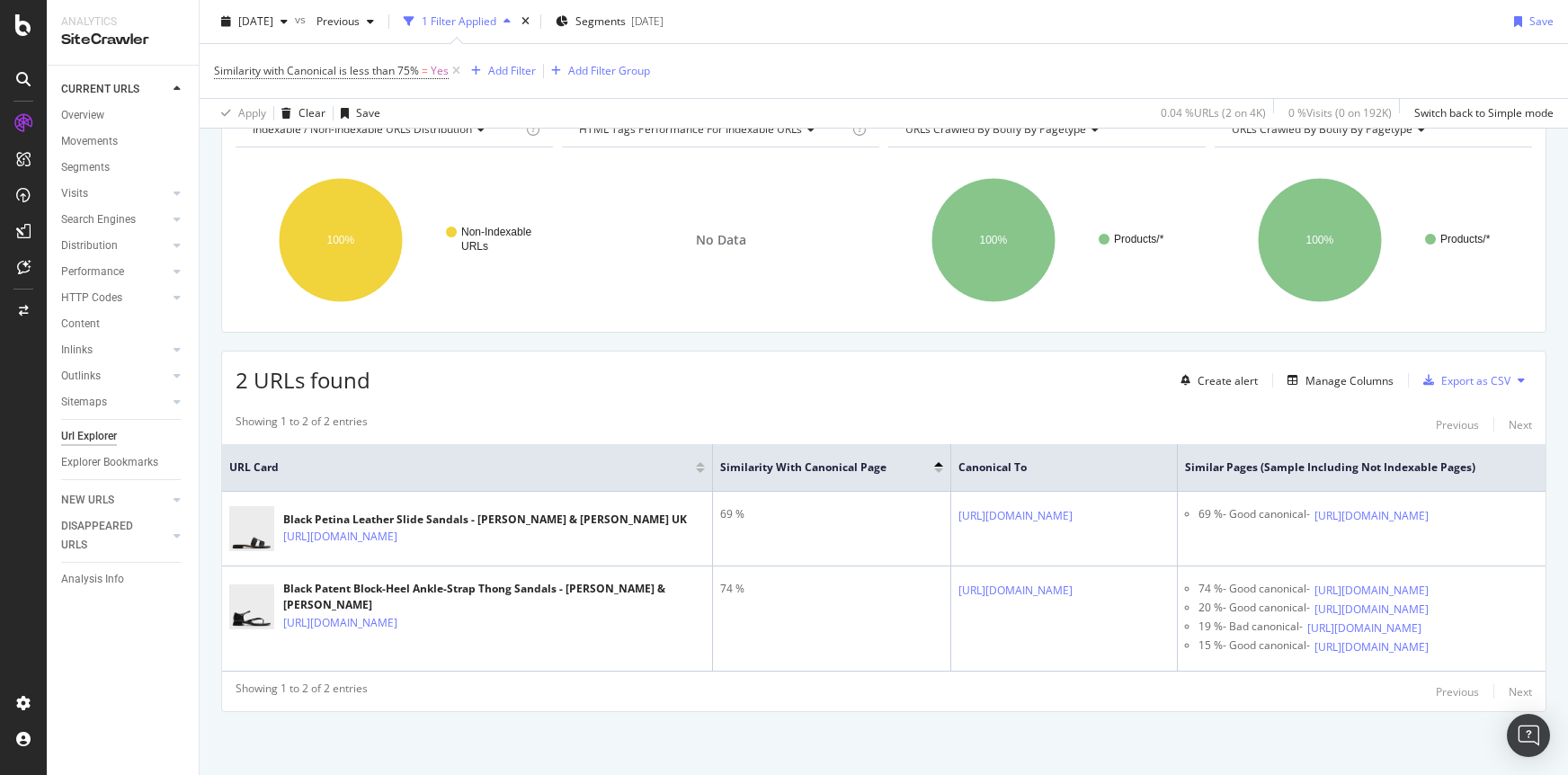
scroll to position [174, 0]
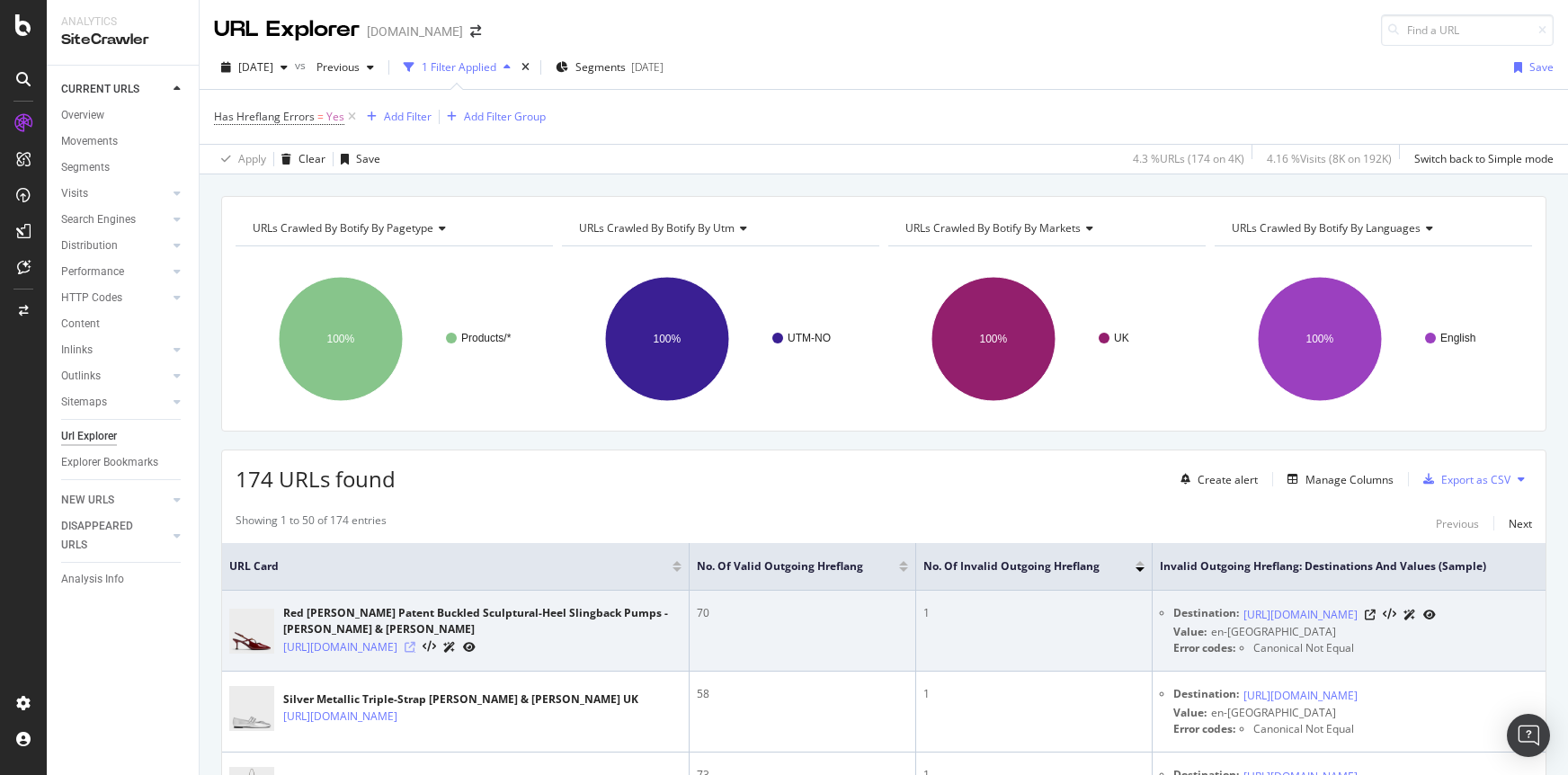
click at [415, 649] on icon at bounding box center [410, 648] width 11 height 11
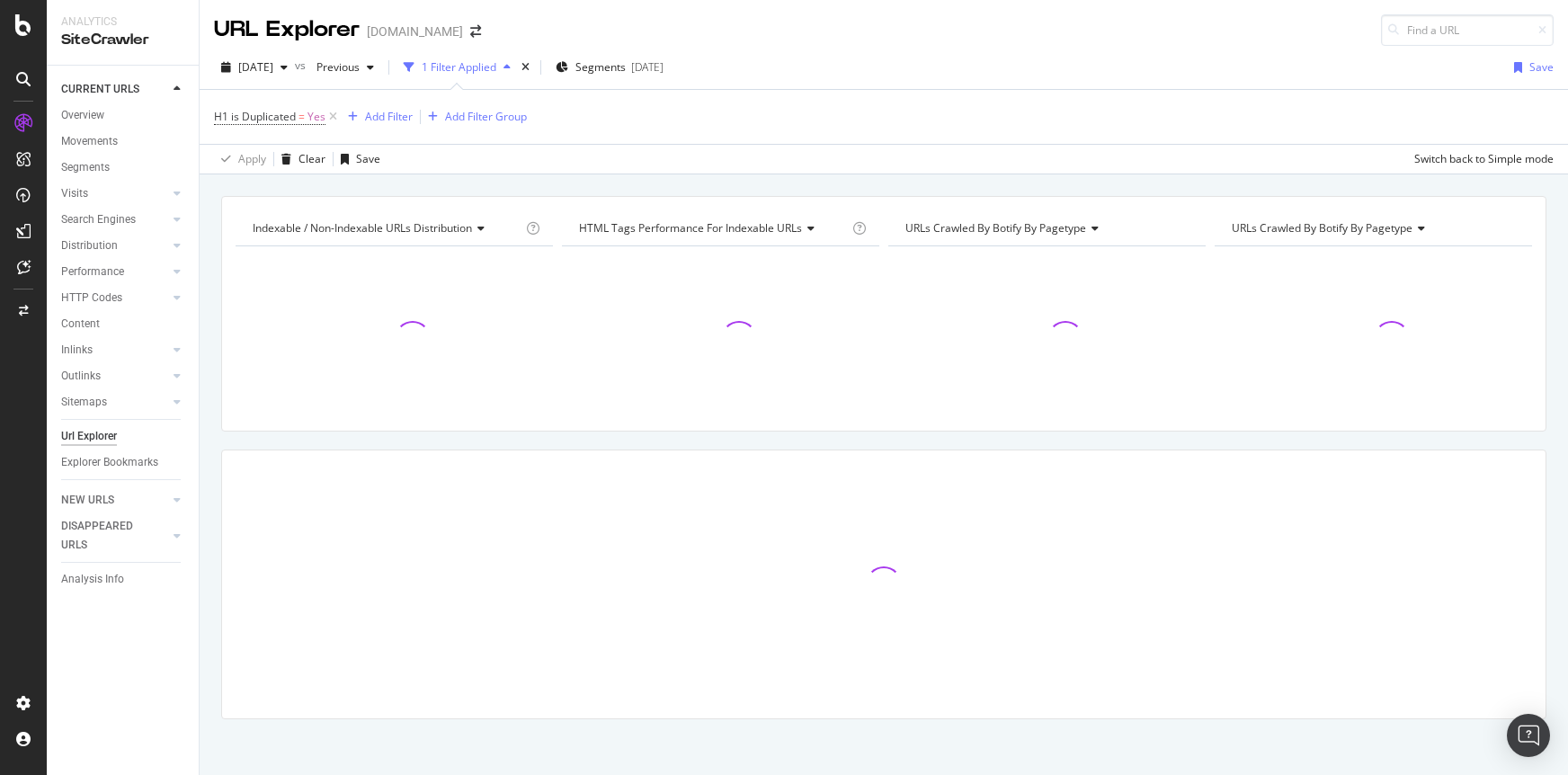
click at [706, 190] on div "Indexable / Non-Indexable URLs distribution Chart (by Value) Table Expand Expor…" at bounding box center [884, 196] width 1369 height 43
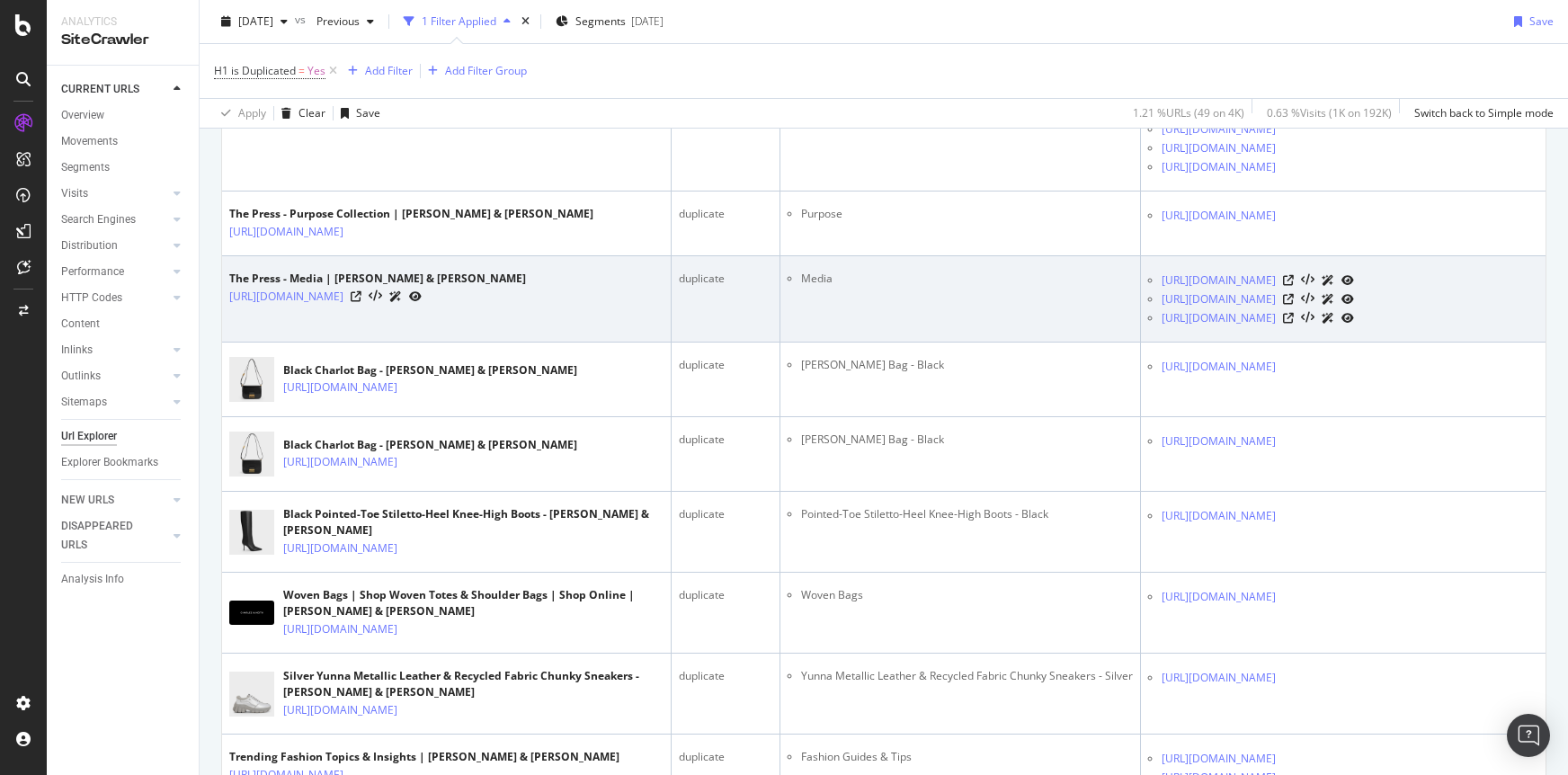
scroll to position [3300, 0]
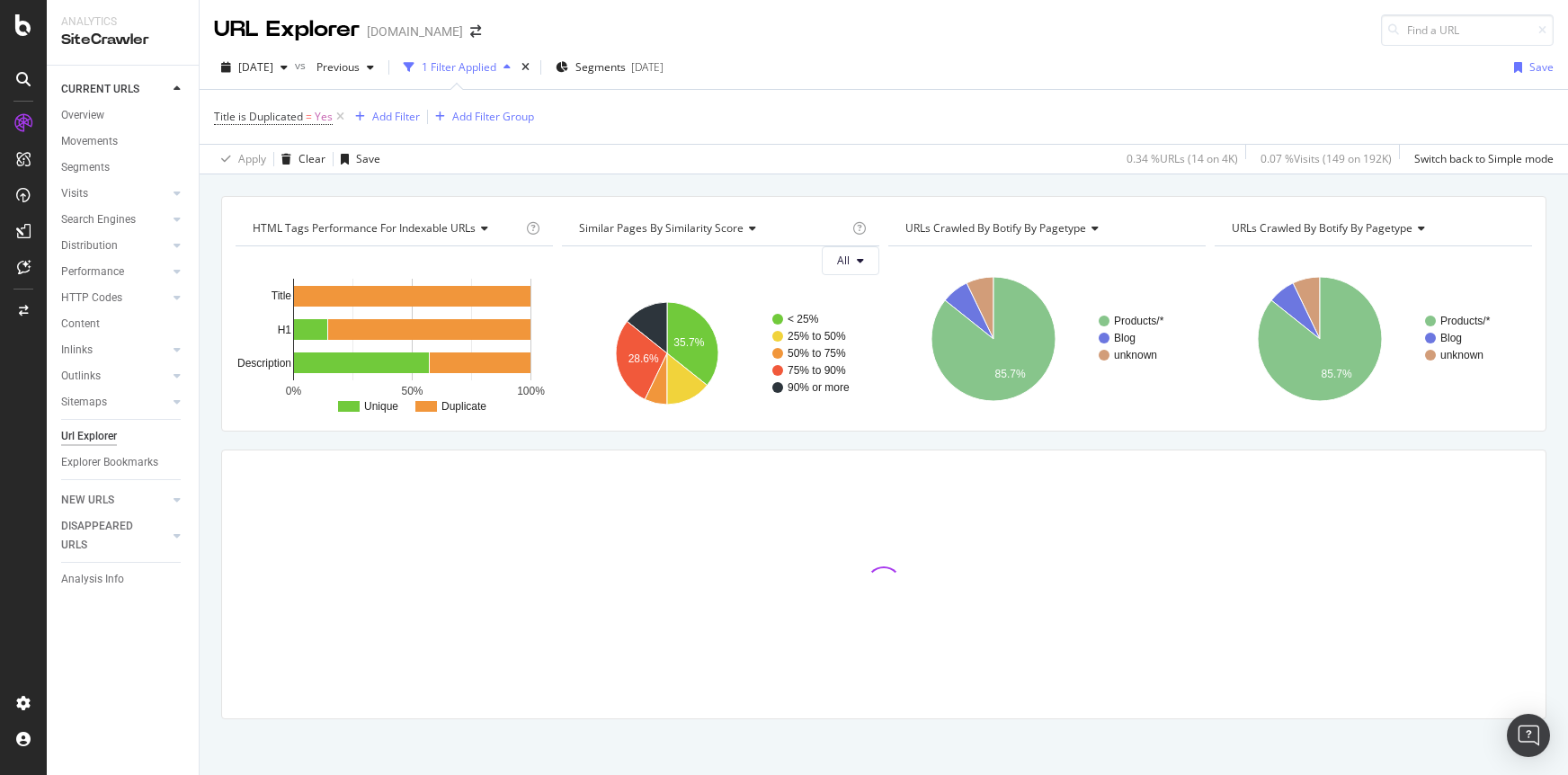
click at [659, 186] on div "HTML Tags Performance for Indexable URLs Chart (by Value) Chart (by Percentage)…" at bounding box center [884, 196] width 1369 height 43
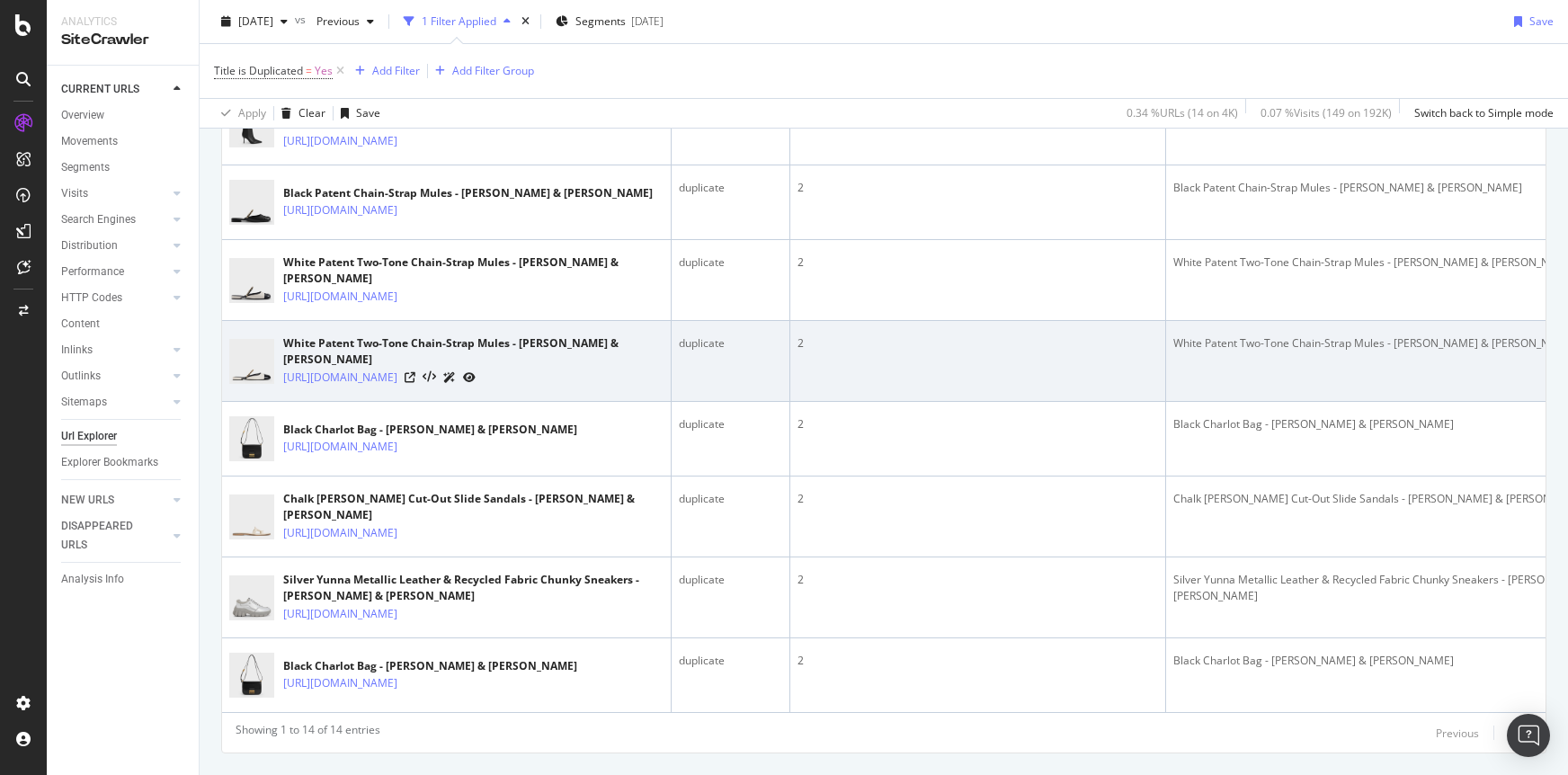
scroll to position [993, 0]
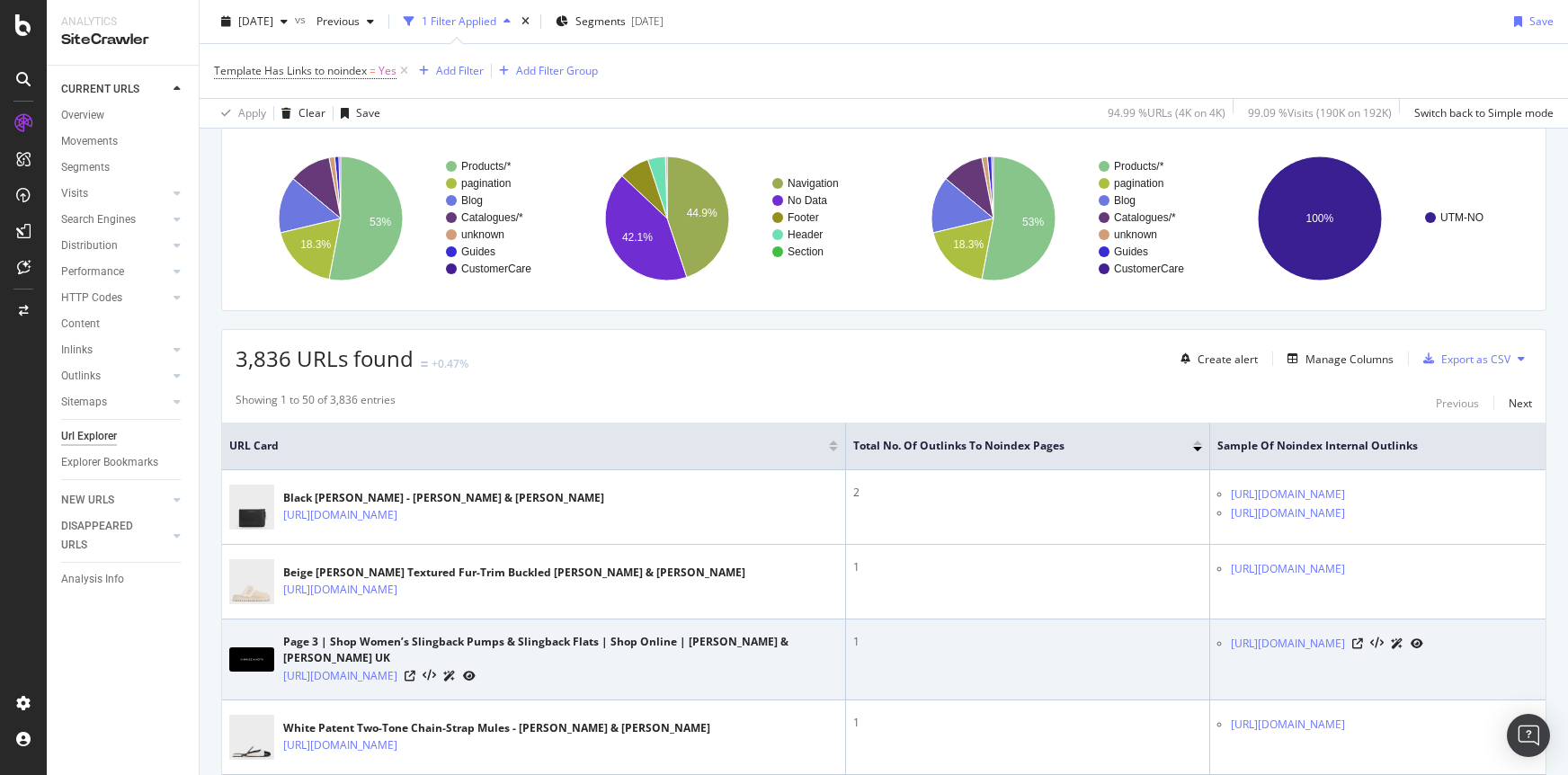
scroll to position [153, 0]
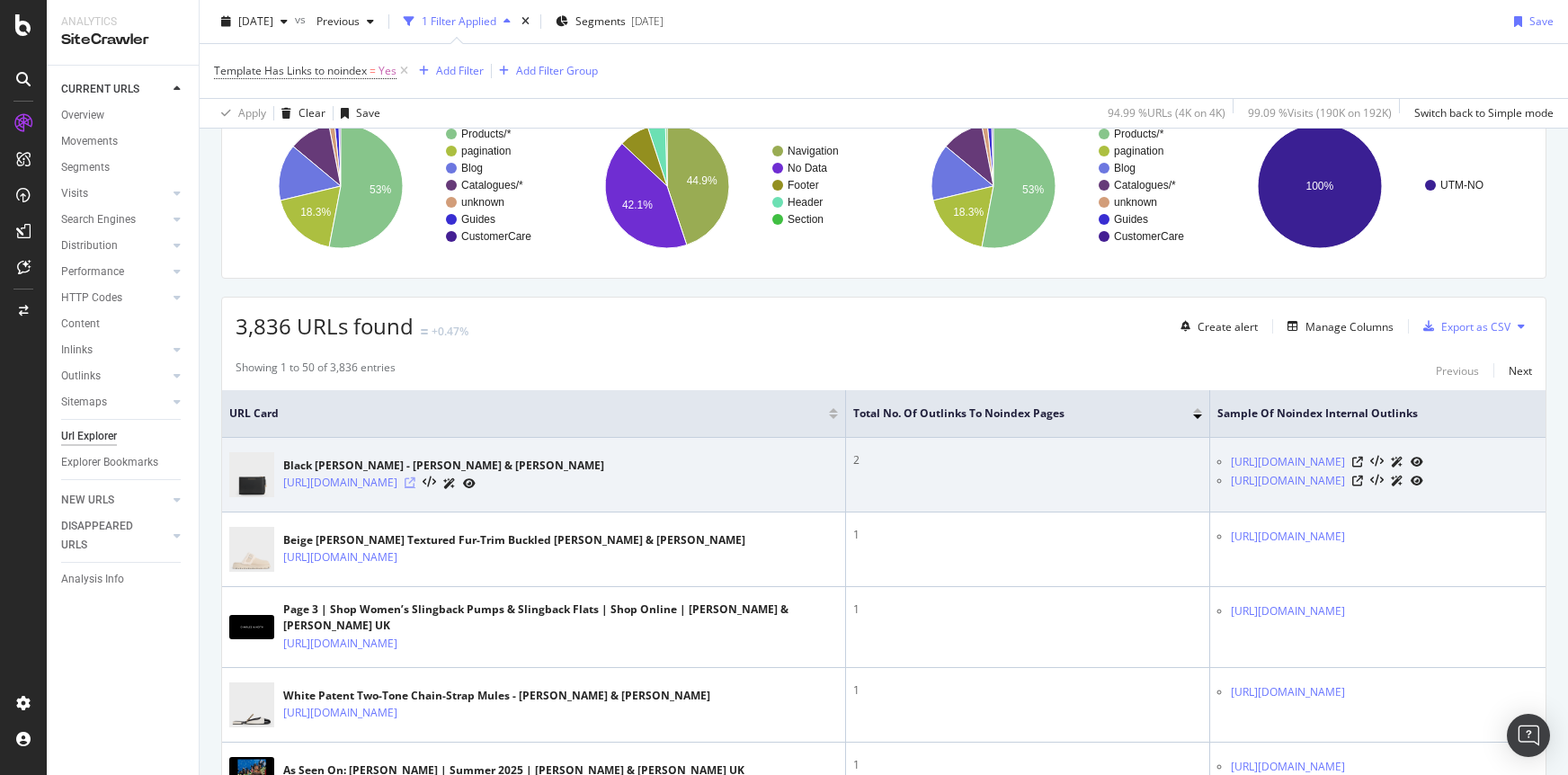
click at [415, 481] on icon at bounding box center [410, 483] width 11 height 11
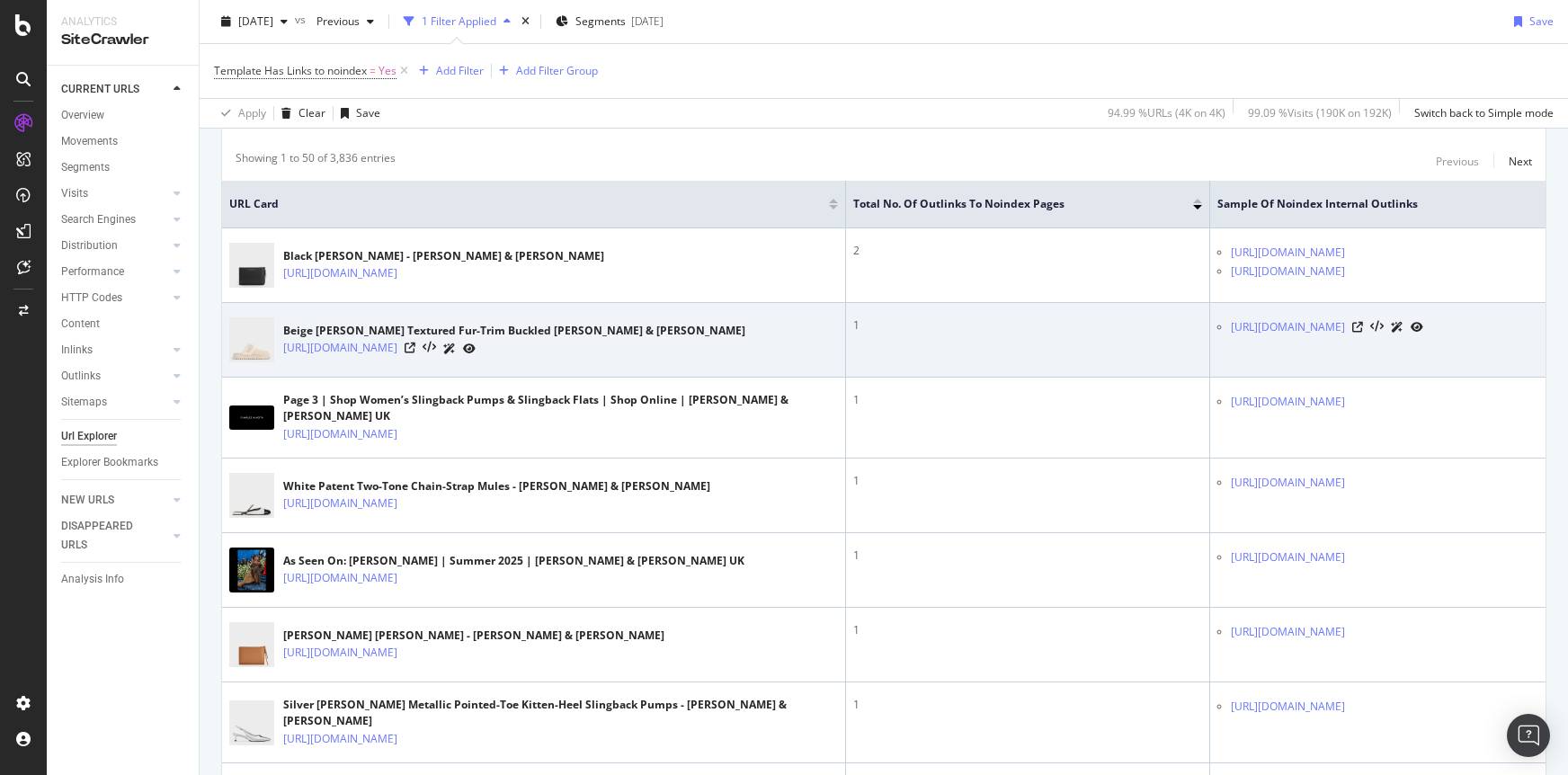
scroll to position [373, 0]
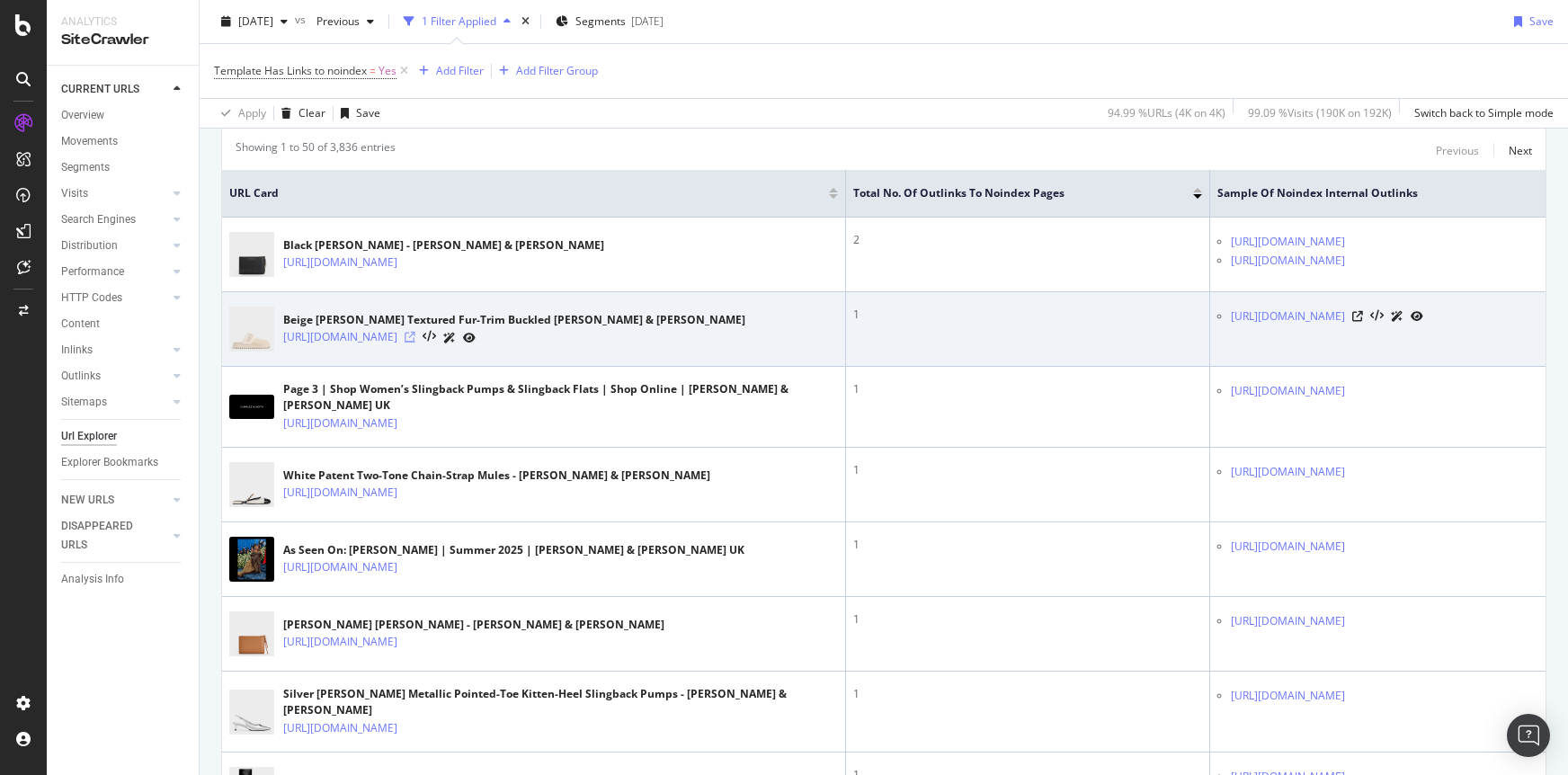
click at [415, 341] on icon at bounding box center [410, 337] width 11 height 11
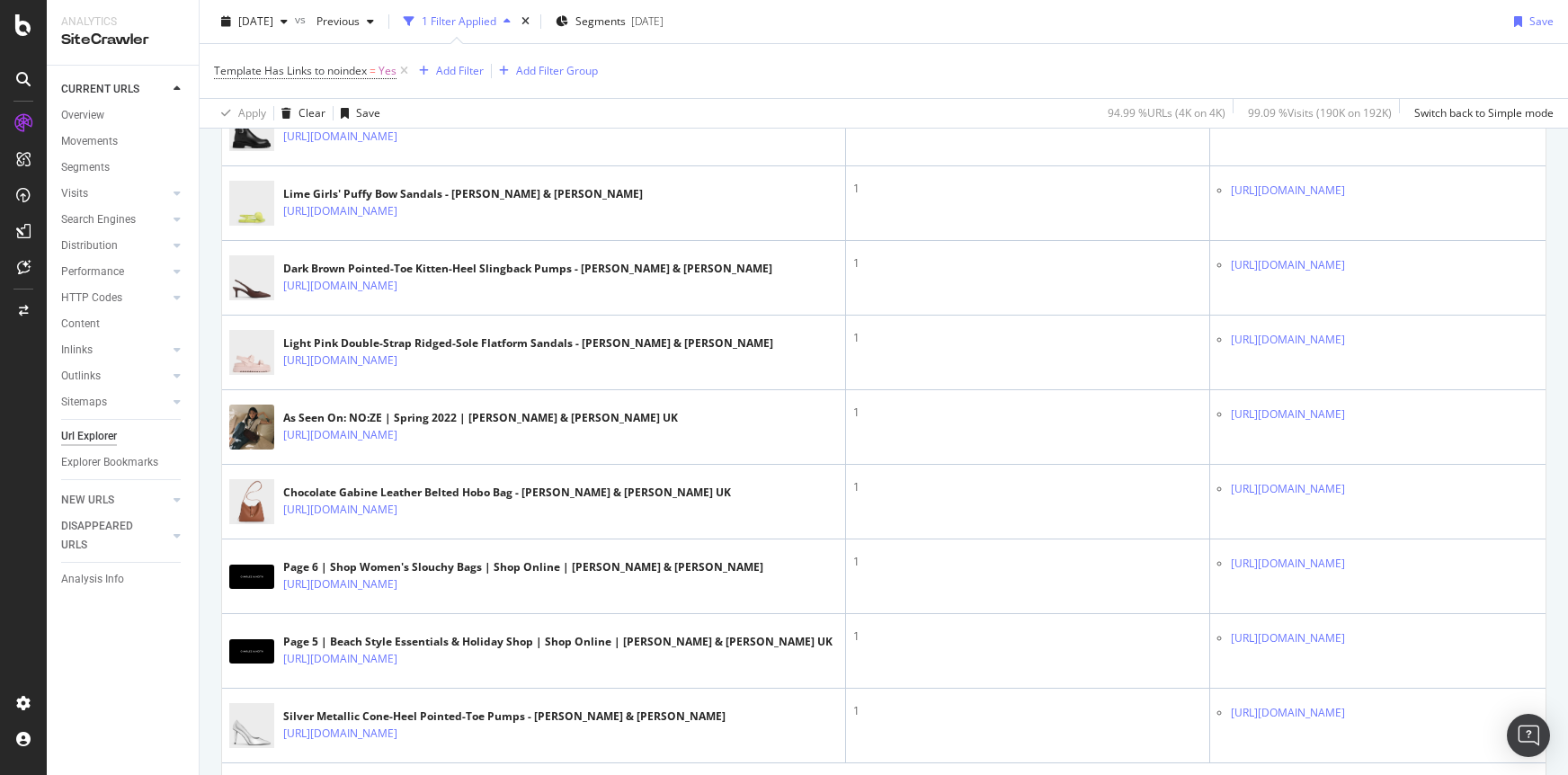
scroll to position [3690, 0]
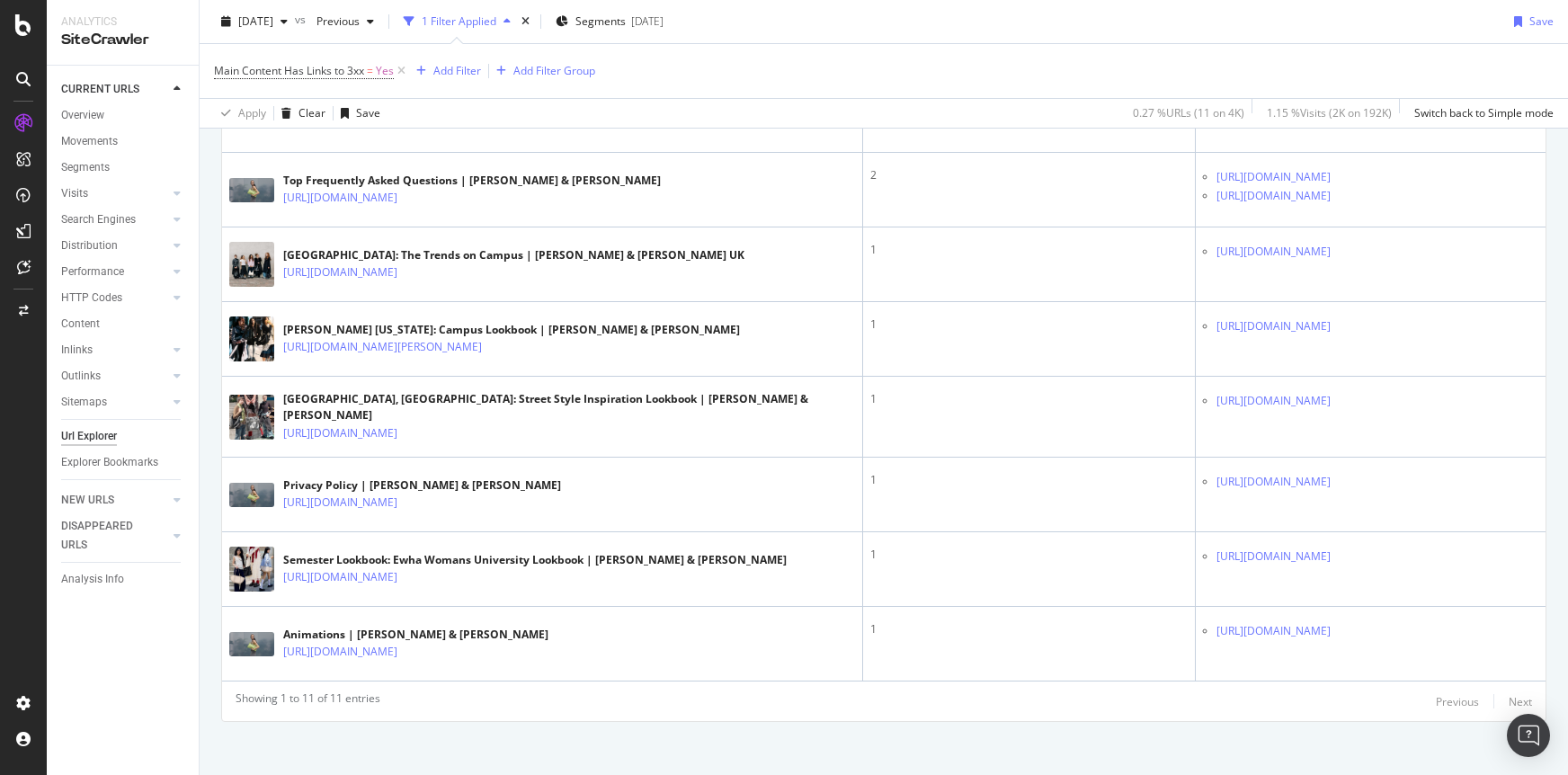
scroll to position [845, 0]
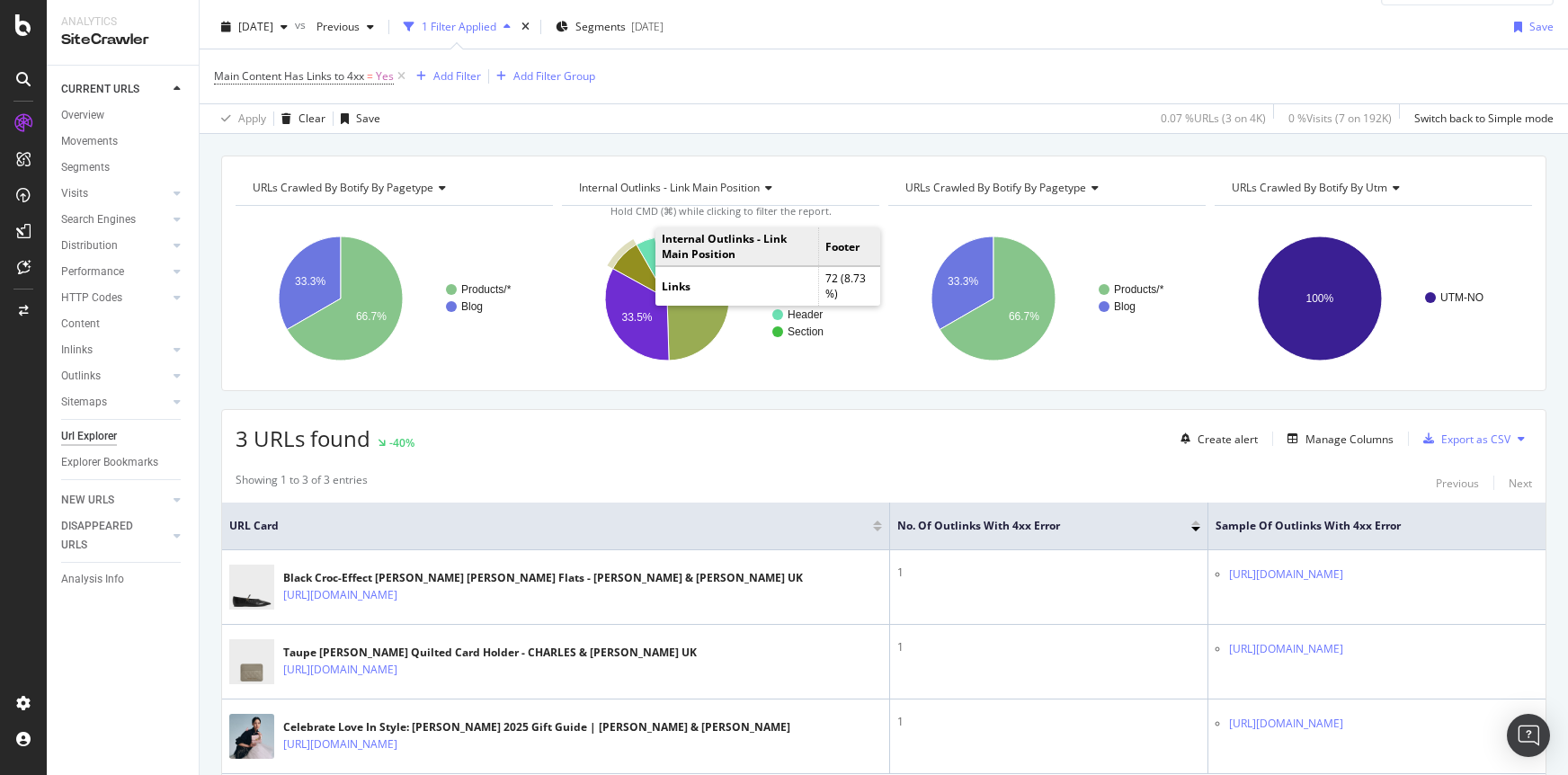
scroll to position [143, 0]
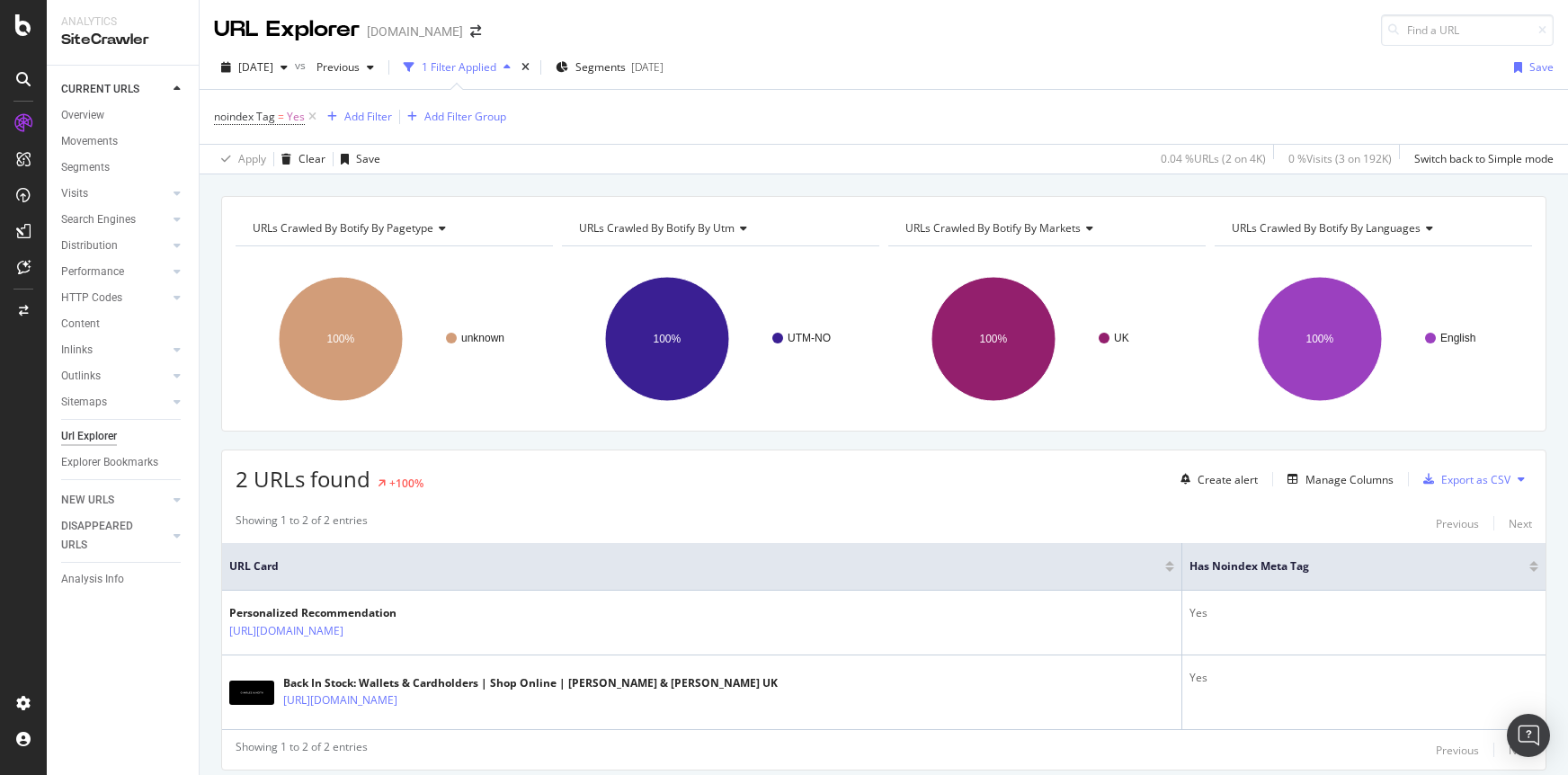
click at [970, 498] on div "2 URLs found +100% Create alert Manage Columns Export as CSV Showing 1 to 2 of …" at bounding box center [884, 610] width 1325 height 321
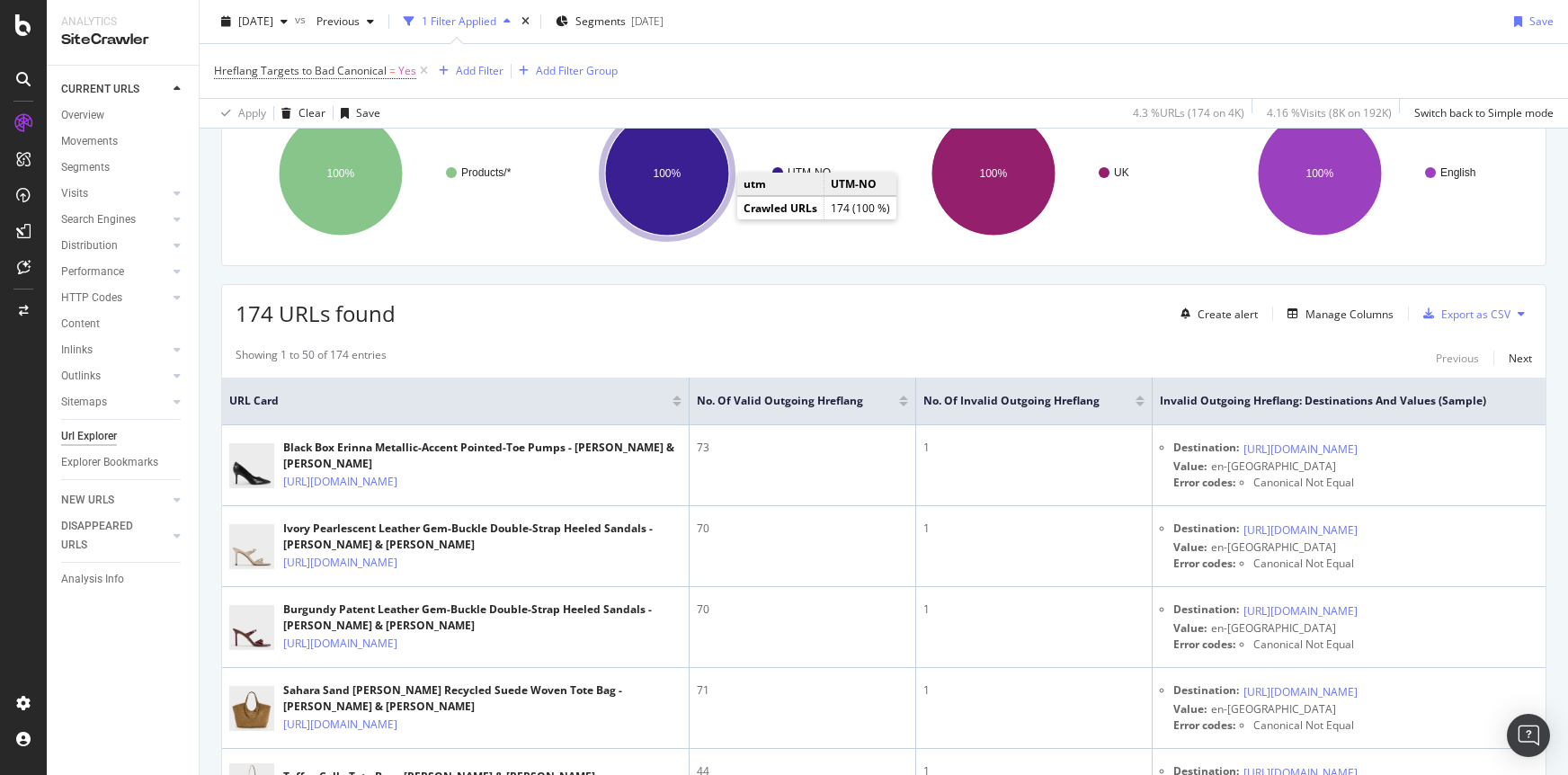
scroll to position [166, 0]
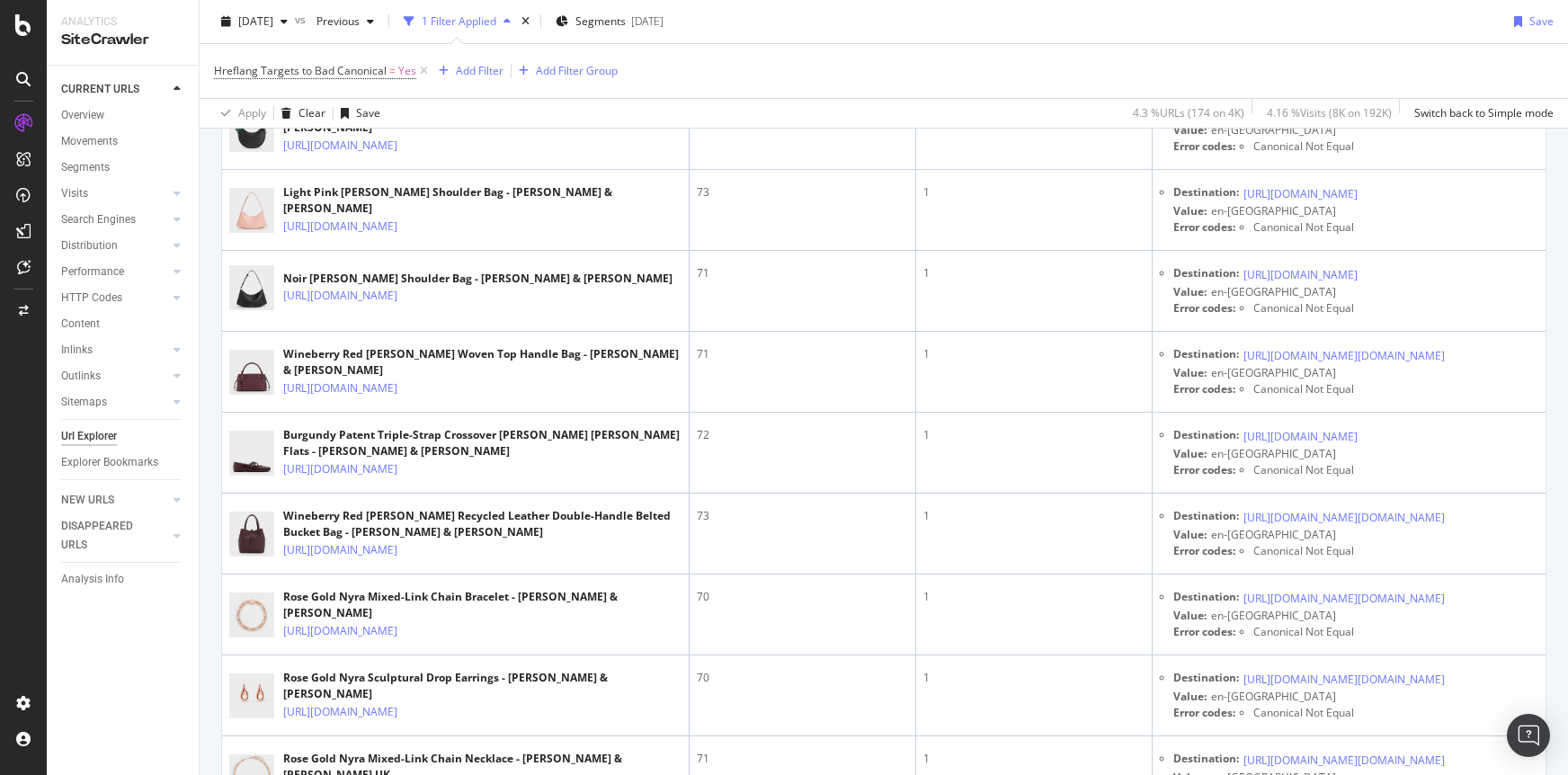
scroll to position [3535, 0]
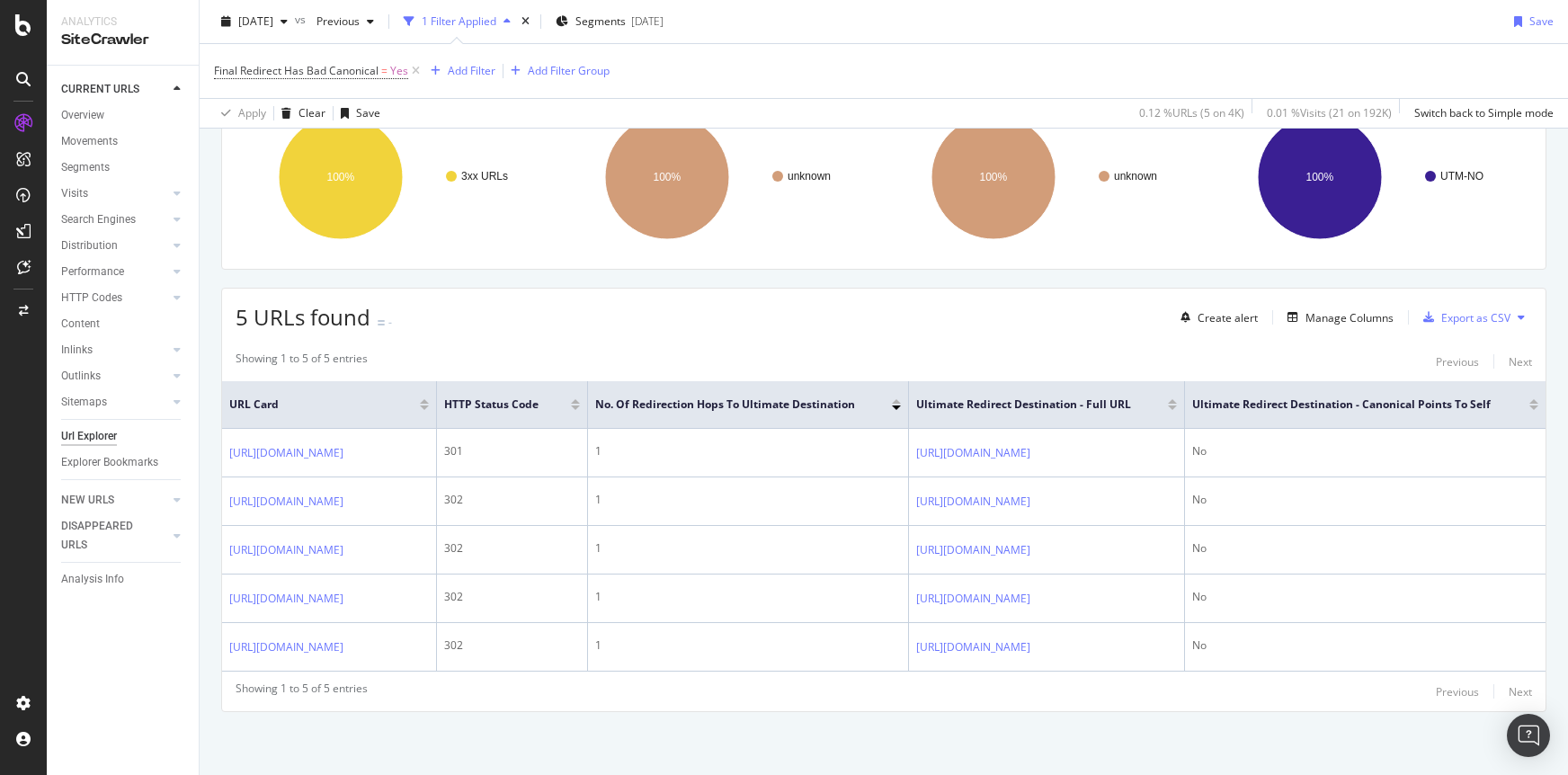
scroll to position [0, 2]
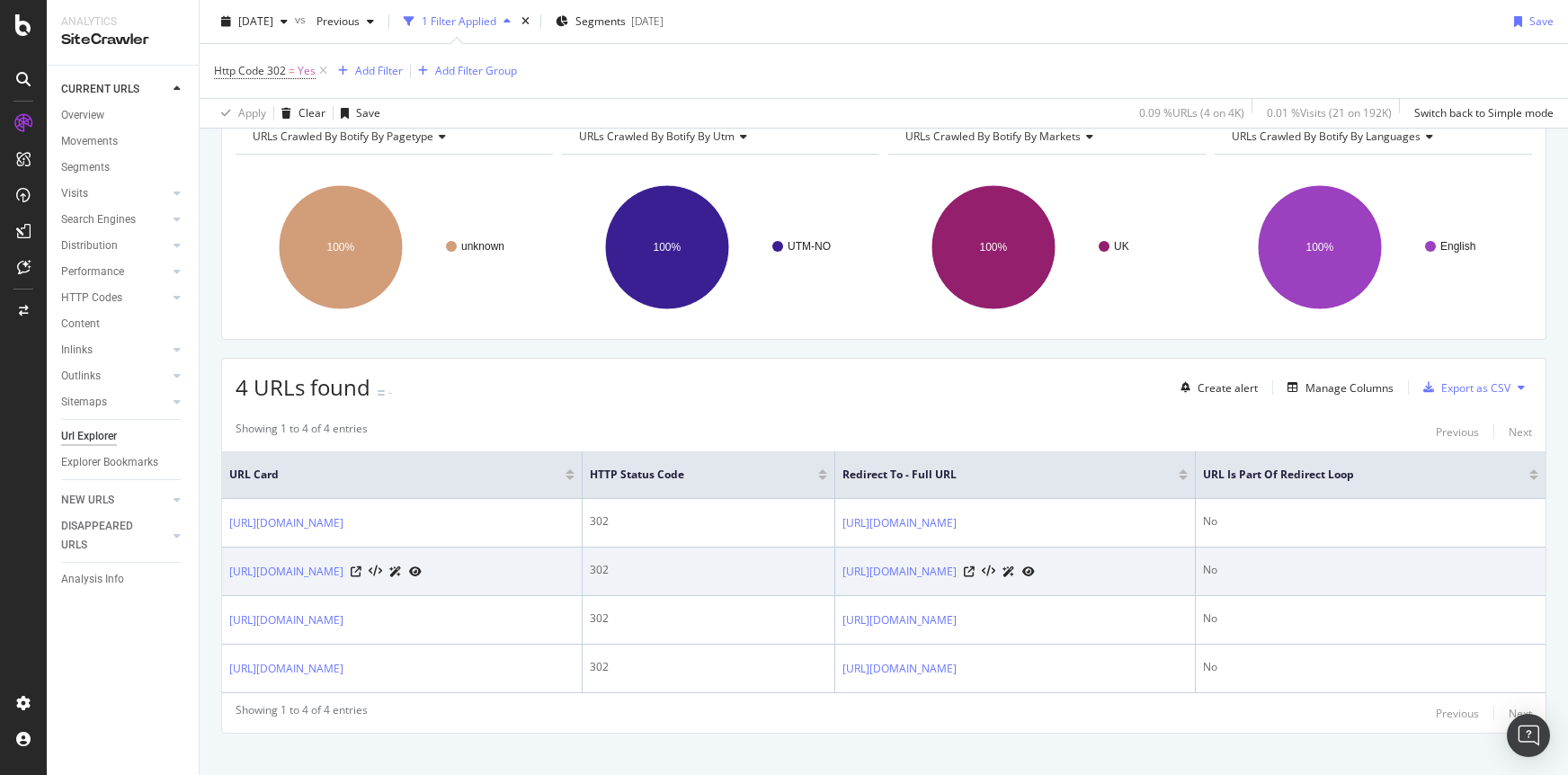
scroll to position [113, 0]
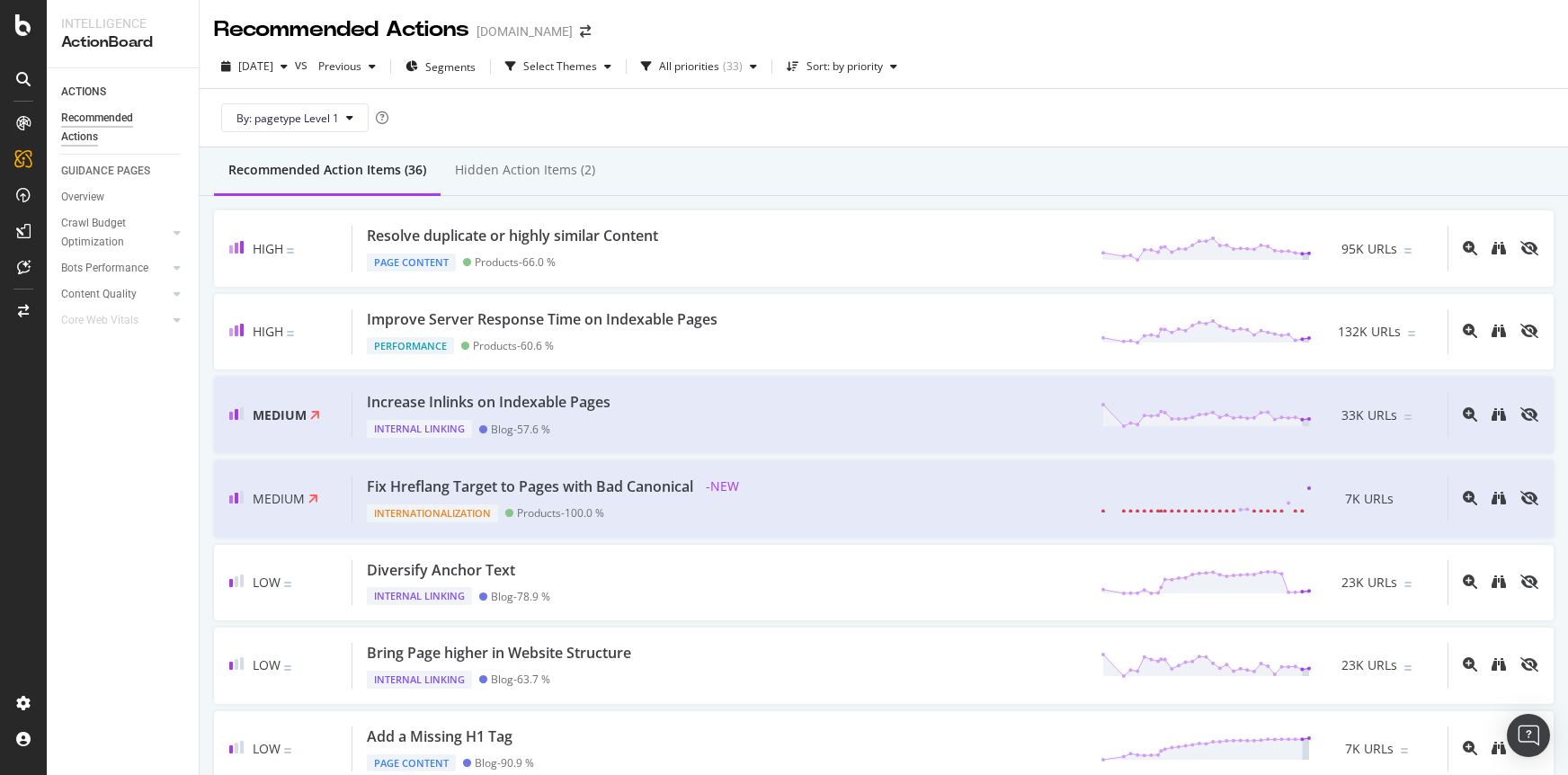
click at [1027, 106] on div "By: pagetype Level 1" at bounding box center [884, 118] width 1340 height 58
click at [515, 111] on div "By: pagetype Level 1" at bounding box center [884, 118] width 1340 height 58
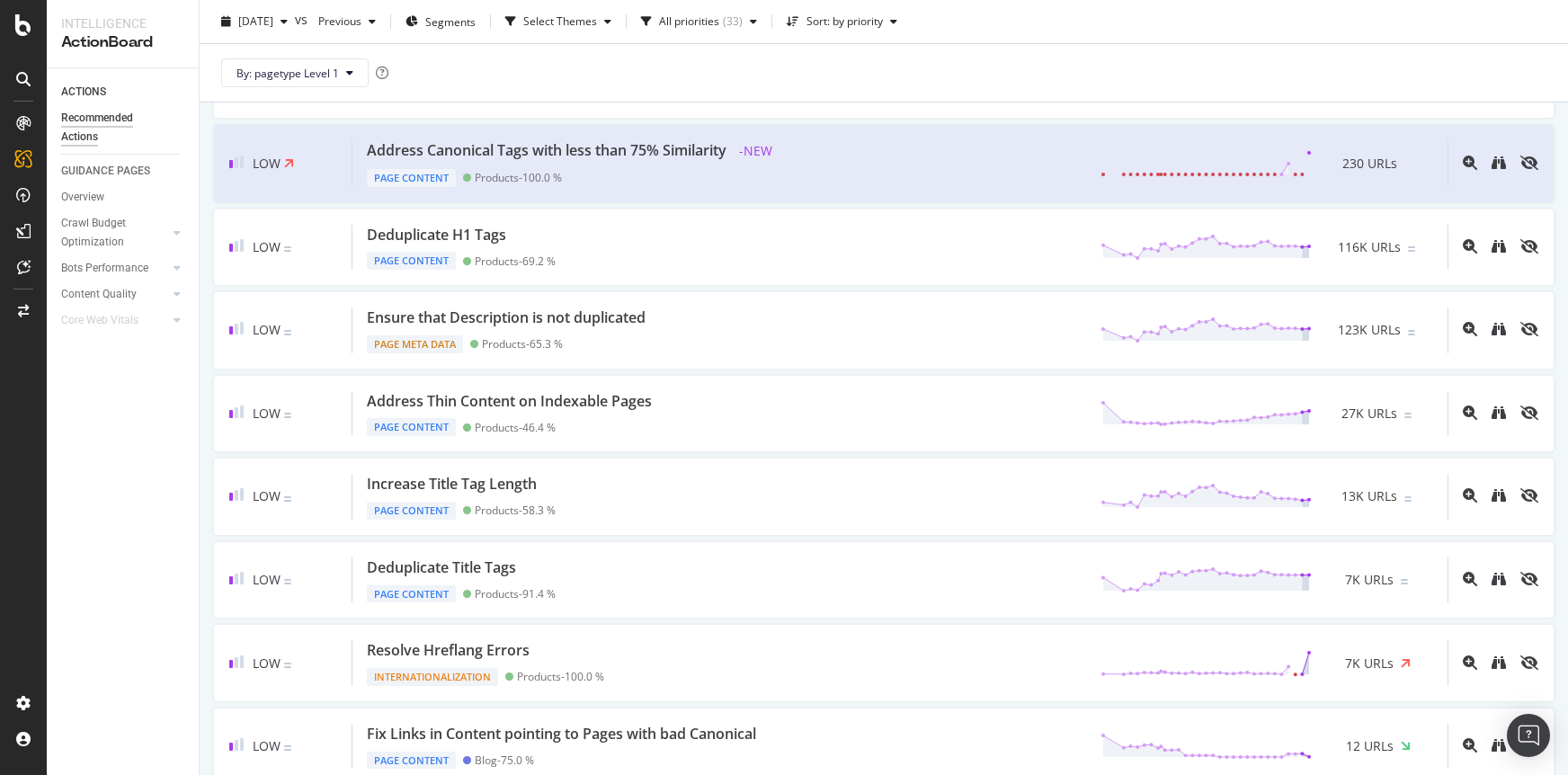
scroll to position [756, 0]
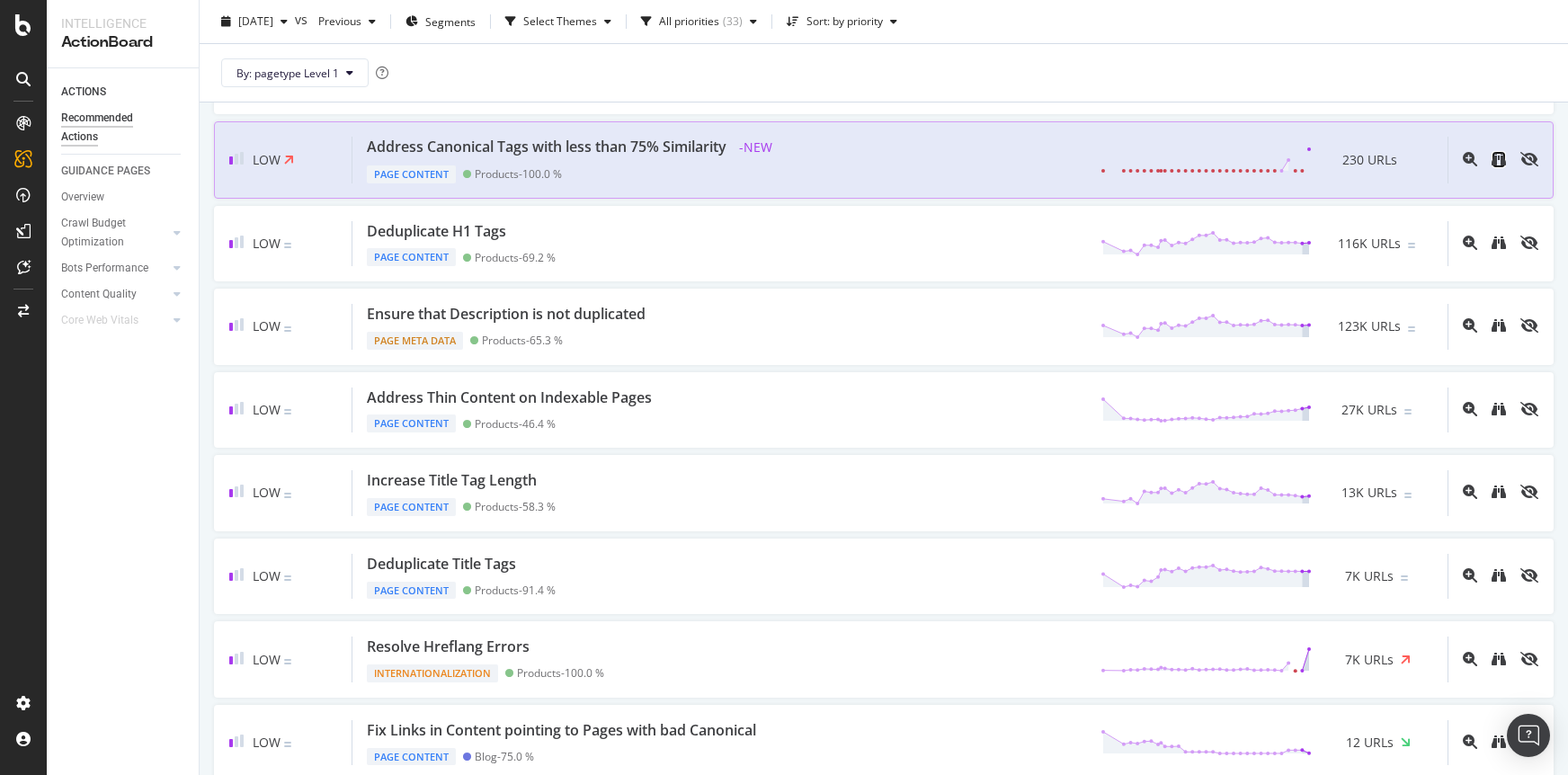
click at [1498, 166] on link at bounding box center [1498, 159] width 14 height 17
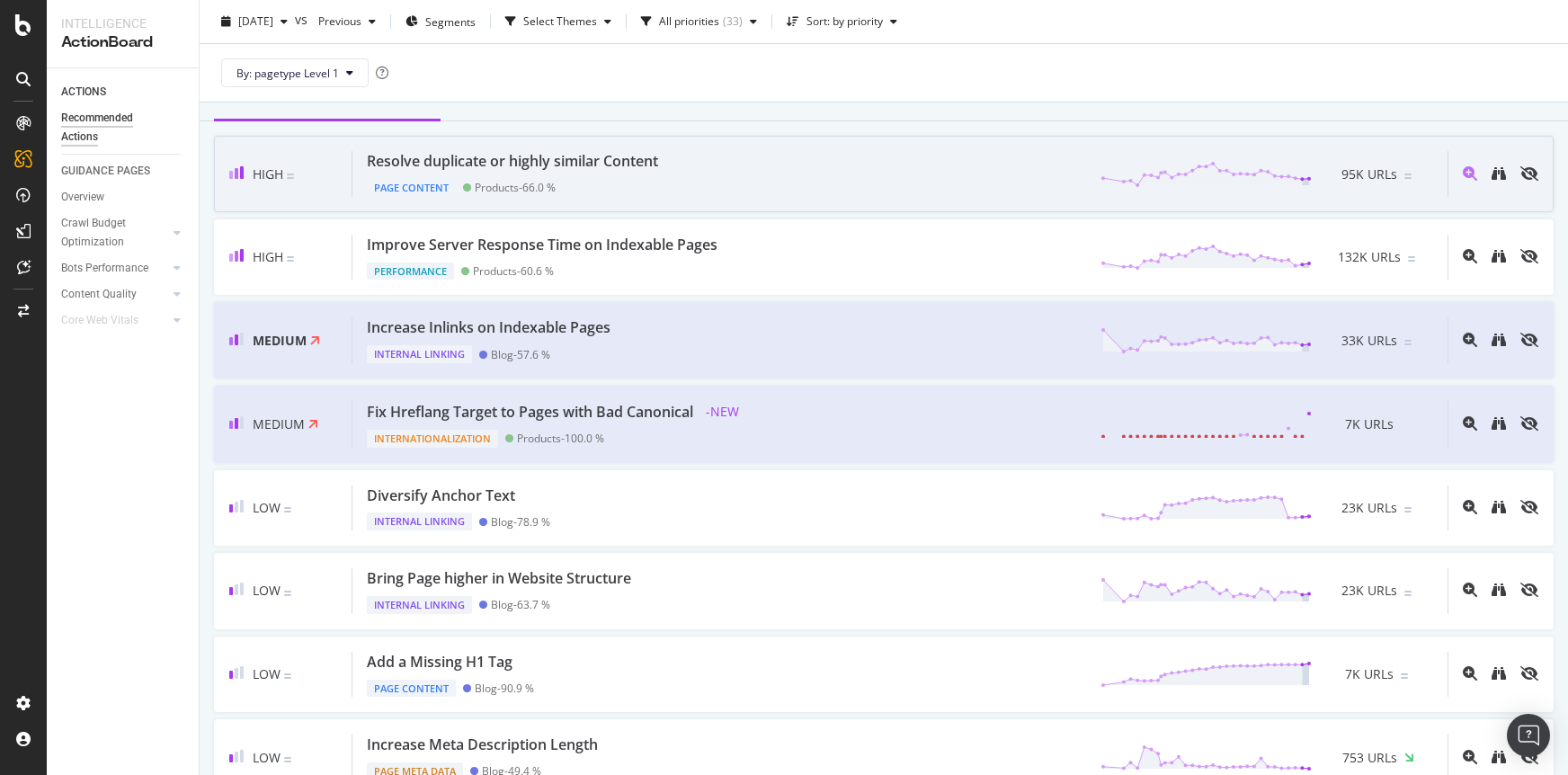
scroll to position [0, 0]
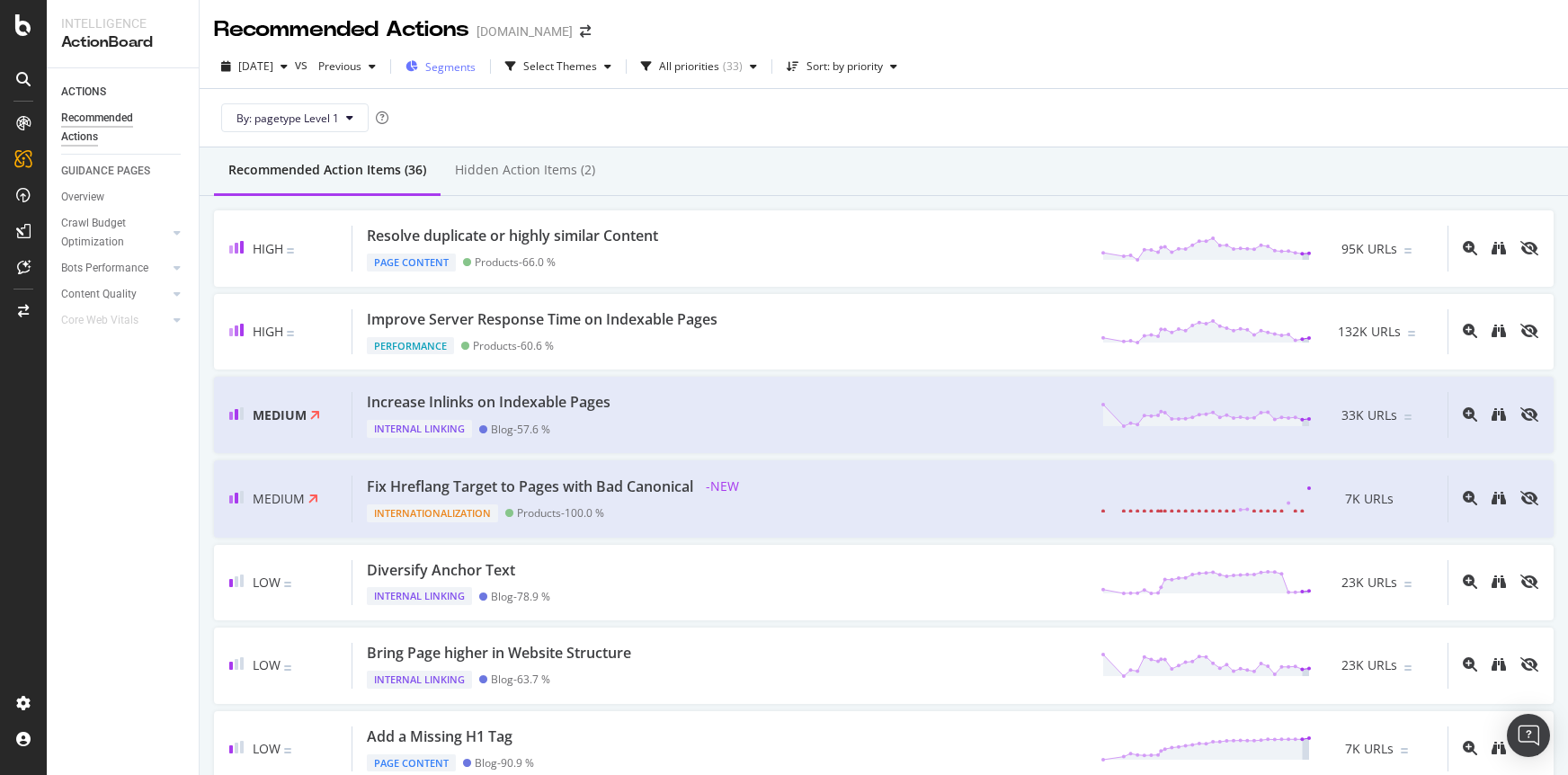
click at [476, 67] on span "Segments" at bounding box center [450, 67] width 51 height 15
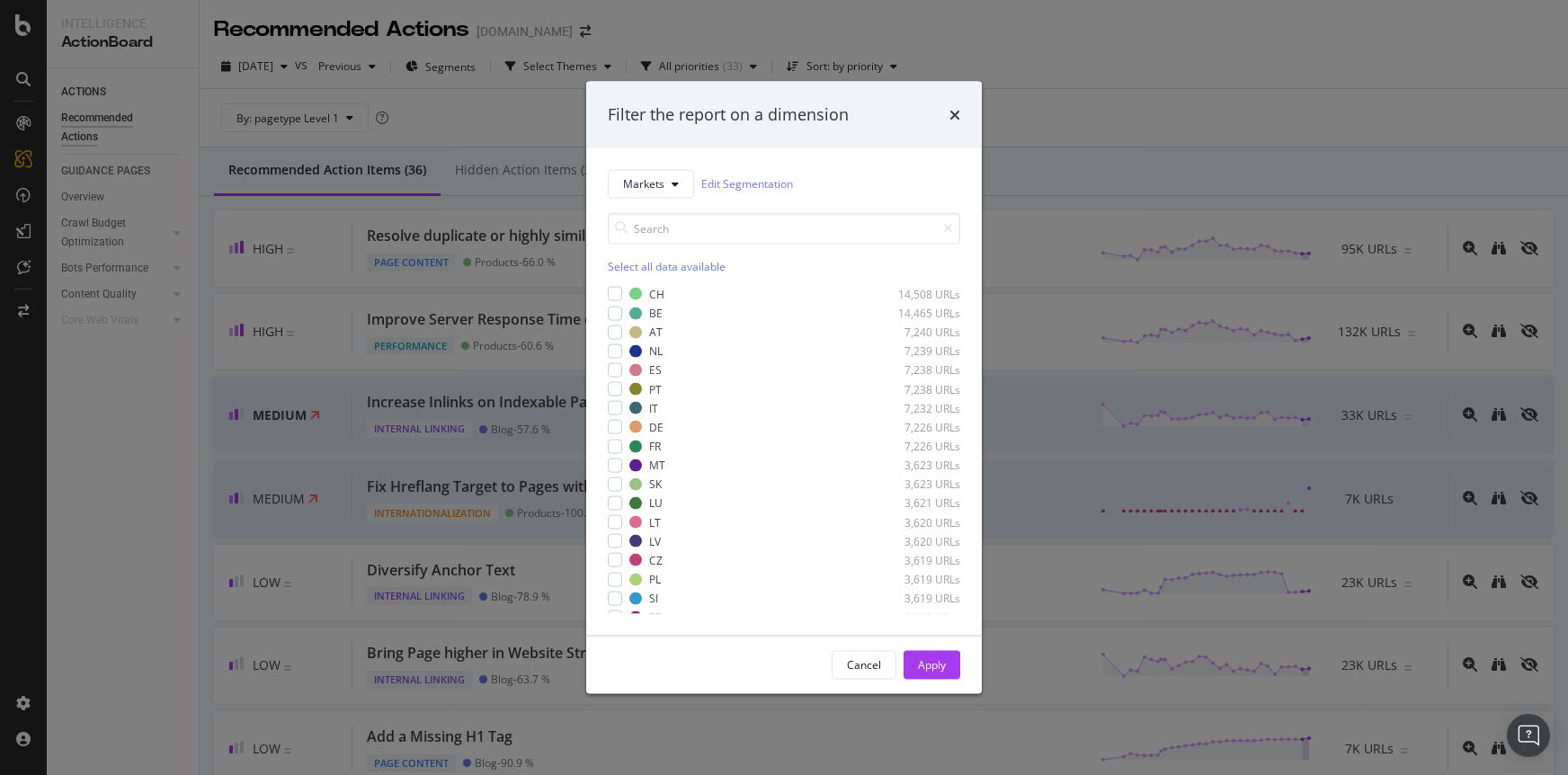
drag, startPoint x: 662, startPoint y: 262, endPoint x: 659, endPoint y: 279, distance: 17.3
click at [662, 262] on div "Select all data available" at bounding box center [784, 266] width 352 height 15
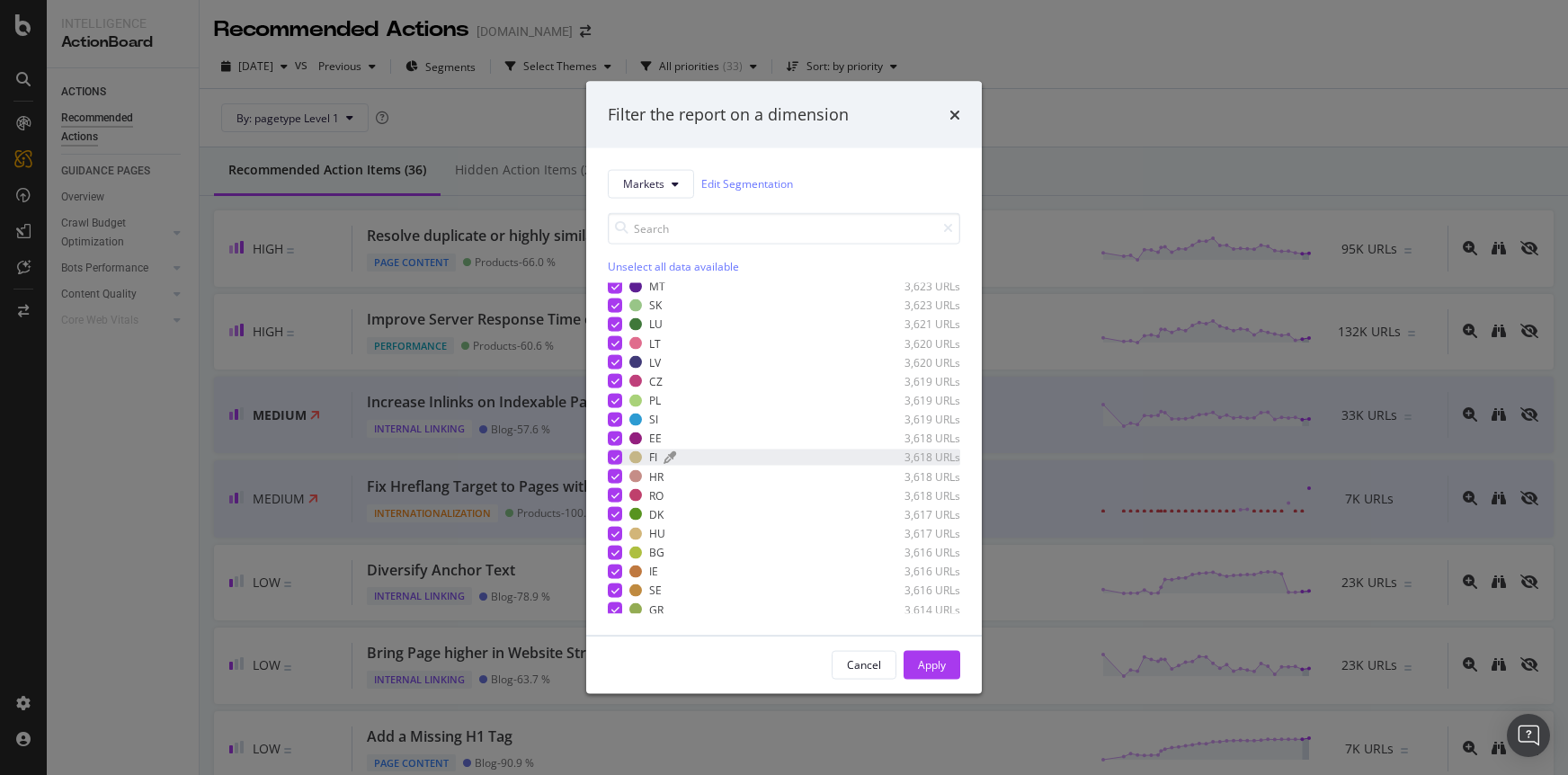
scroll to position [220, 0]
drag, startPoint x: 614, startPoint y: 587, endPoint x: 705, endPoint y: 622, distance: 97.5
click at [615, 587] on icon "modal" at bounding box center [615, 587] width 8 height 9
drag, startPoint x: 947, startPoint y: 668, endPoint x: 814, endPoint y: 471, distance: 237.7
click at [947, 668] on button "Apply" at bounding box center [932, 665] width 57 height 29
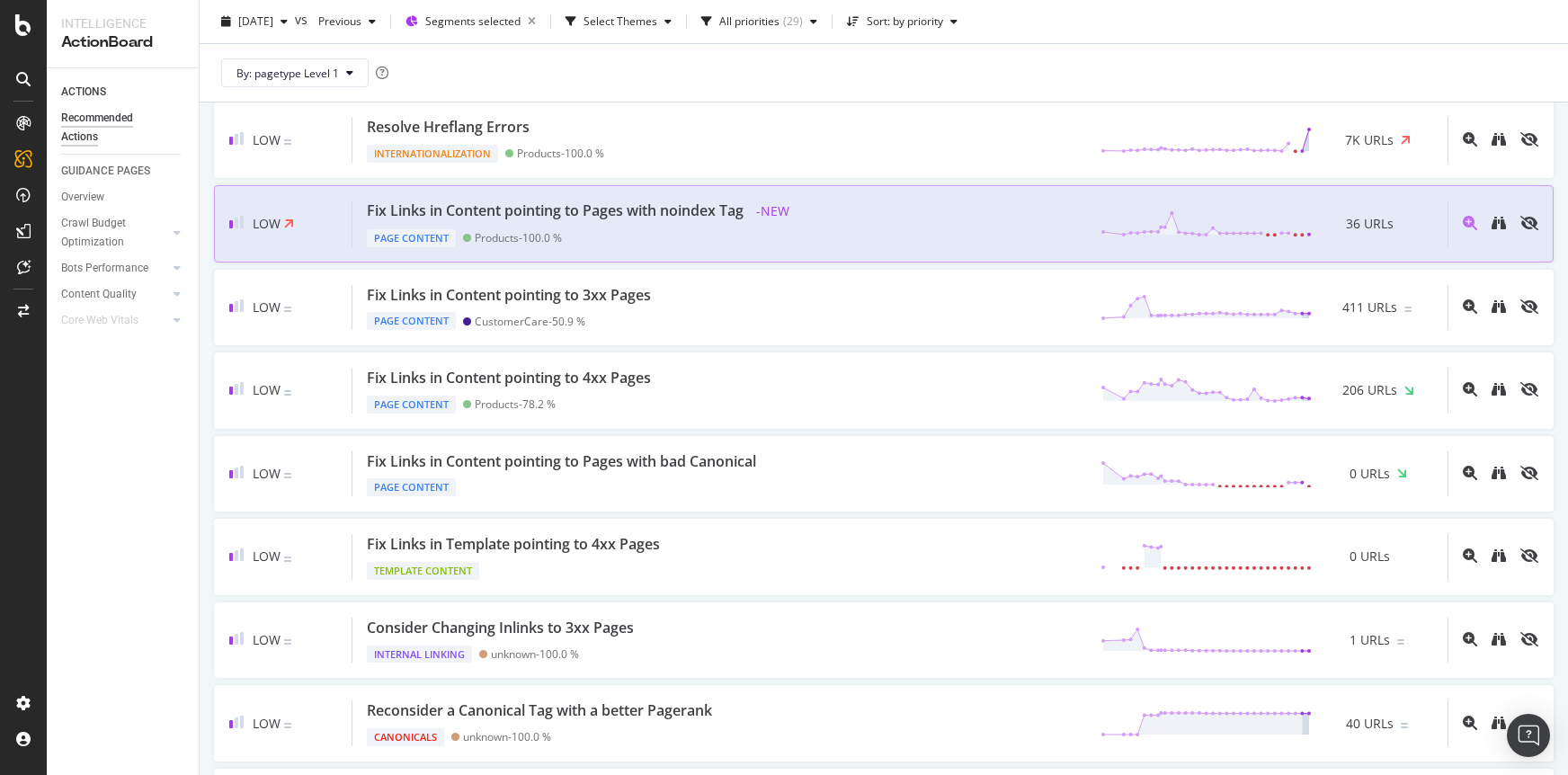
scroll to position [1365, 0]
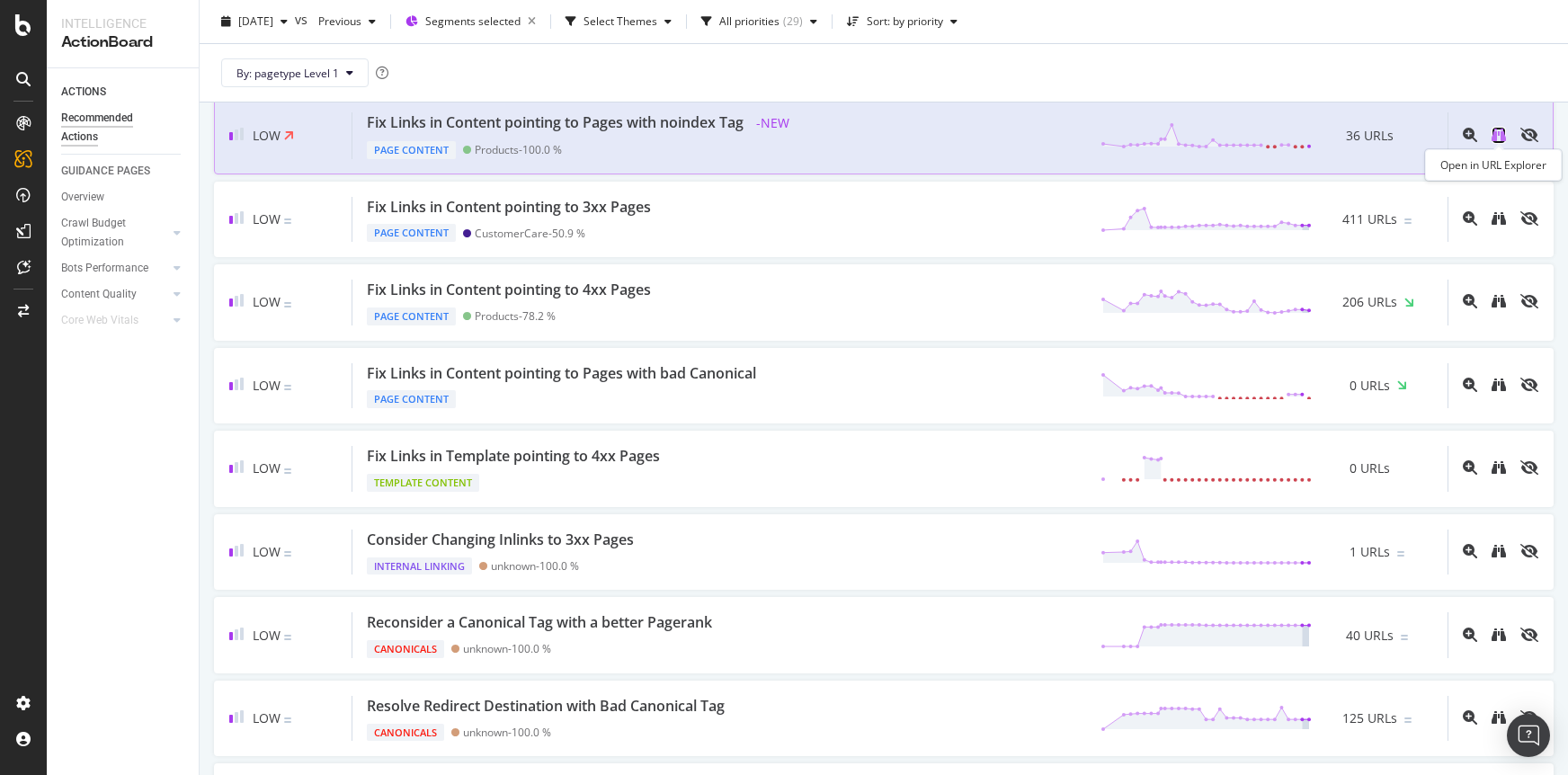
click at [1500, 137] on icon "binoculars" at bounding box center [1498, 135] width 14 height 14
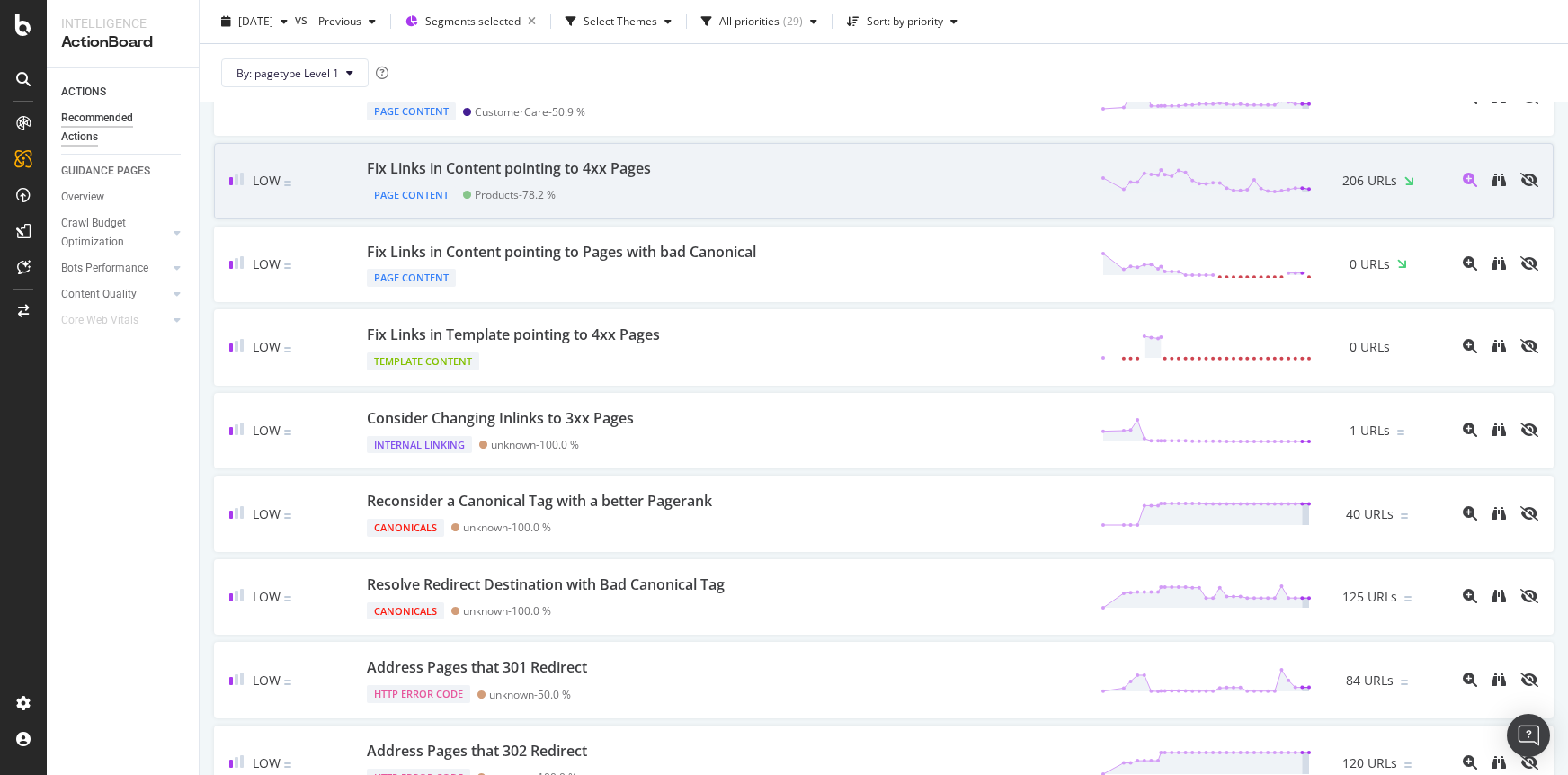
scroll to position [1508, 0]
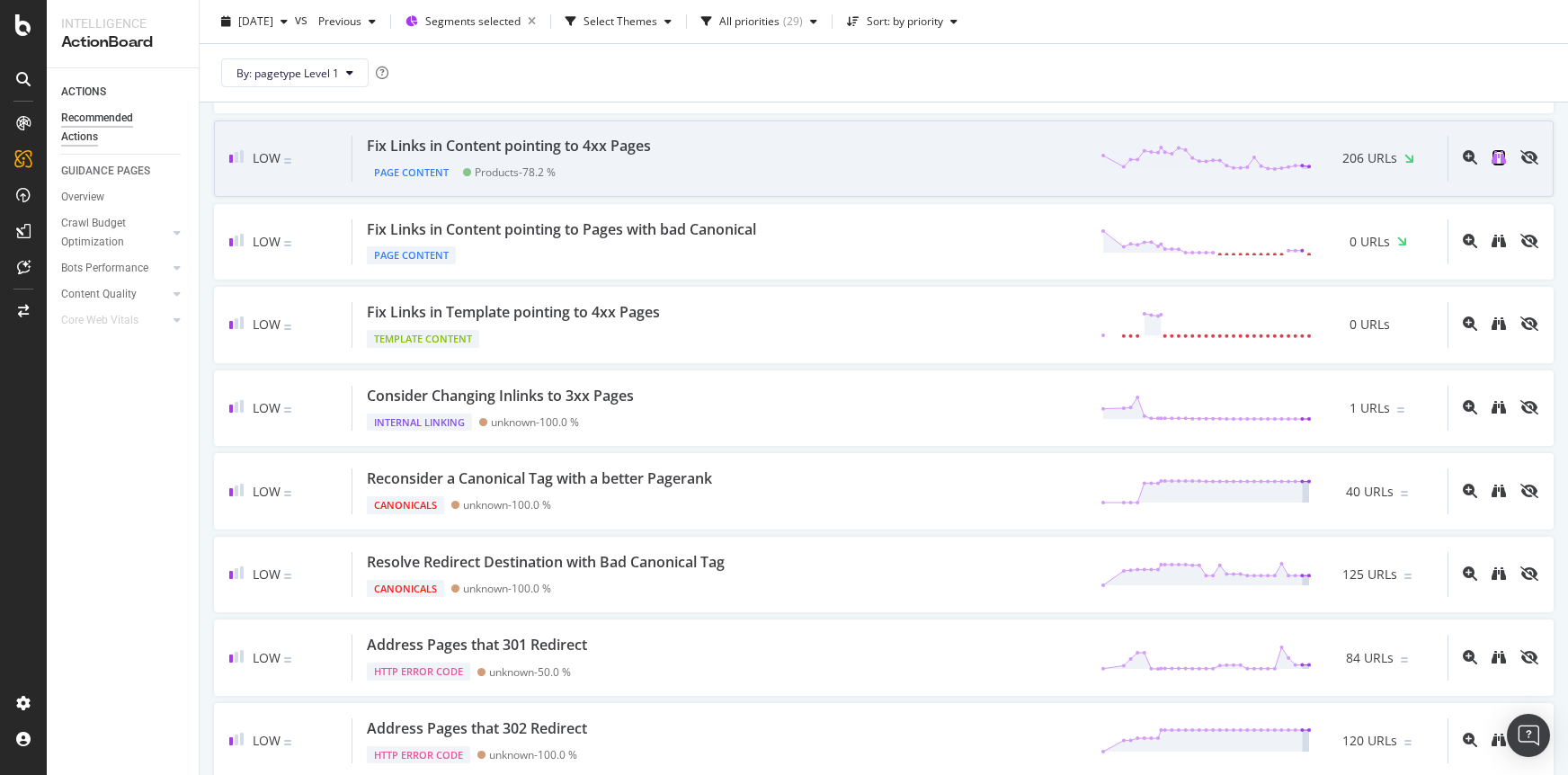
click at [1504, 159] on icon "binoculars" at bounding box center [1498, 157] width 14 height 14
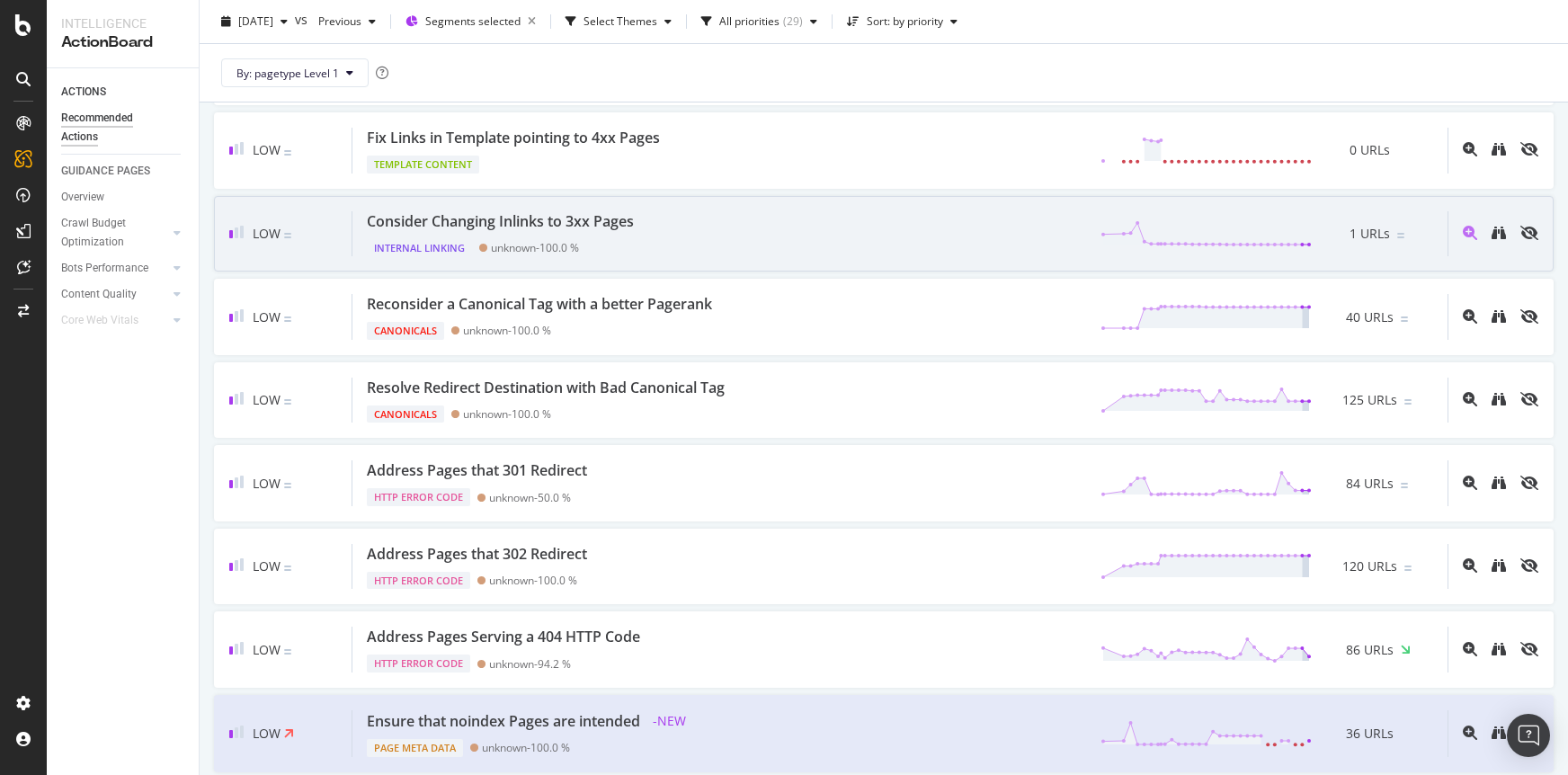
scroll to position [1743, 0]
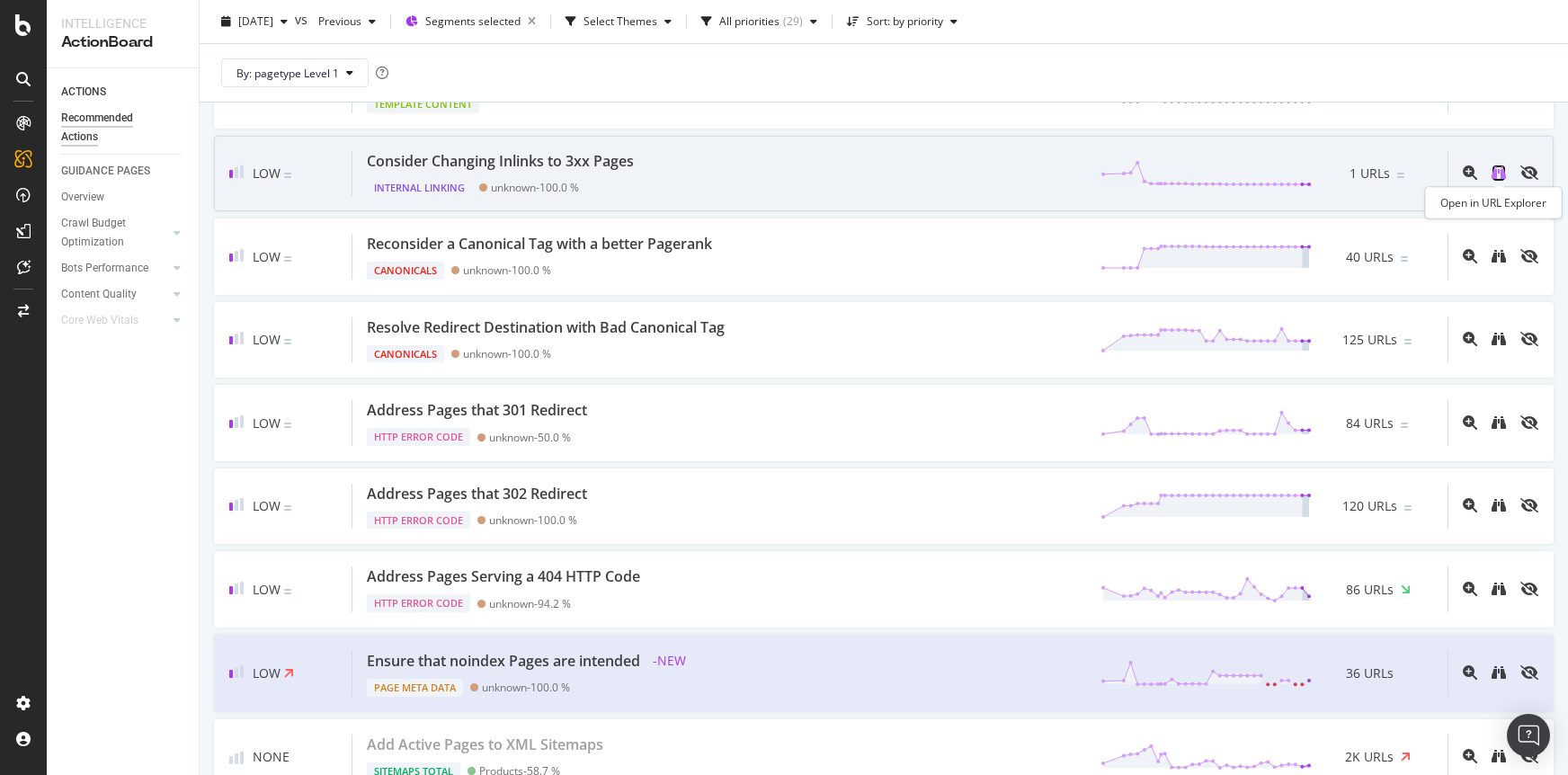
click at [1494, 173] on icon "binoculars" at bounding box center [1498, 173] width 14 height 14
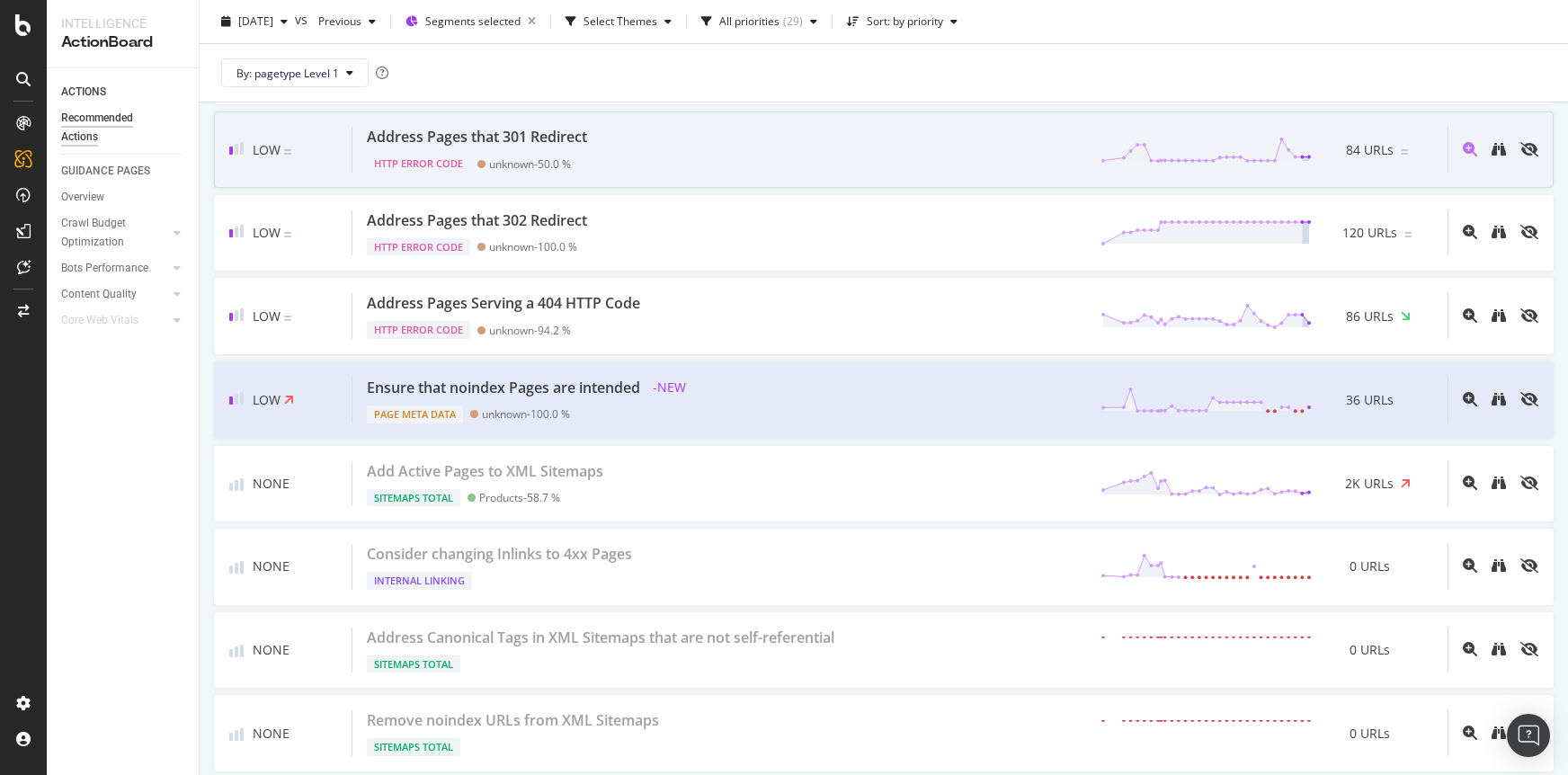
scroll to position [2018, 0]
click at [1503, 149] on icon "binoculars" at bounding box center [1498, 147] width 14 height 14
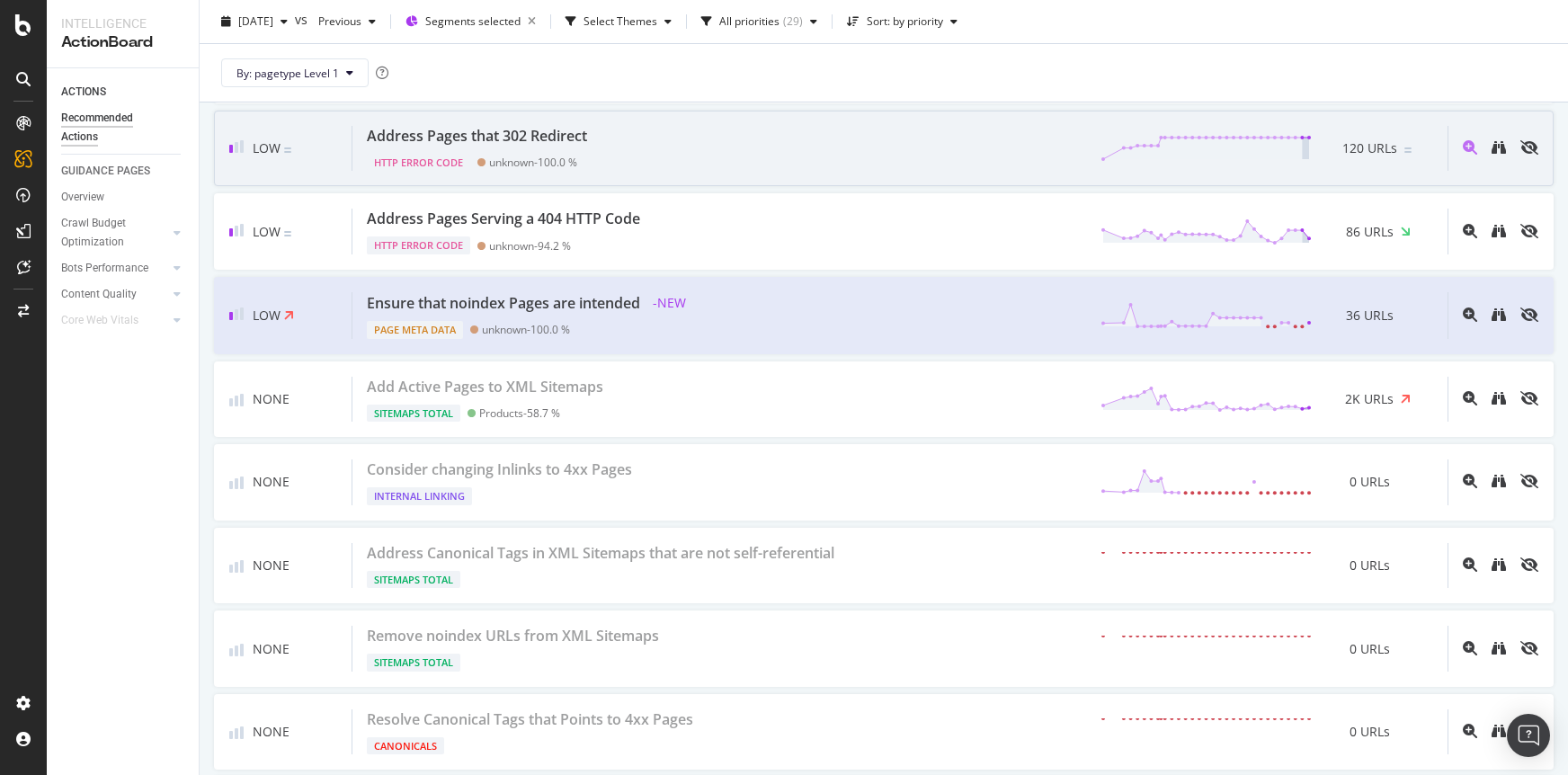
scroll to position [2100, 0]
click at [1493, 149] on icon "binoculars" at bounding box center [1498, 148] width 14 height 14
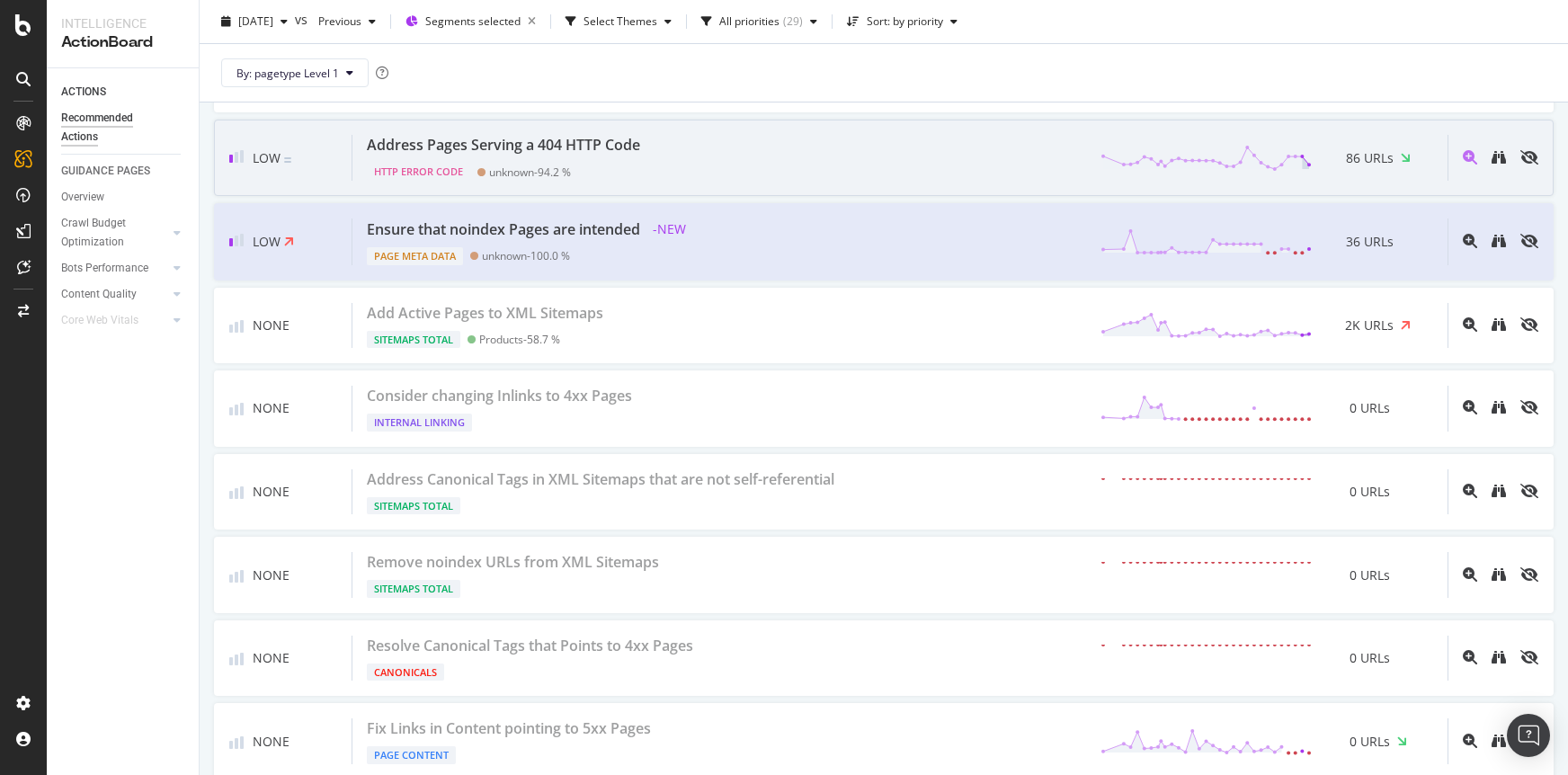
scroll to position [2191, 0]
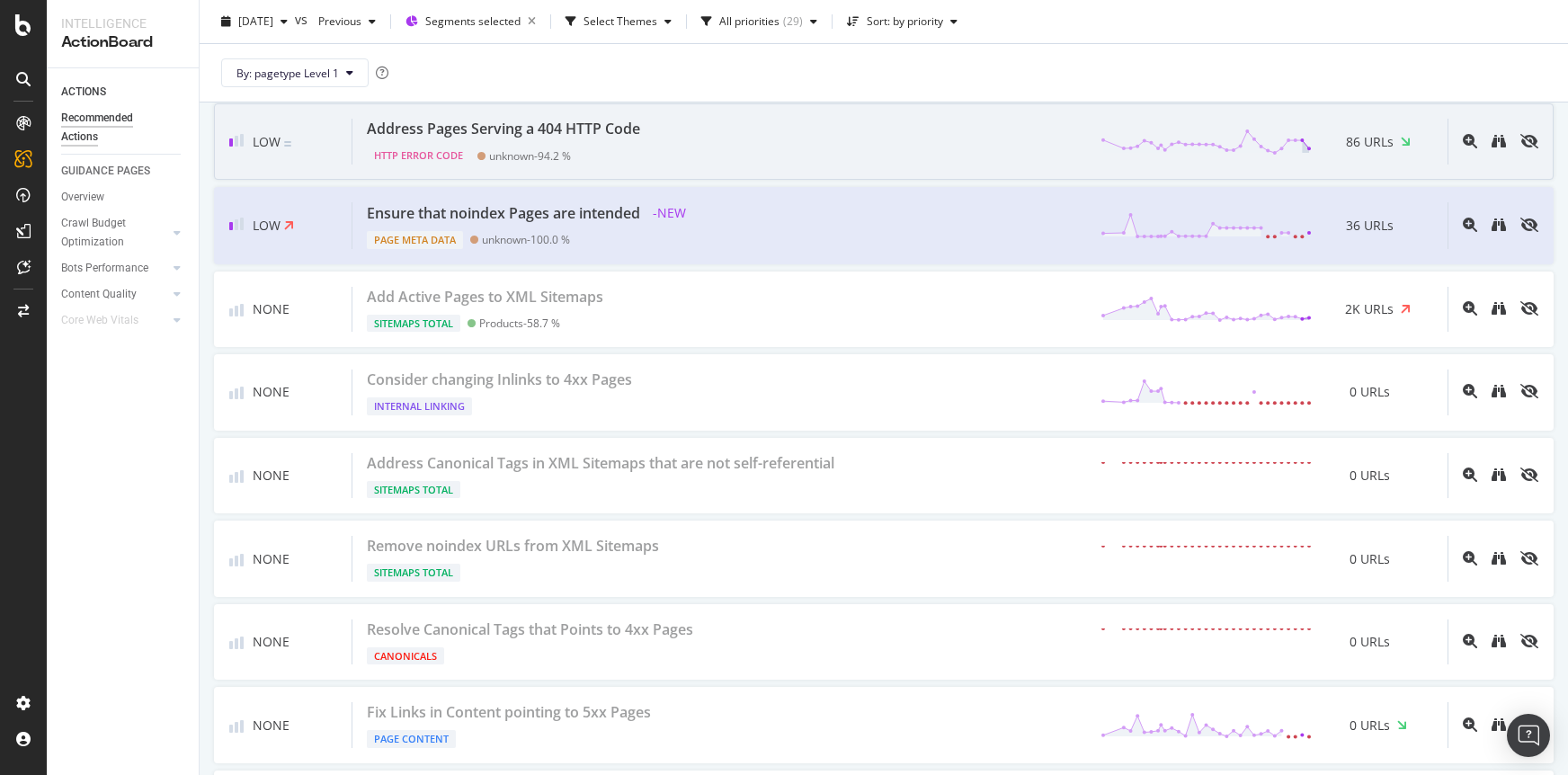
click at [1495, 149] on div at bounding box center [1498, 142] width 14 height 18
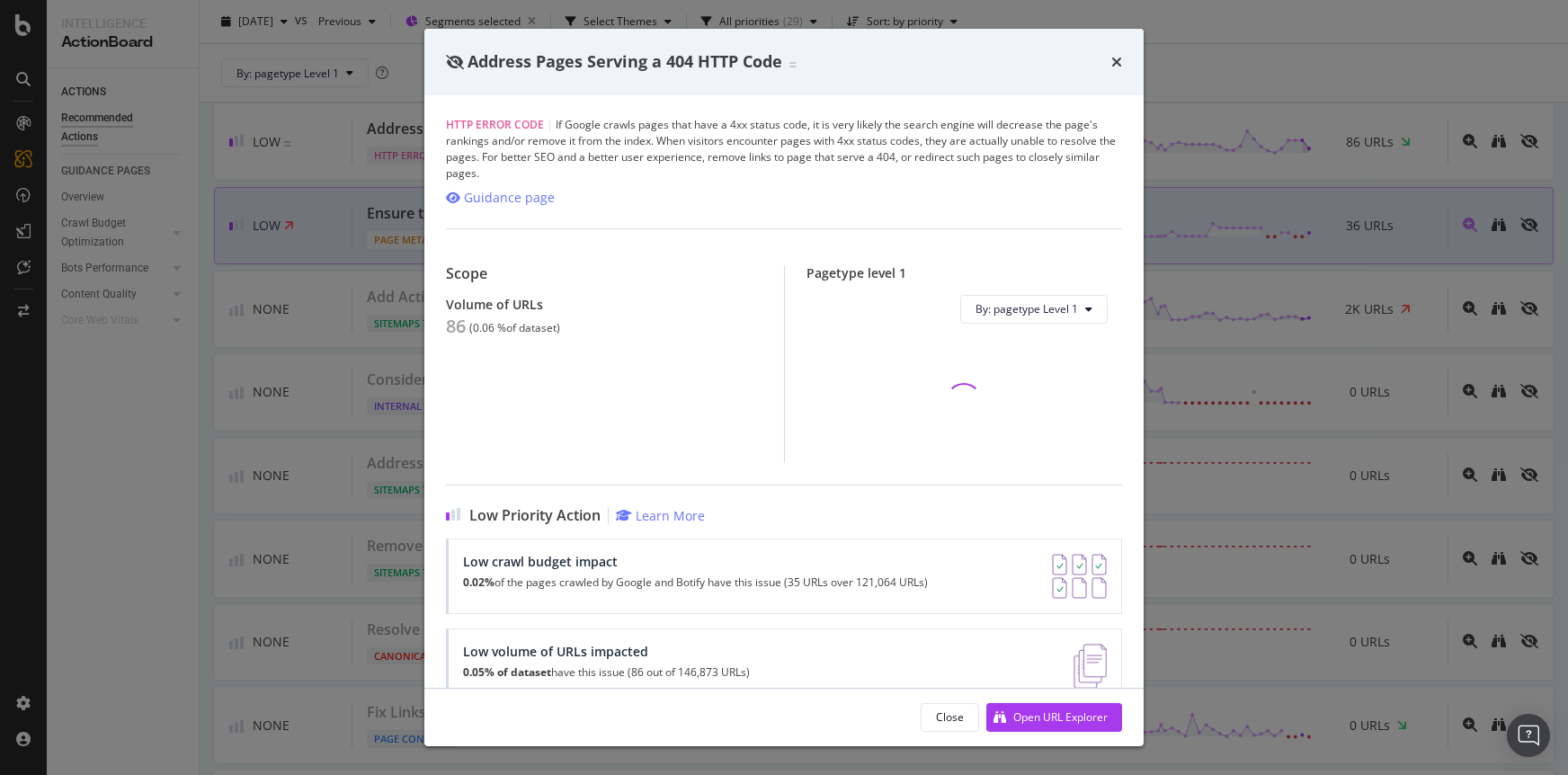
click at [1298, 240] on div "Address Pages Serving a 404 HTTP Code HTTP Error Code | If Google crawls pages …" at bounding box center [784, 388] width 1568 height 775
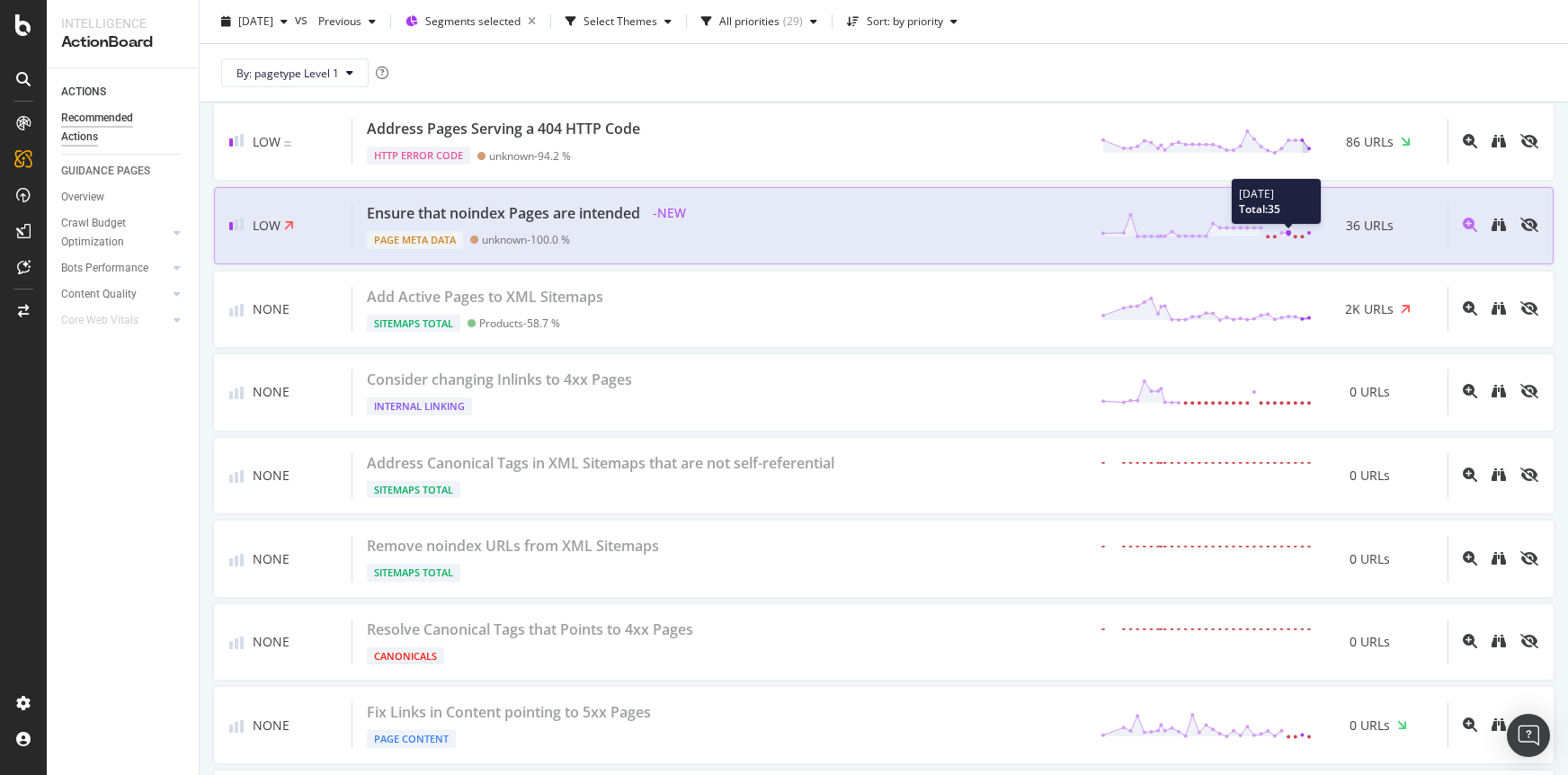
scroll to position [2166, 0]
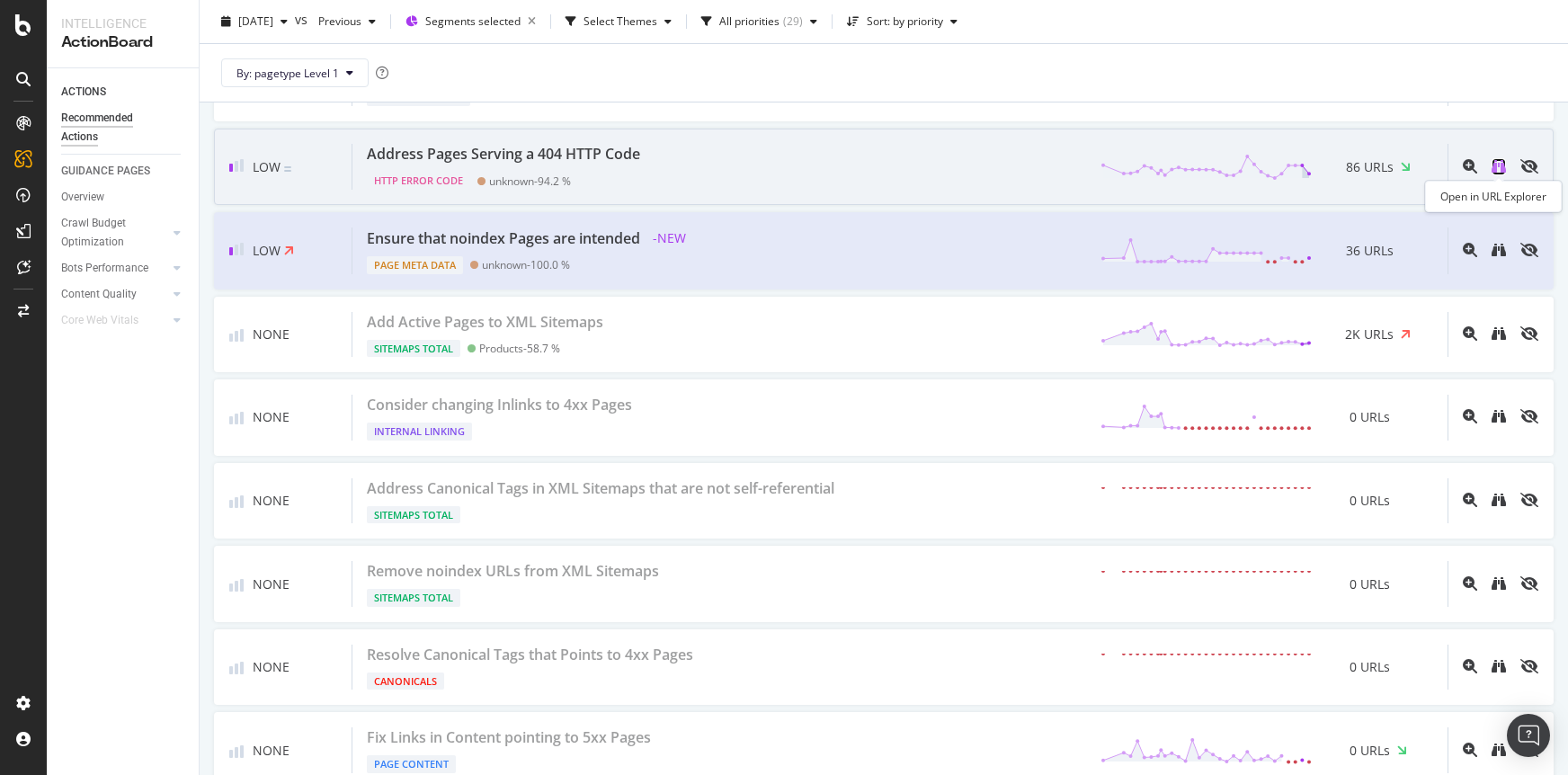
click at [1495, 167] on icon "binoculars" at bounding box center [1498, 166] width 14 height 14
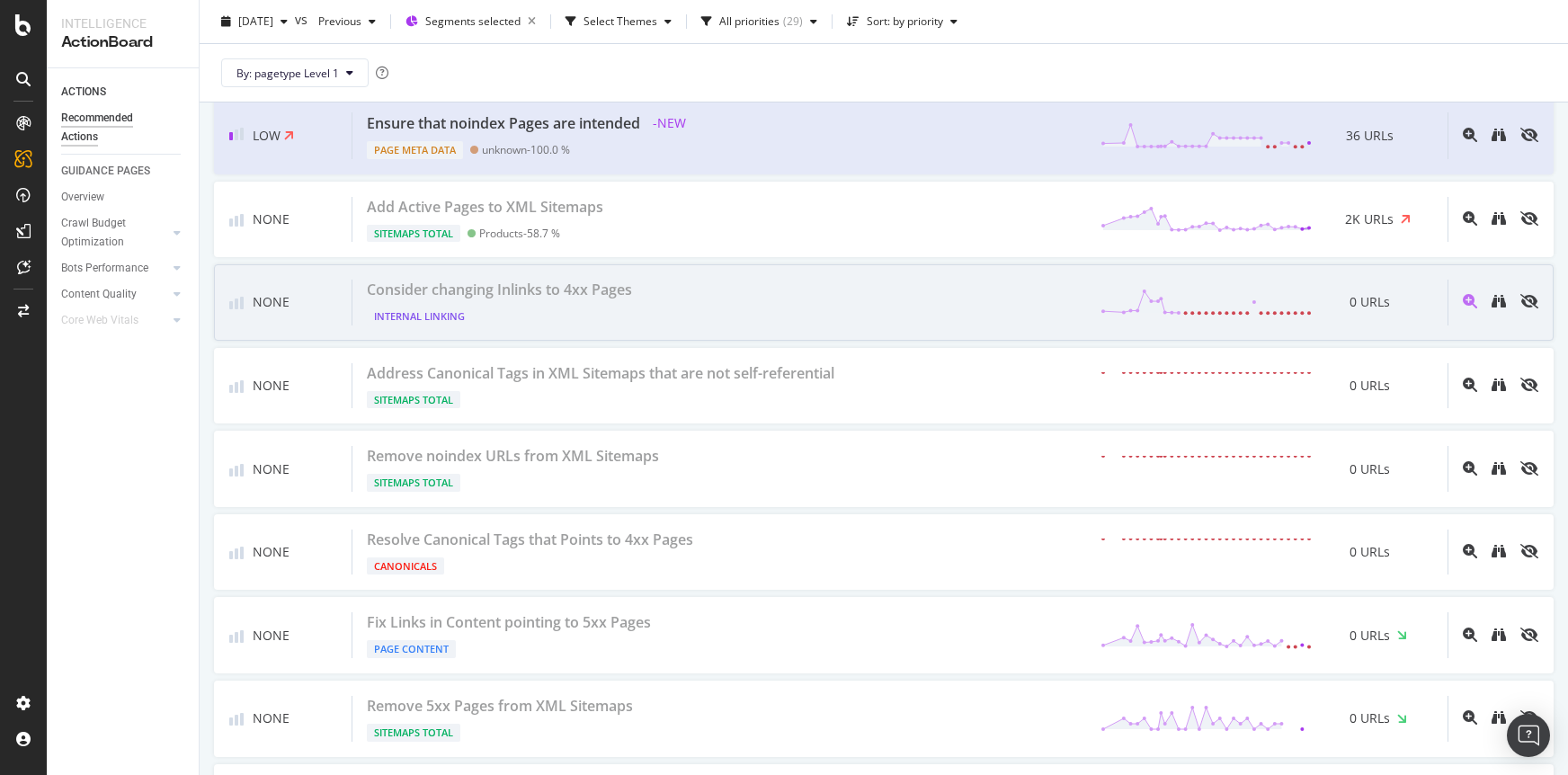
scroll to position [2282, 0]
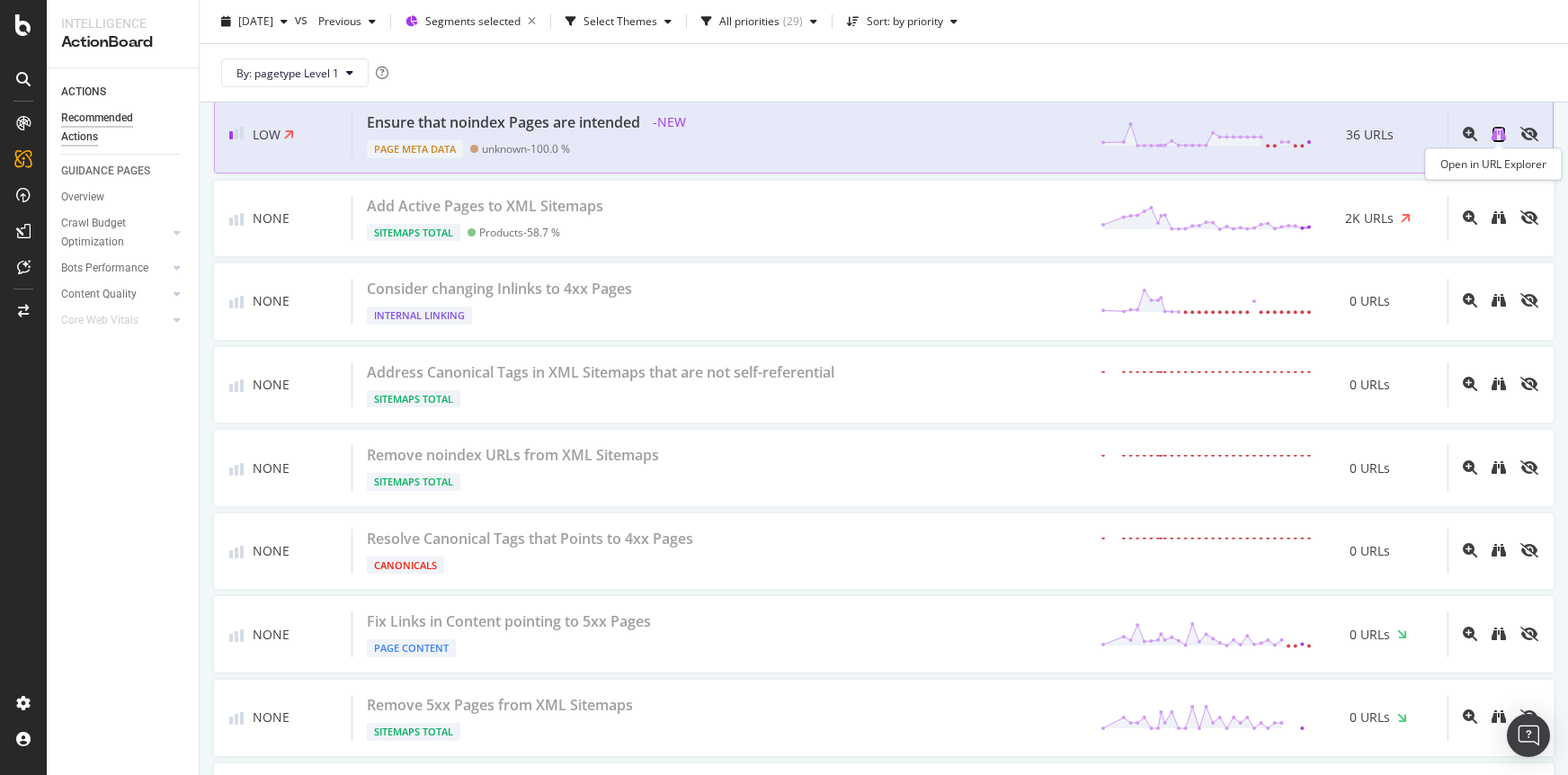
click at [1498, 136] on icon "binoculars" at bounding box center [1498, 134] width 14 height 14
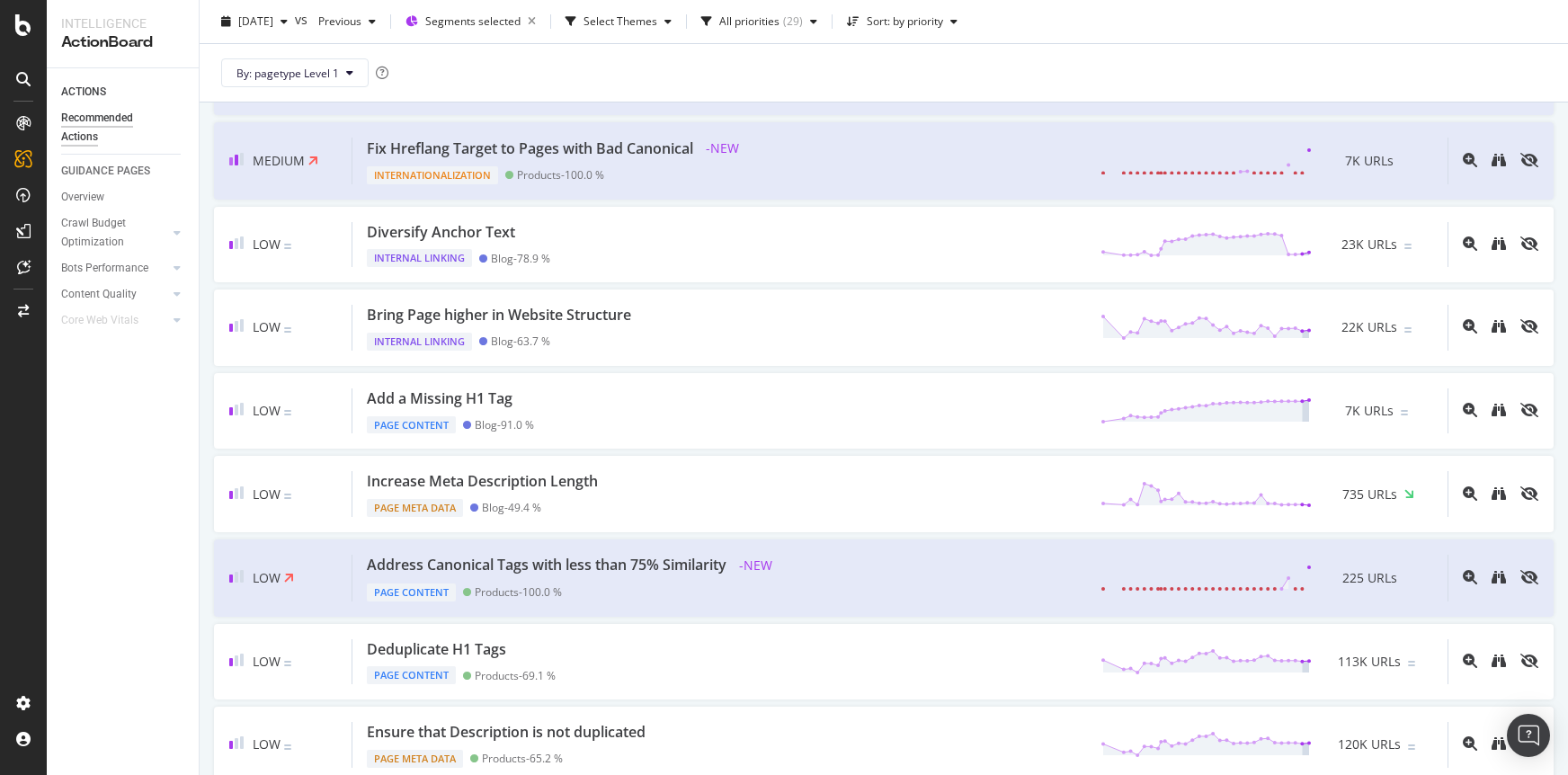
scroll to position [0, 0]
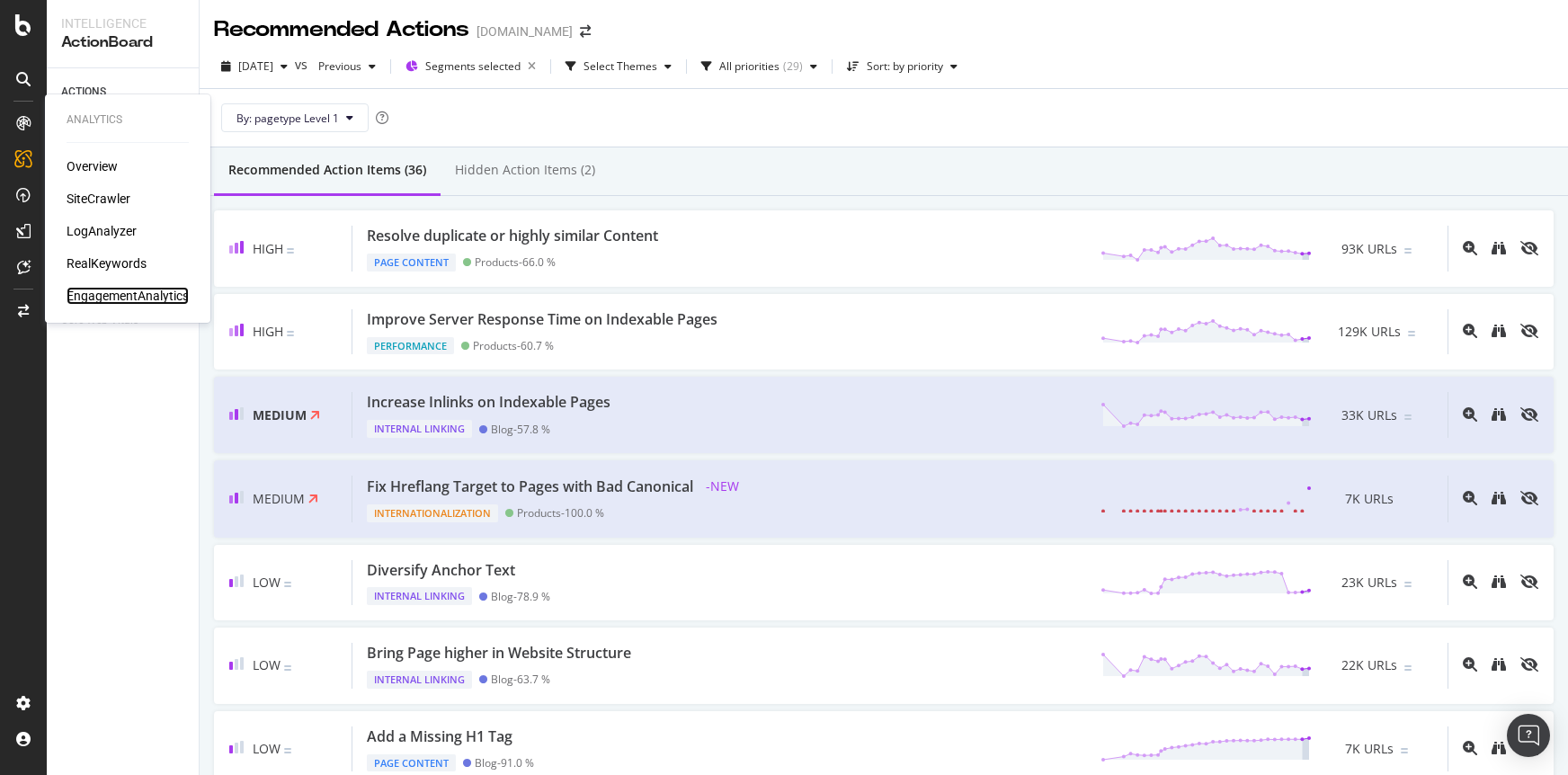
click at [123, 294] on div "EngagementAnalytics" at bounding box center [127, 296] width 122 height 18
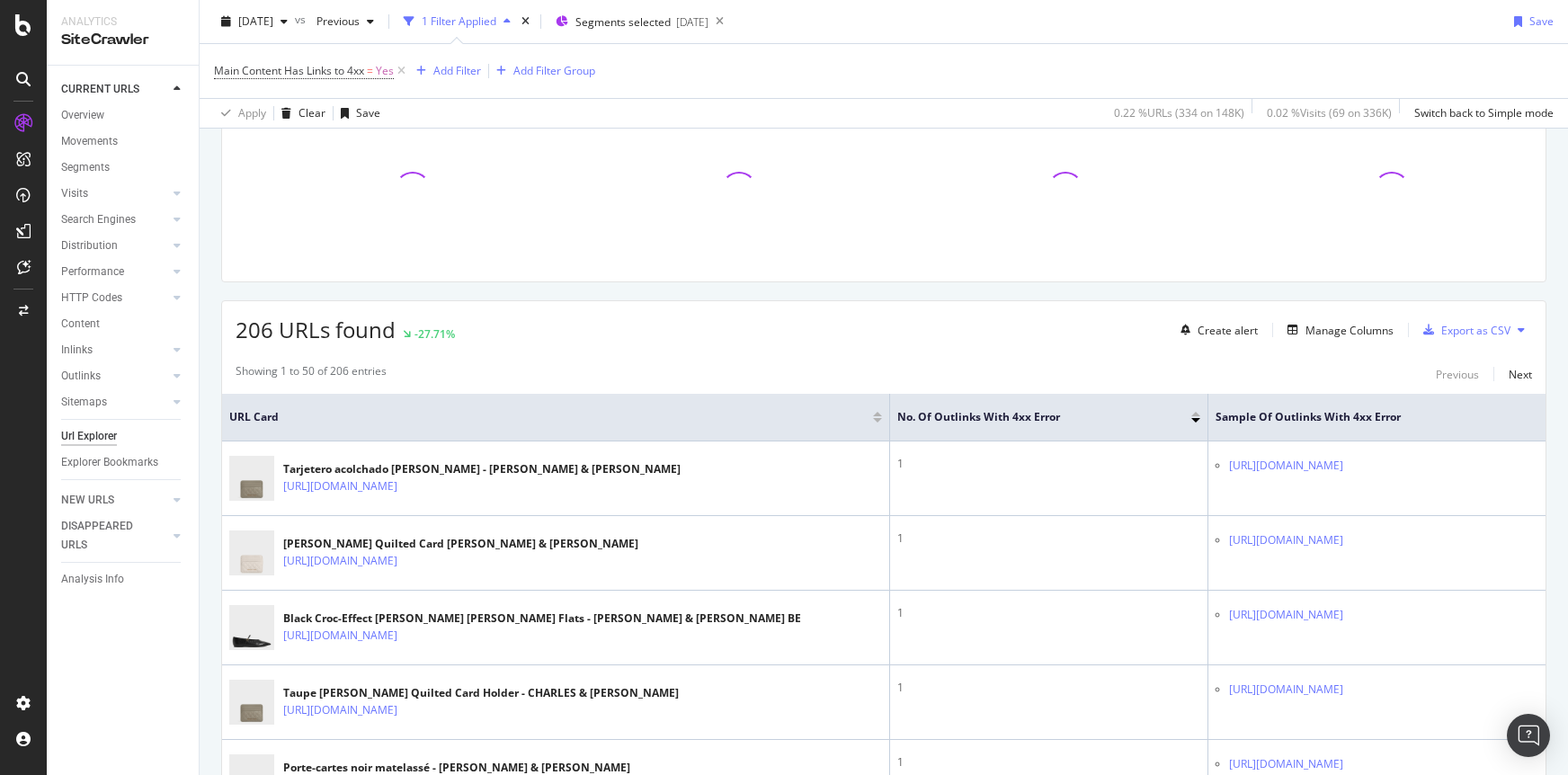
scroll to position [154, 0]
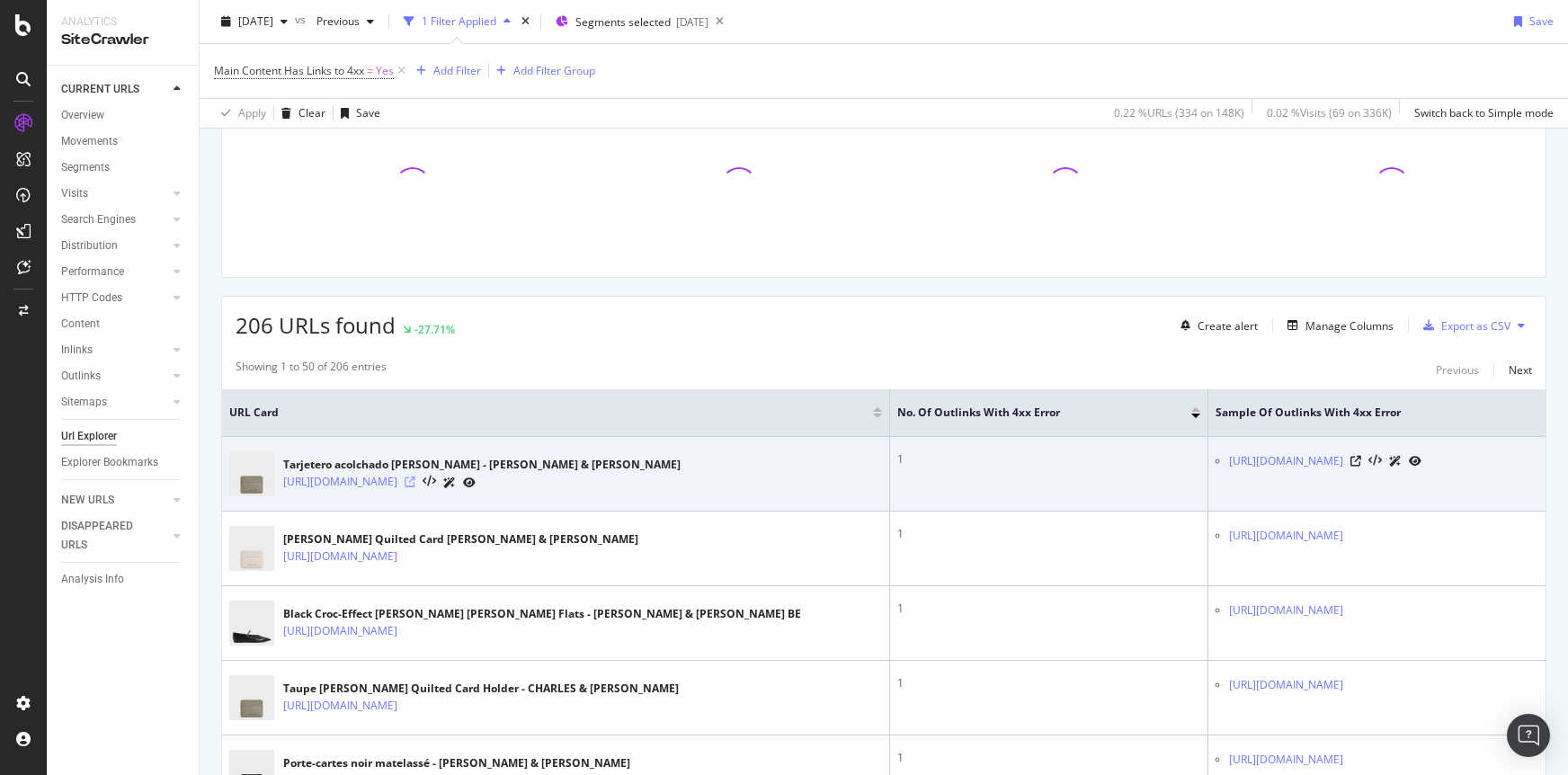
click at [415, 486] on icon at bounding box center [410, 482] width 11 height 11
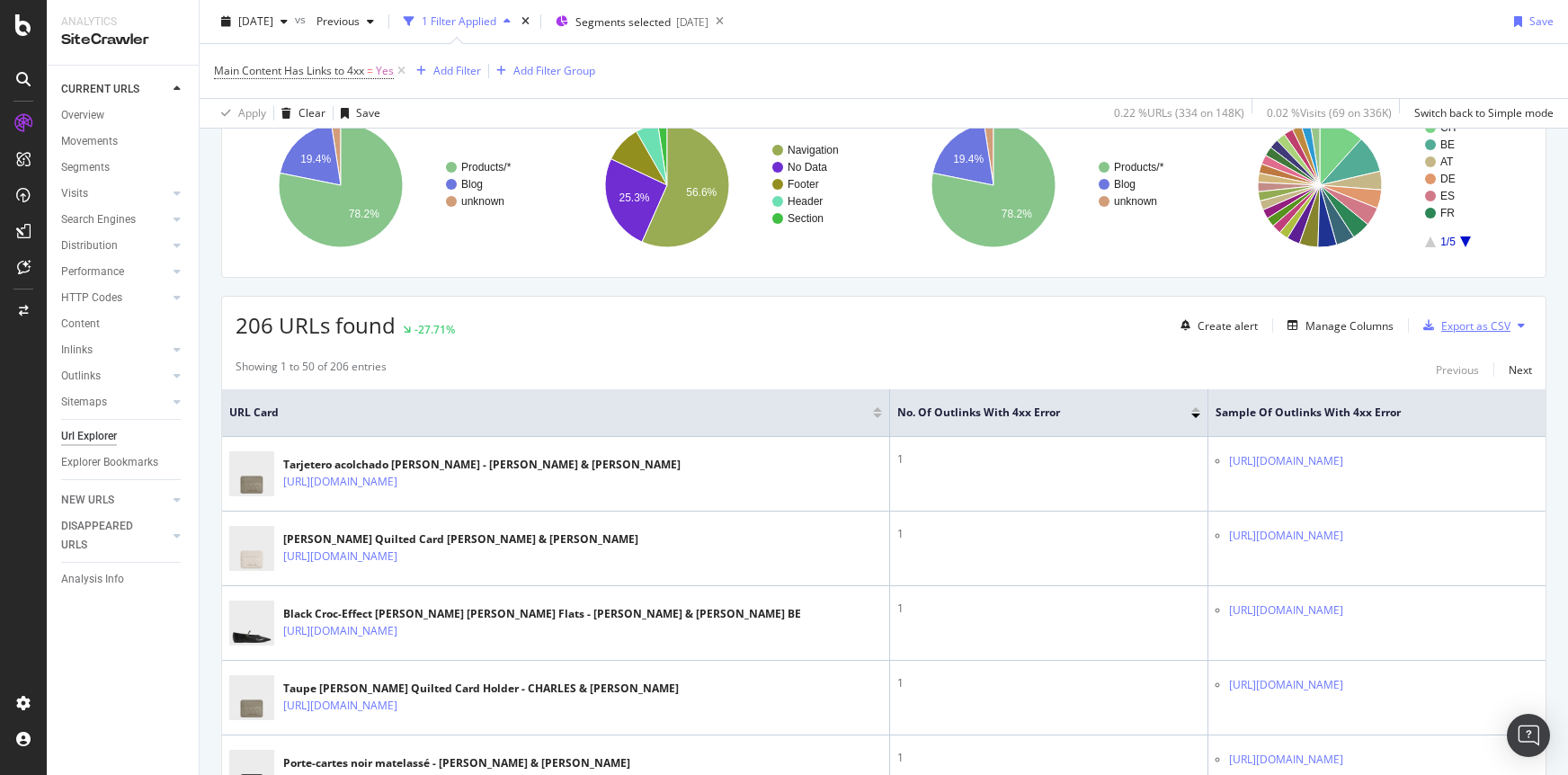
click at [1466, 331] on div "Export as CSV" at bounding box center [1475, 326] width 70 height 15
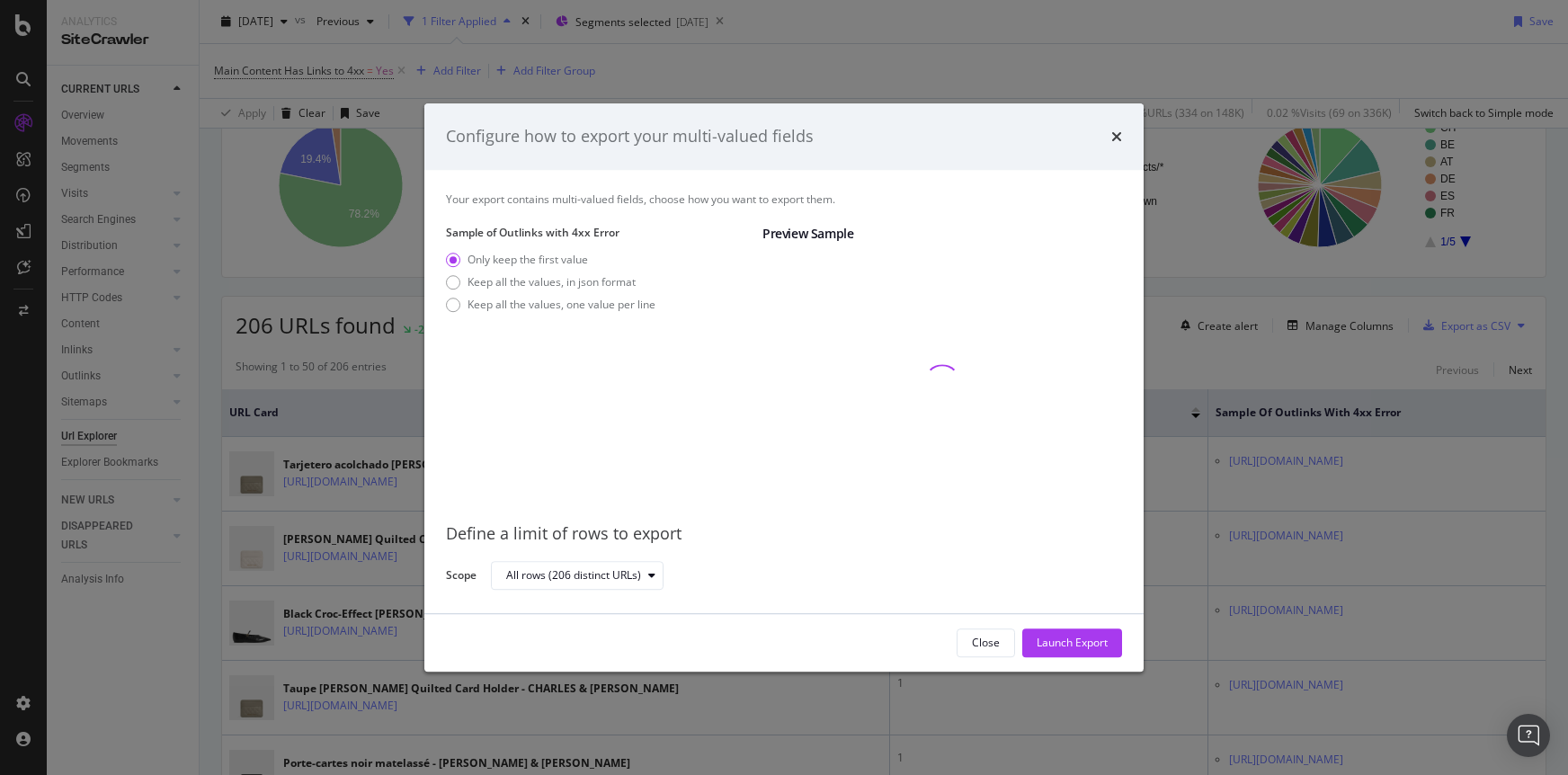
drag, startPoint x: 556, startPoint y: 306, endPoint x: 658, endPoint y: 416, distance: 150.0
click at [556, 306] on div "Keep all the values, one value per line" at bounding box center [561, 304] width 188 height 15
click at [1073, 643] on div "Launch Export" at bounding box center [1072, 642] width 71 height 15
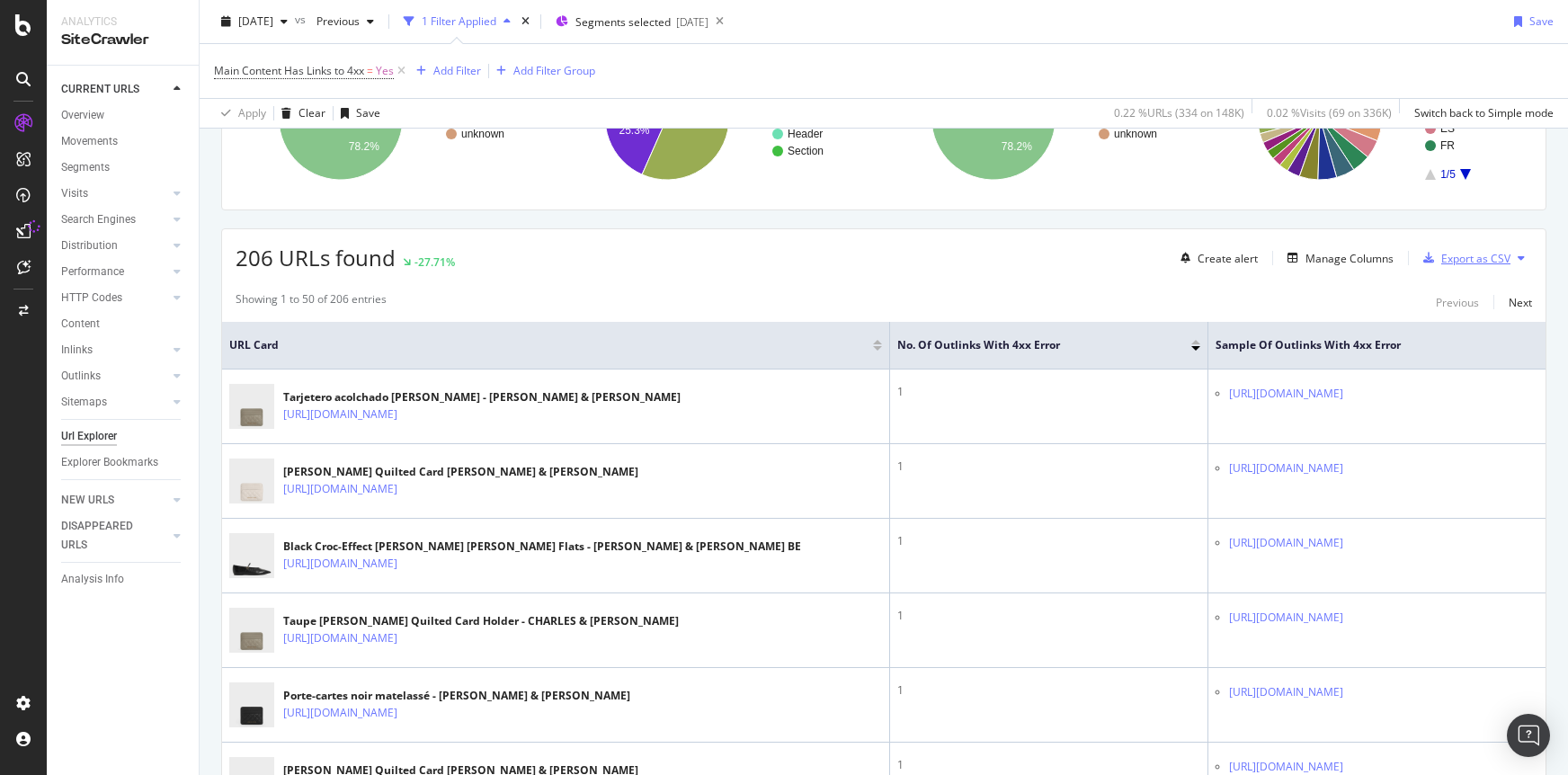
scroll to position [218, 0]
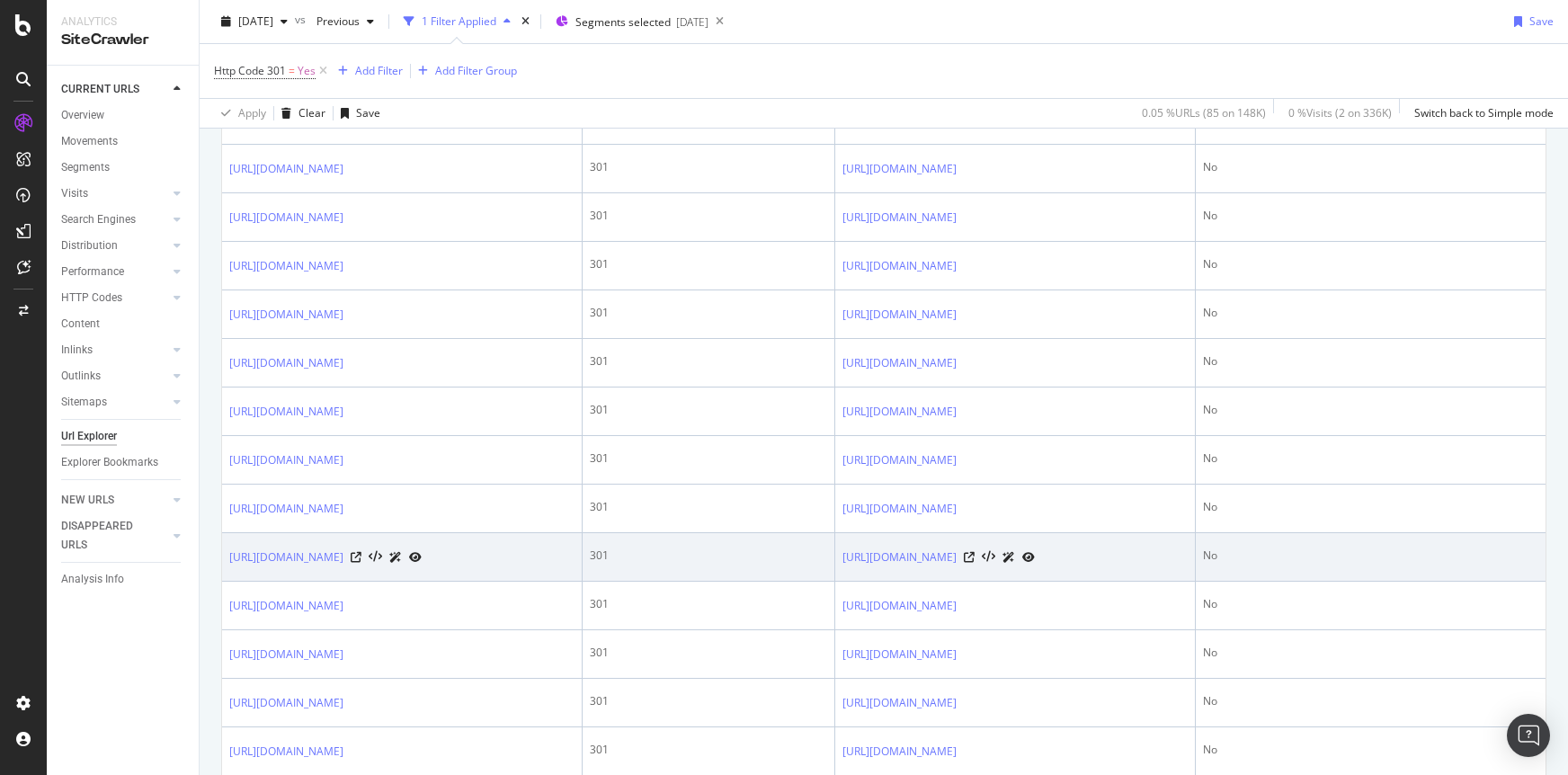
scroll to position [2348, 0]
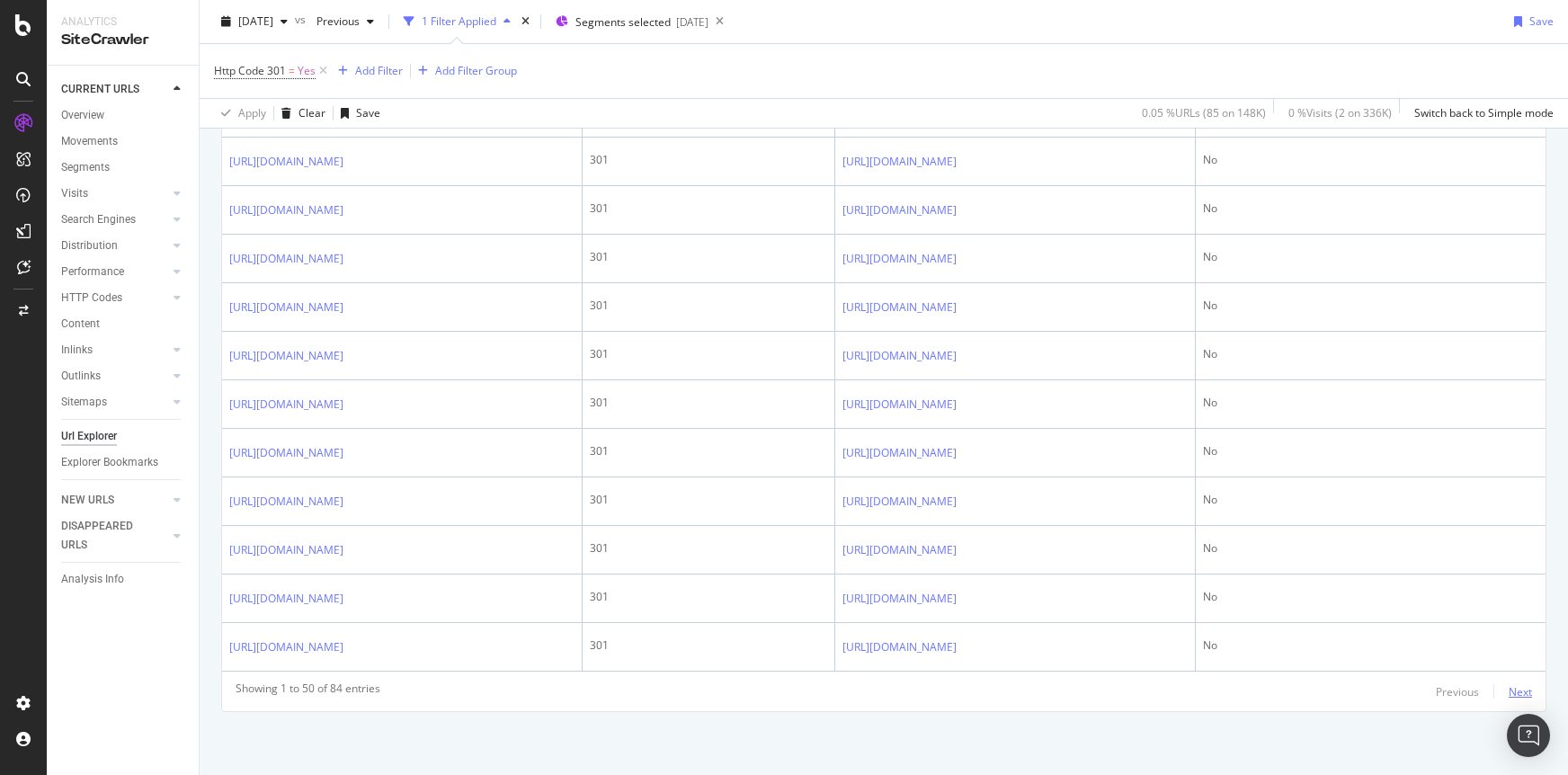
click at [1517, 689] on div "Next" at bounding box center [1520, 692] width 23 height 15
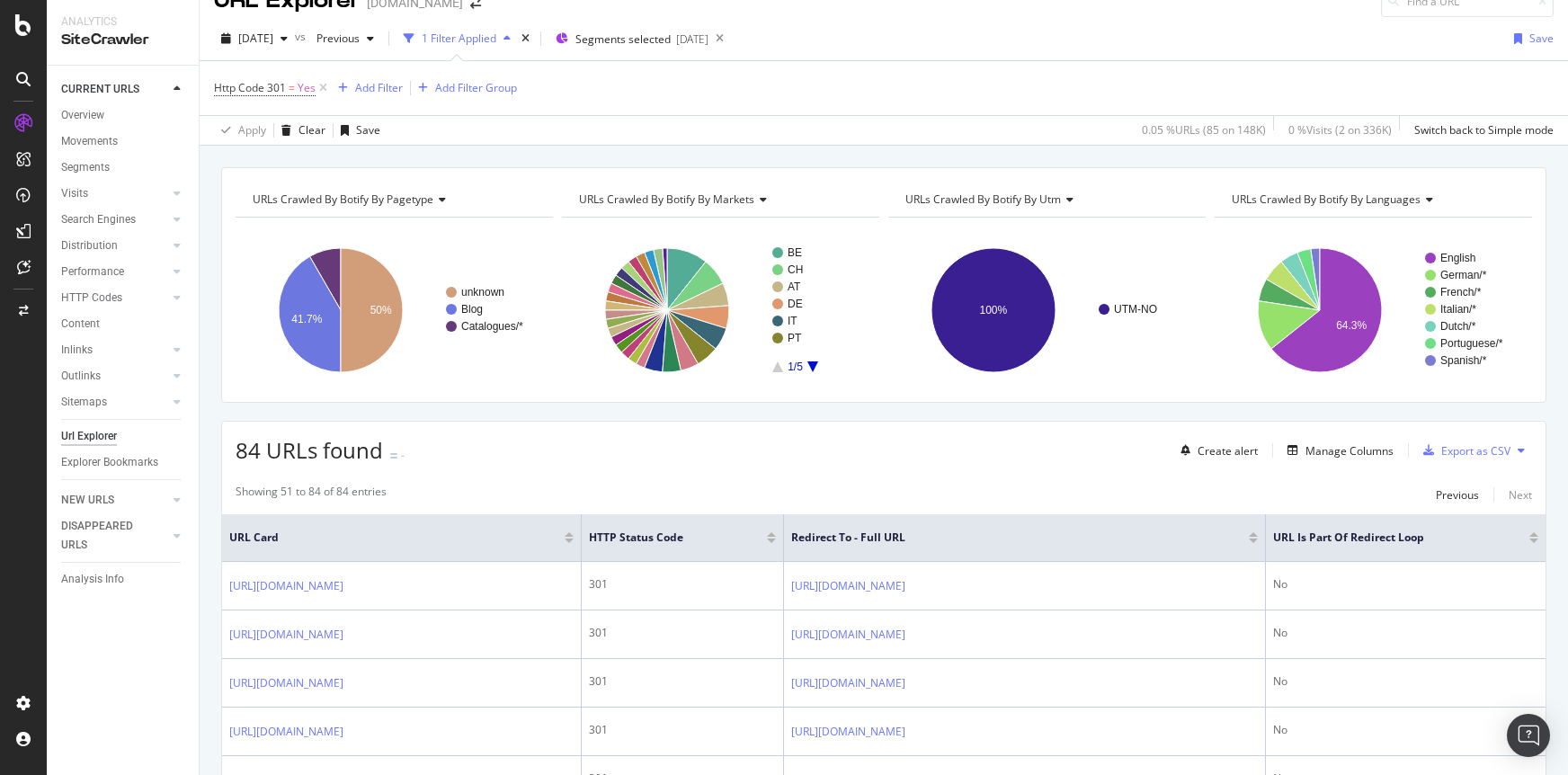
scroll to position [0, 0]
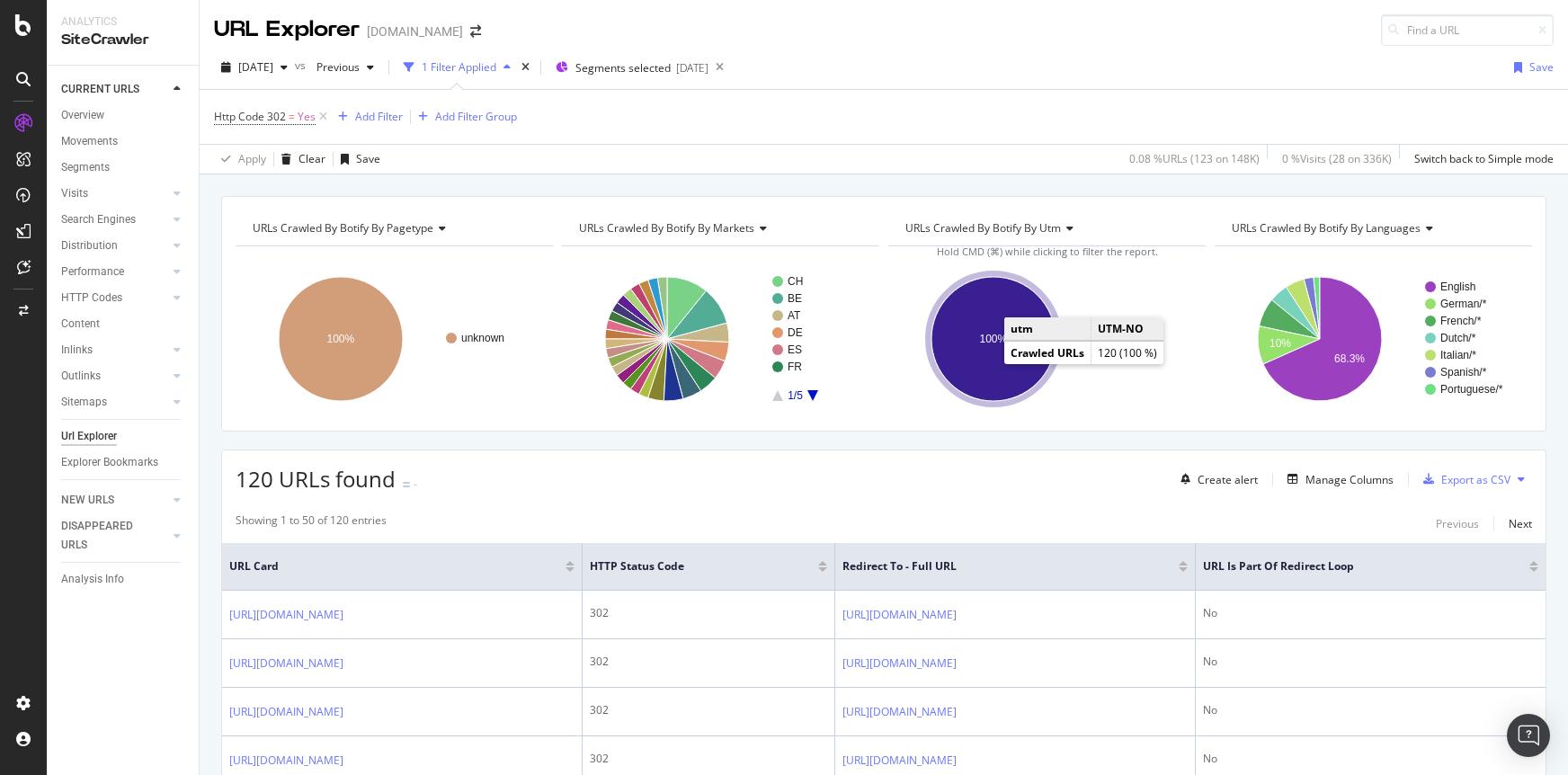
scroll to position [59, 0]
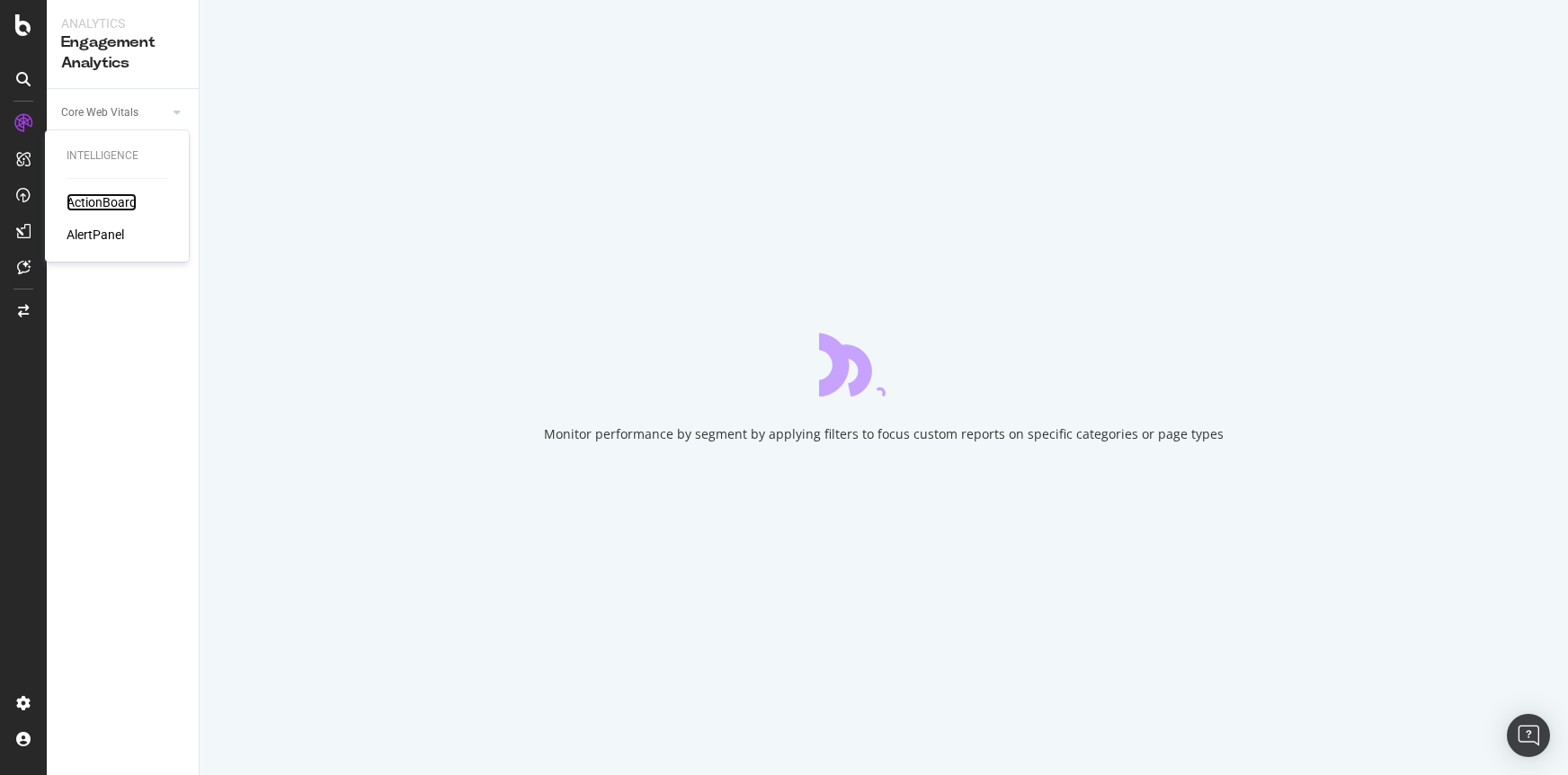
click at [108, 208] on div "ActionBoard" at bounding box center [102, 202] width 70 height 18
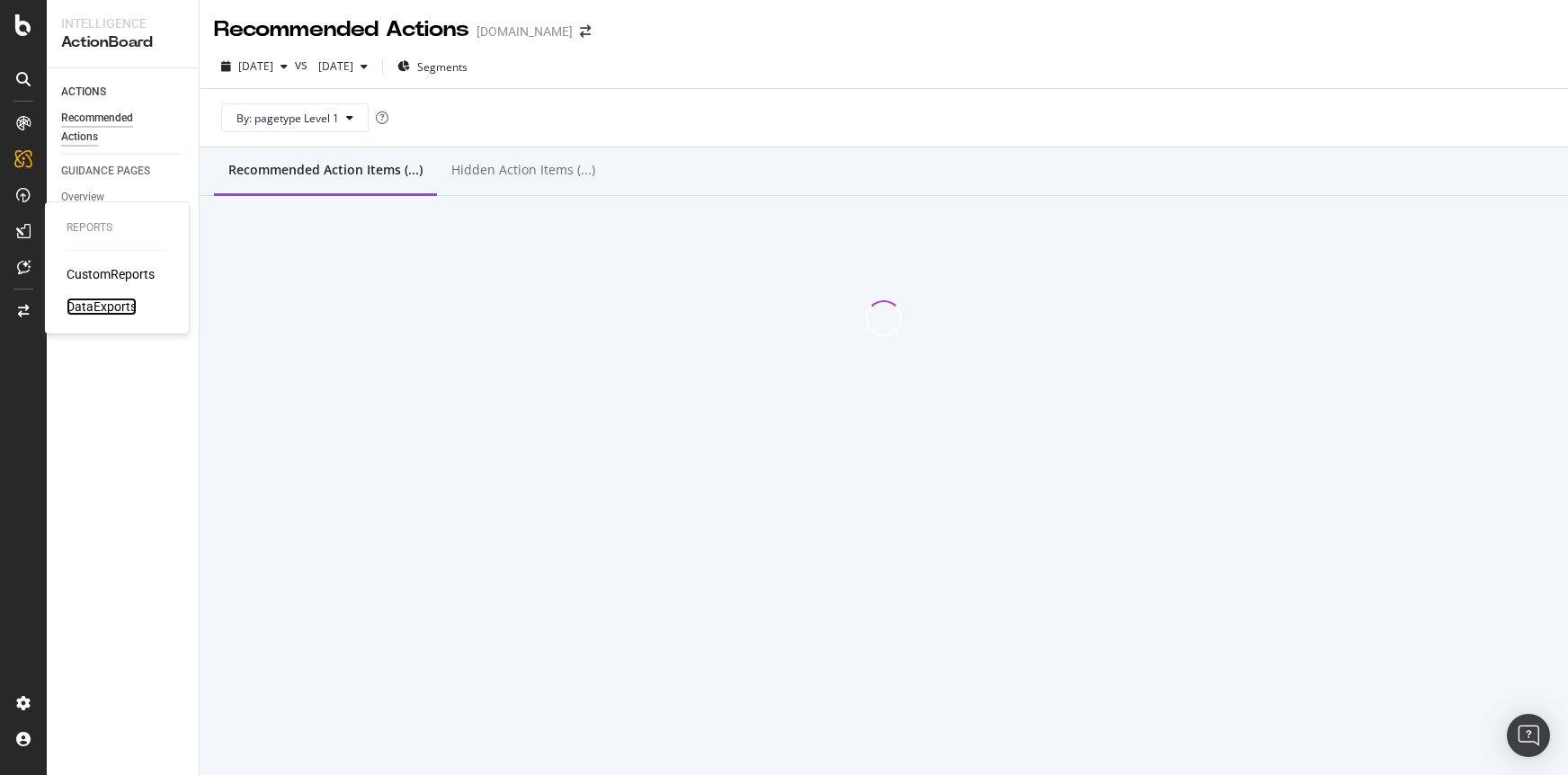
click at [113, 303] on div "DataExports" at bounding box center [102, 307] width 70 height 18
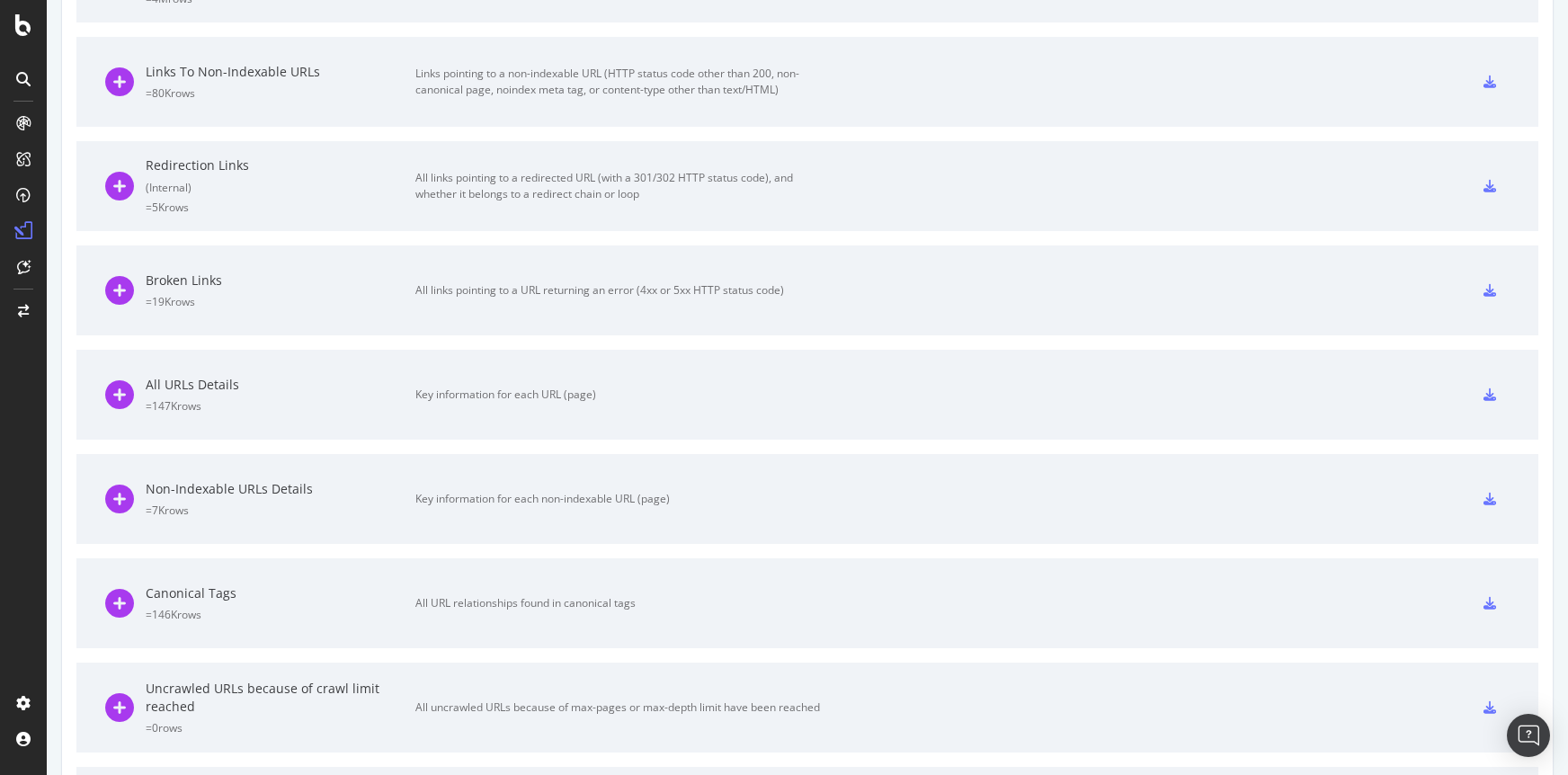
scroll to position [1076, 0]
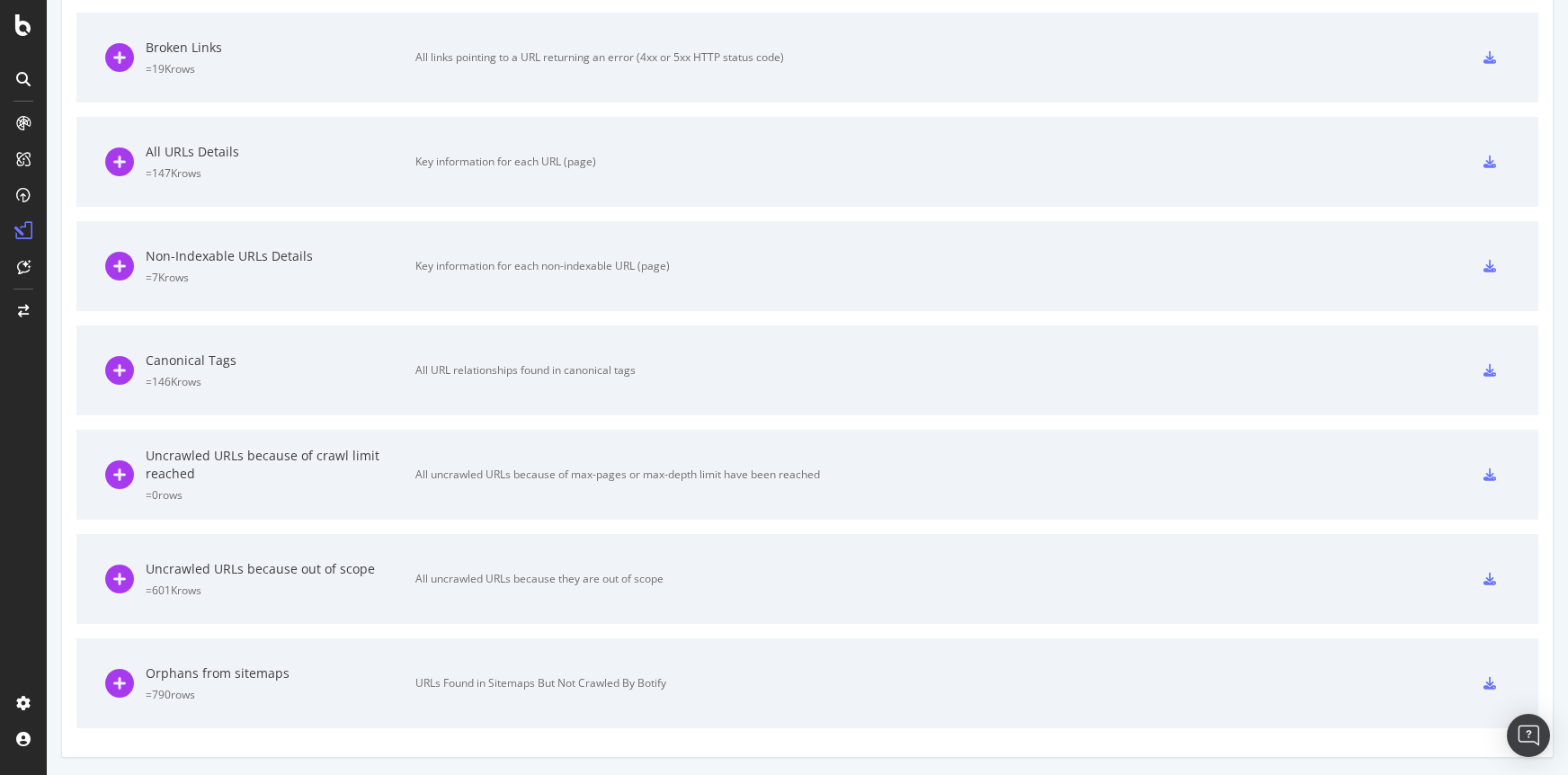
click at [1489, 685] on icon at bounding box center [1489, 684] width 13 height 13
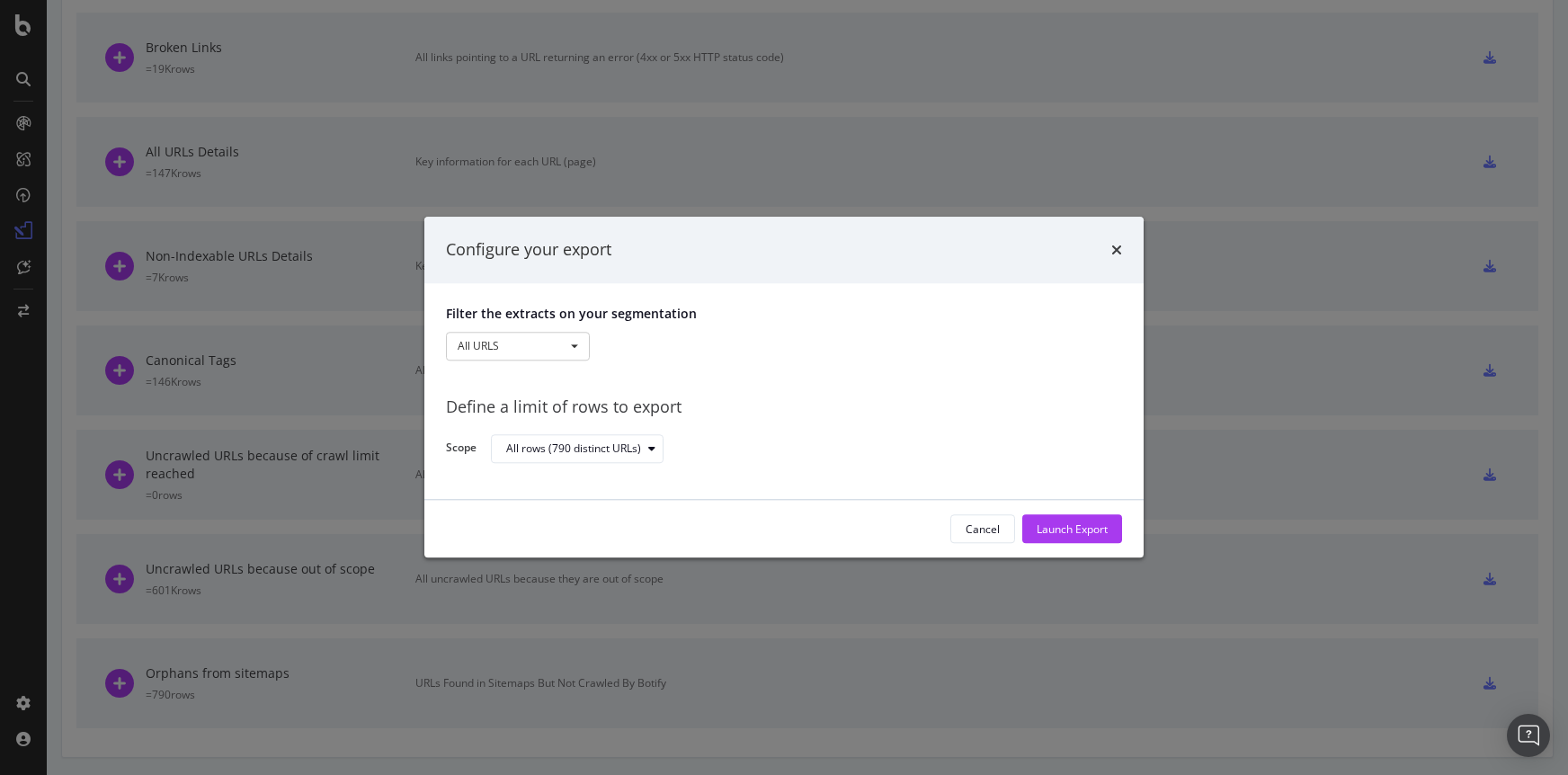
click at [1068, 526] on div "Launch Export" at bounding box center [1072, 529] width 71 height 15
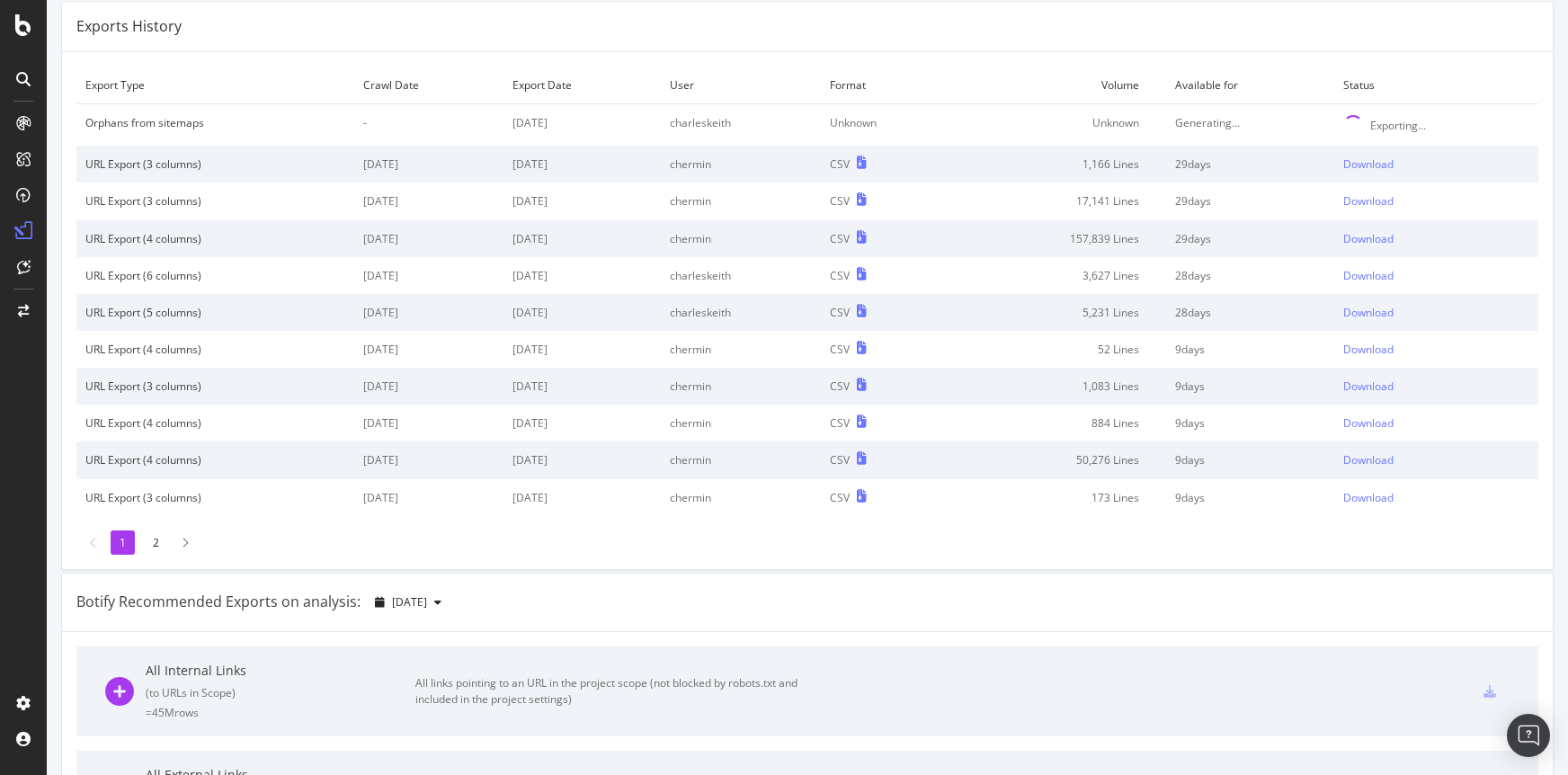
scroll to position [0, 0]
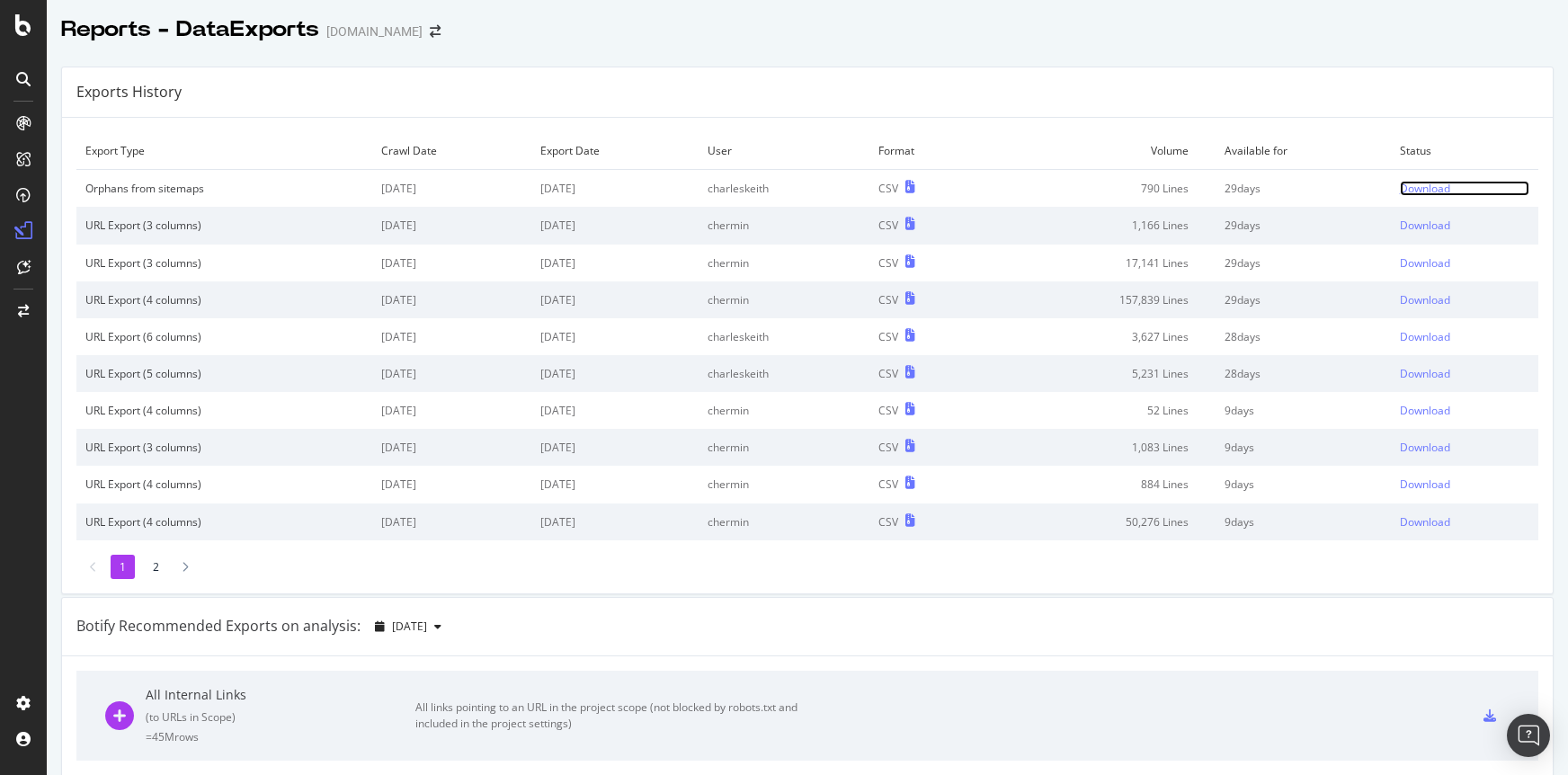
click at [1443, 186] on div "Download" at bounding box center [1424, 188] width 51 height 15
